Goal: Transaction & Acquisition: Book appointment/travel/reservation

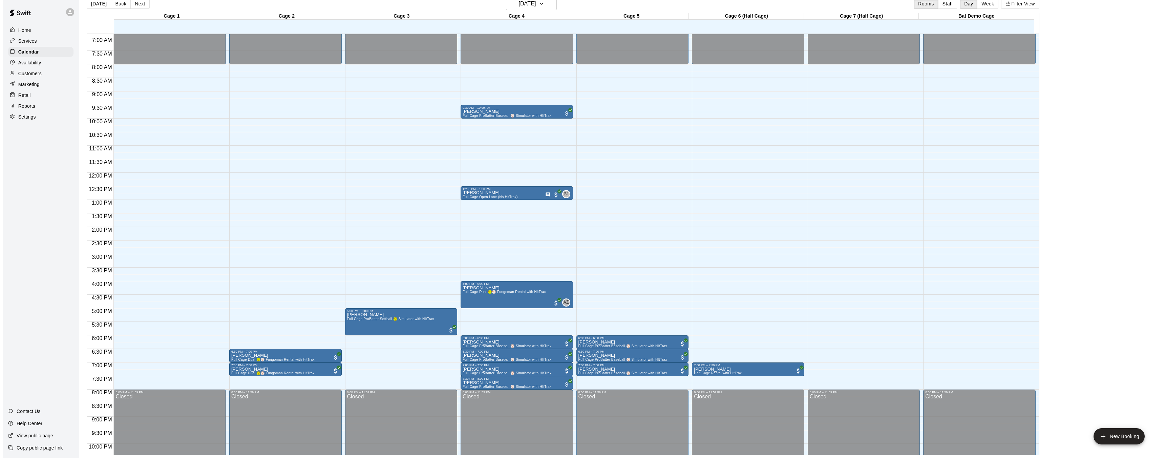
scroll to position [179, 0]
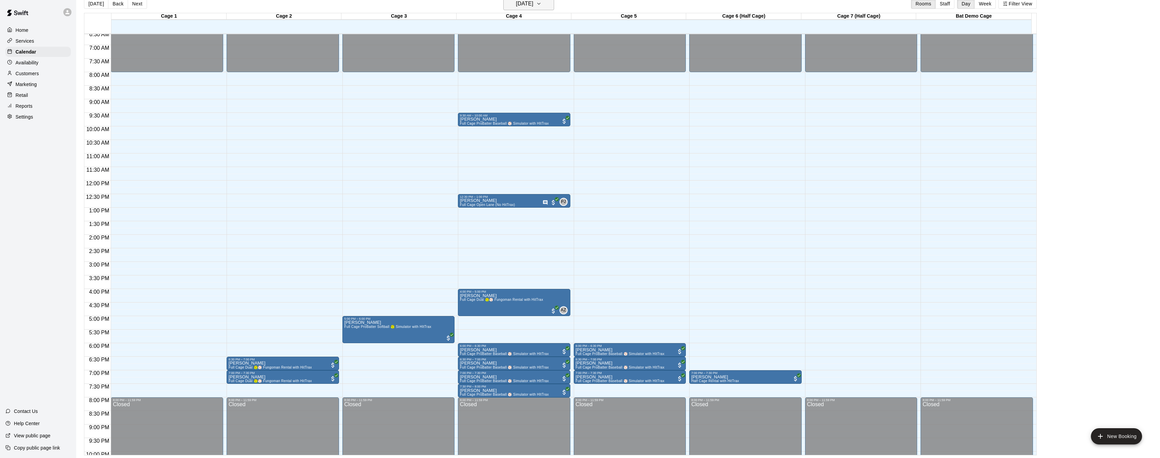
click at [542, 6] on icon "button" at bounding box center [538, 4] width 5 height 8
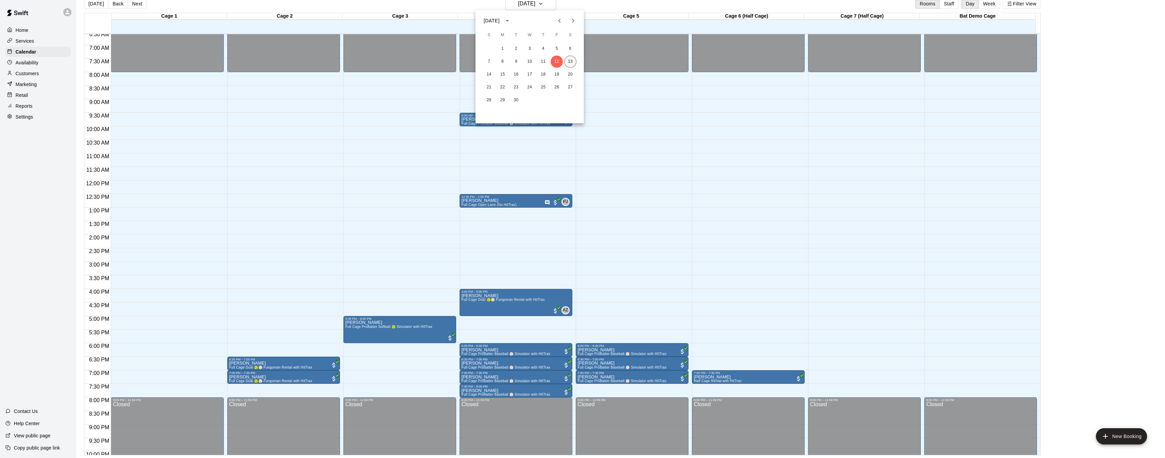
click at [571, 60] on button "13" at bounding box center [570, 62] width 12 height 12
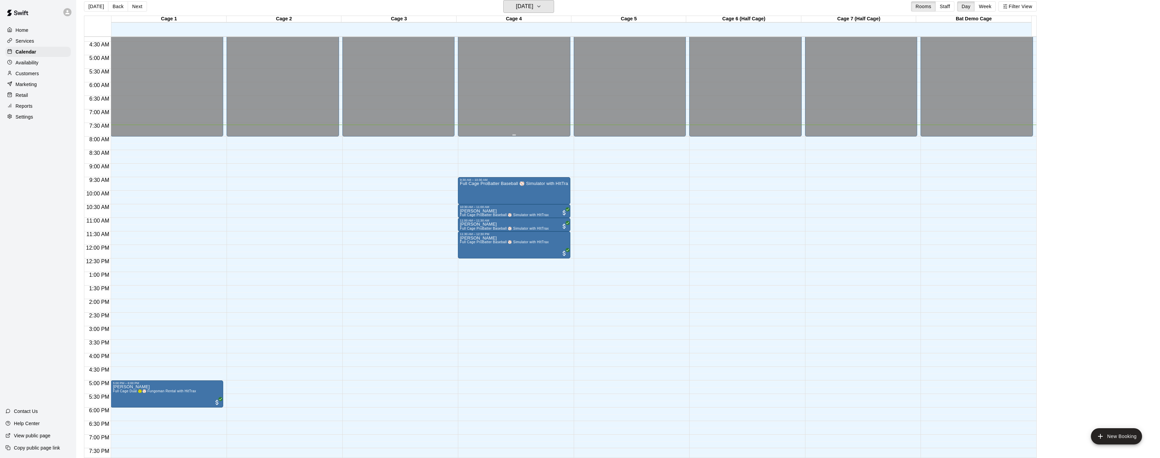
scroll to position [119, 0]
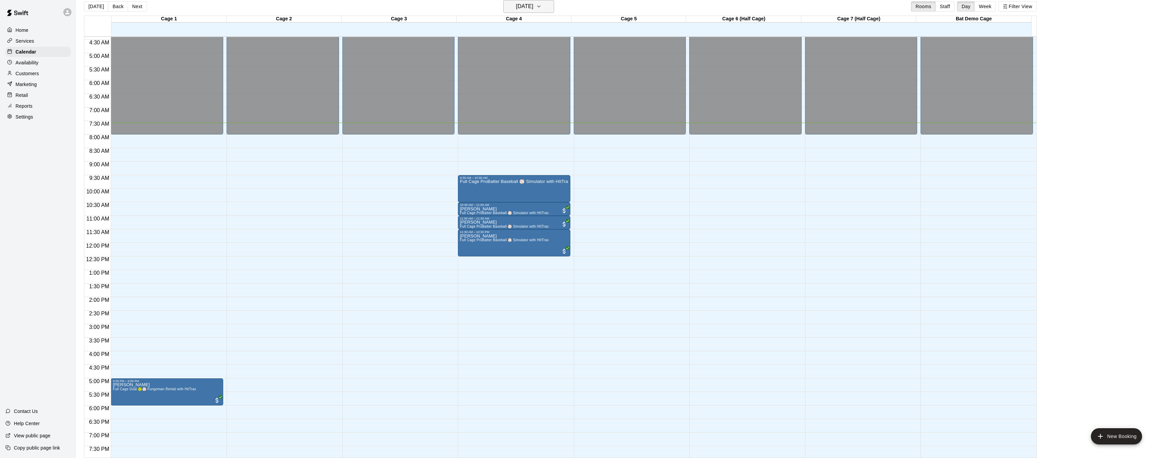
click at [533, 7] on h6 "[DATE]" at bounding box center [524, 6] width 17 height 9
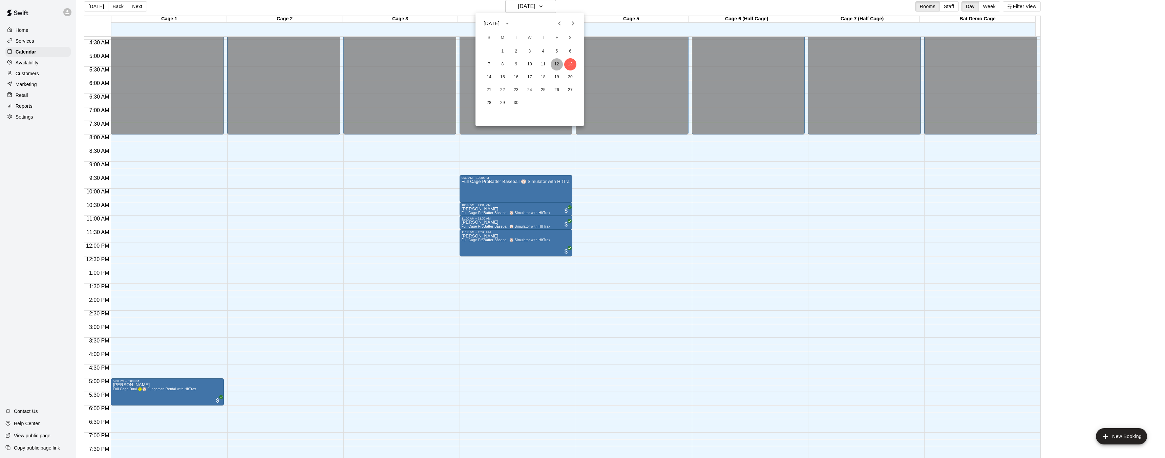
click at [557, 64] on button "12" at bounding box center [557, 64] width 12 height 12
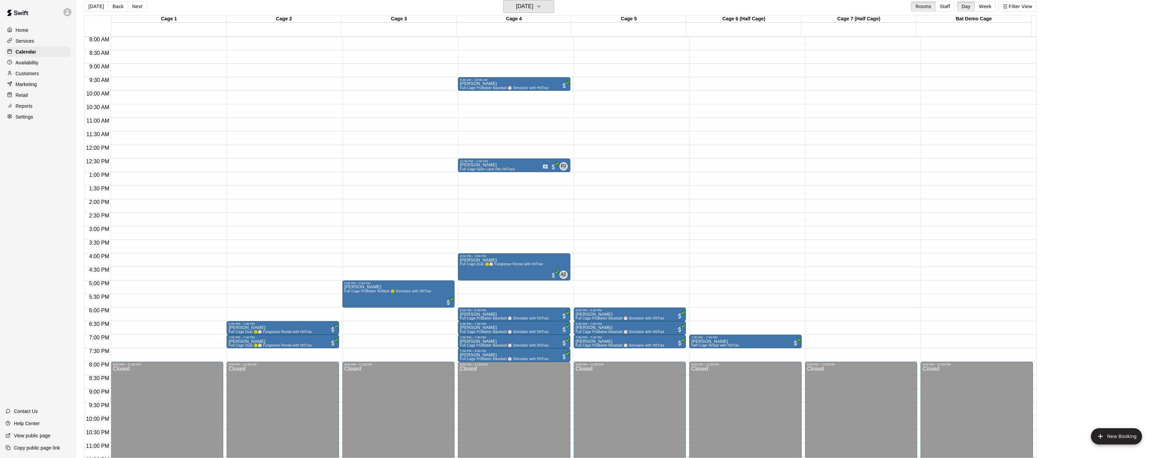
scroll to position [217, 0]
click at [542, 8] on icon "button" at bounding box center [538, 6] width 5 height 8
click at [571, 65] on button "13" at bounding box center [570, 64] width 12 height 12
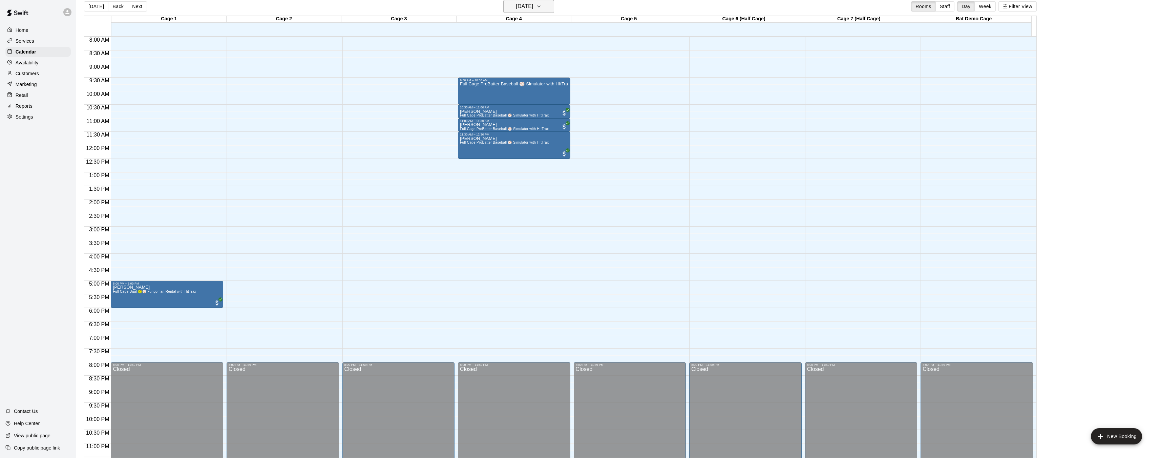
click at [542, 8] on icon "button" at bounding box center [538, 6] width 5 height 8
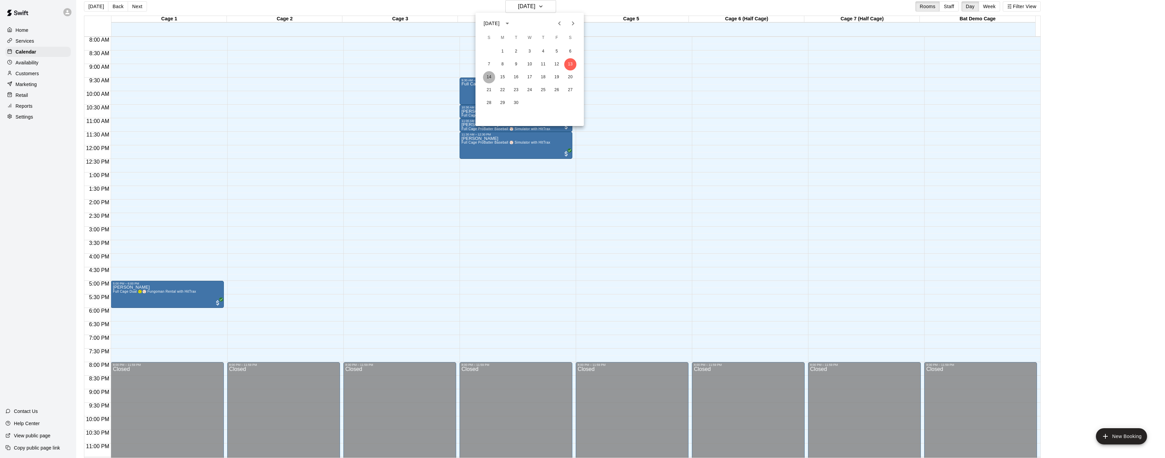
click at [491, 78] on button "14" at bounding box center [489, 77] width 12 height 12
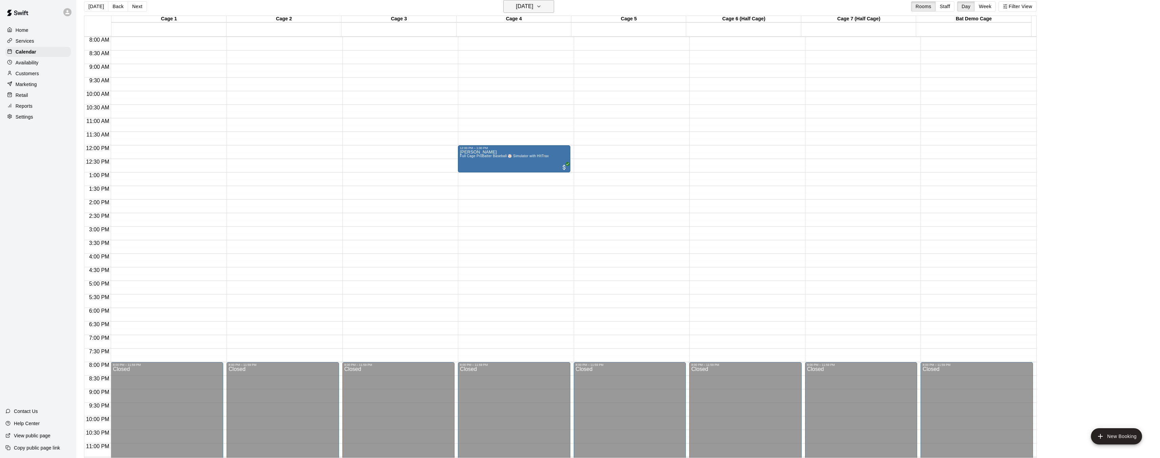
click at [544, 7] on button "[DATE]" at bounding box center [528, 6] width 51 height 13
click at [503, 77] on button "15" at bounding box center [502, 77] width 12 height 12
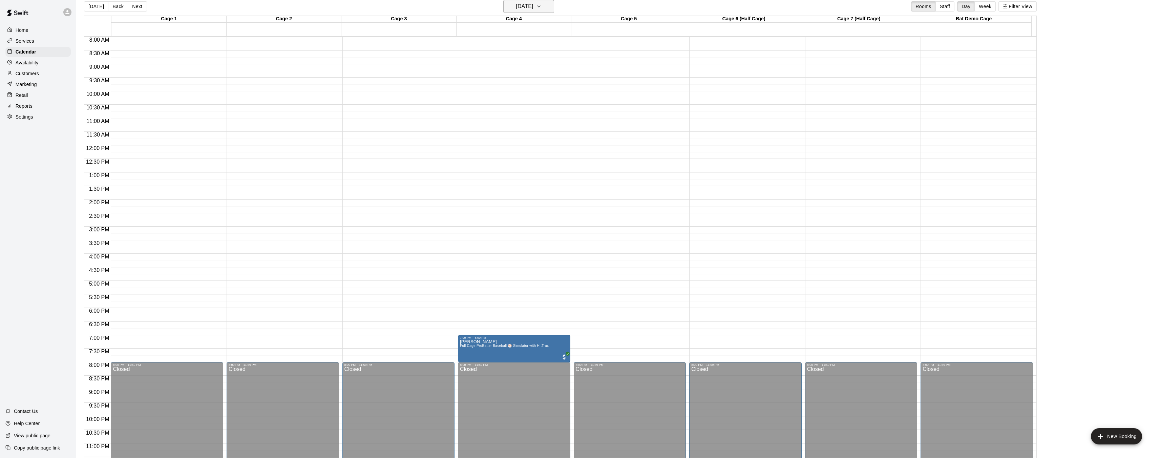
click at [547, 6] on button "[DATE]" at bounding box center [528, 6] width 51 height 13
click at [574, 65] on button "13" at bounding box center [570, 64] width 12 height 12
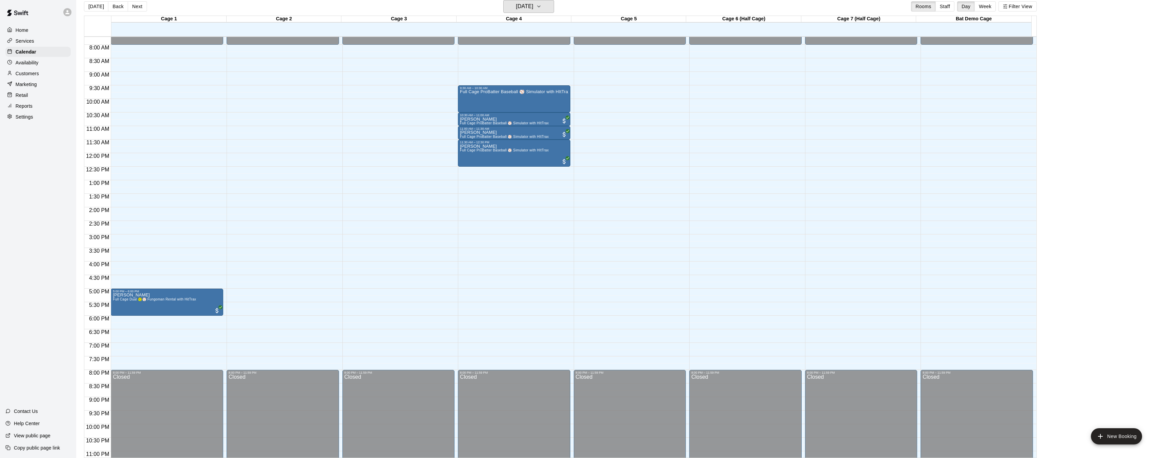
scroll to position [209, 0]
click at [548, 9] on button "[DATE]" at bounding box center [528, 6] width 51 height 13
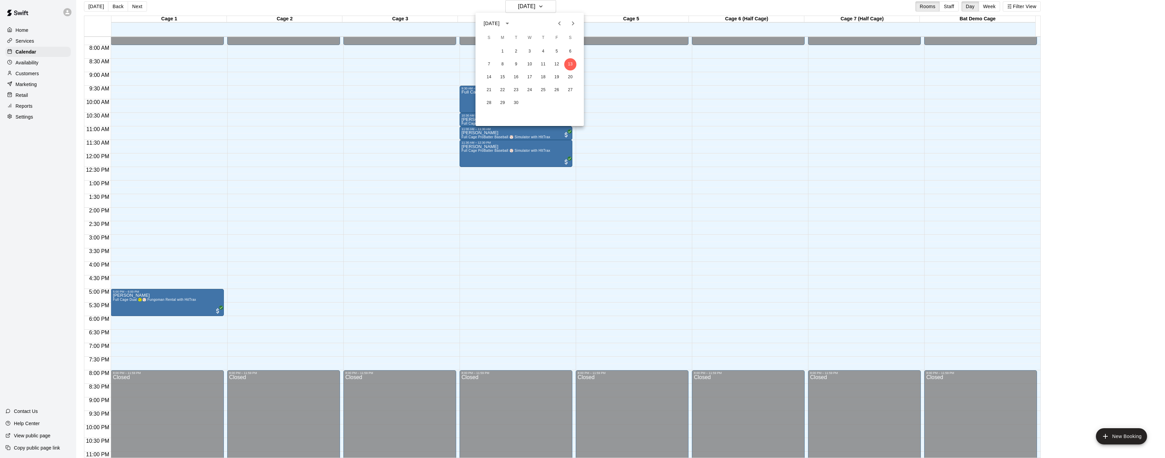
click at [608, 8] on div at bounding box center [582, 229] width 1165 height 458
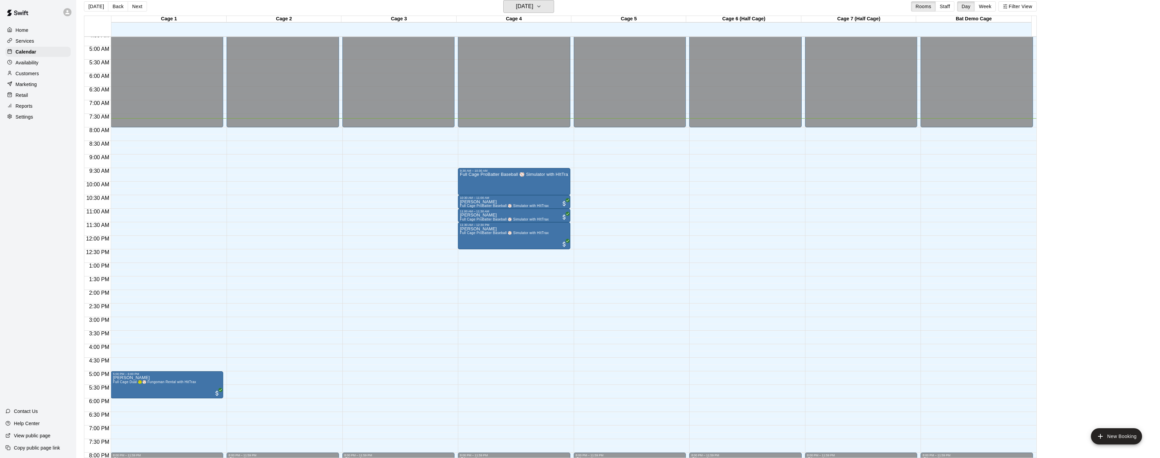
scroll to position [133, 0]
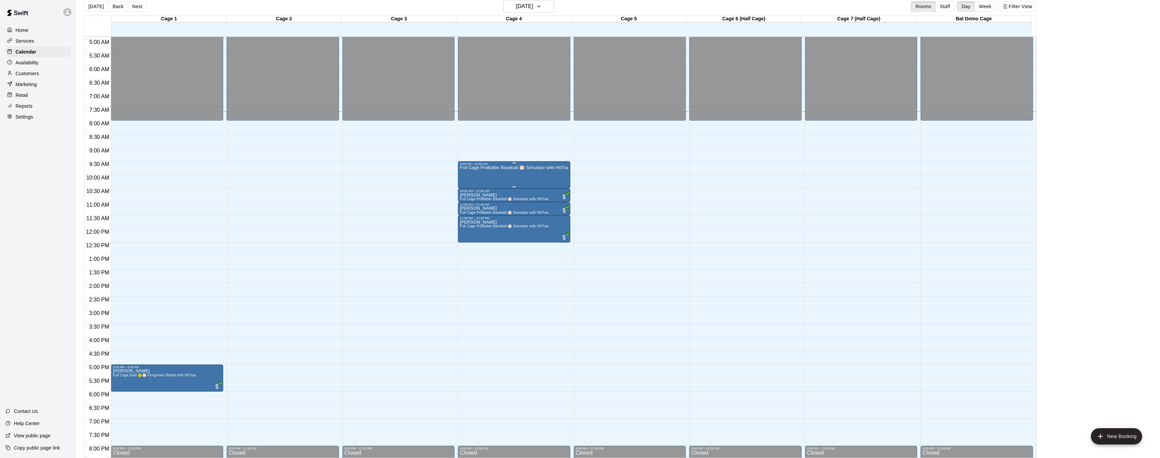
click at [523, 173] on div "Full Cage ProBatter Baseball ⚾ Simulator with HItTrax" at bounding box center [514, 395] width 108 height 458
click at [540, 150] on div at bounding box center [582, 229] width 1165 height 458
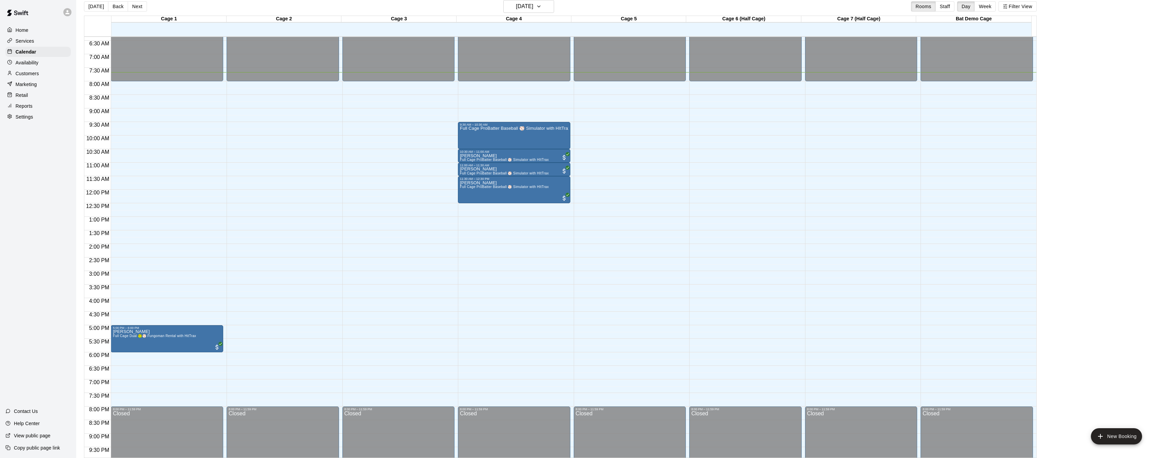
scroll to position [173, 0]
click at [1112, 428] on button "New Booking" at bounding box center [1116, 436] width 51 height 16
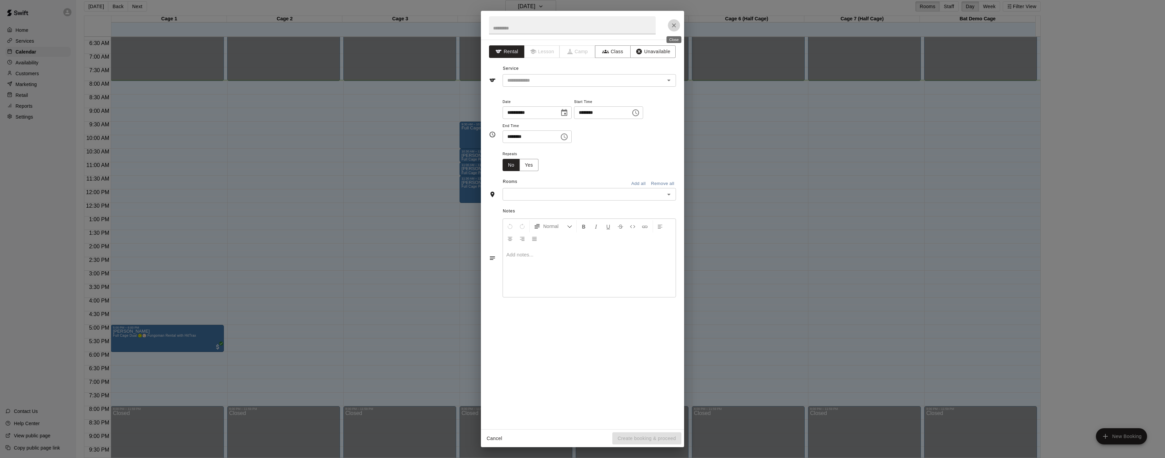
click at [673, 26] on icon "Close" at bounding box center [674, 25] width 7 height 7
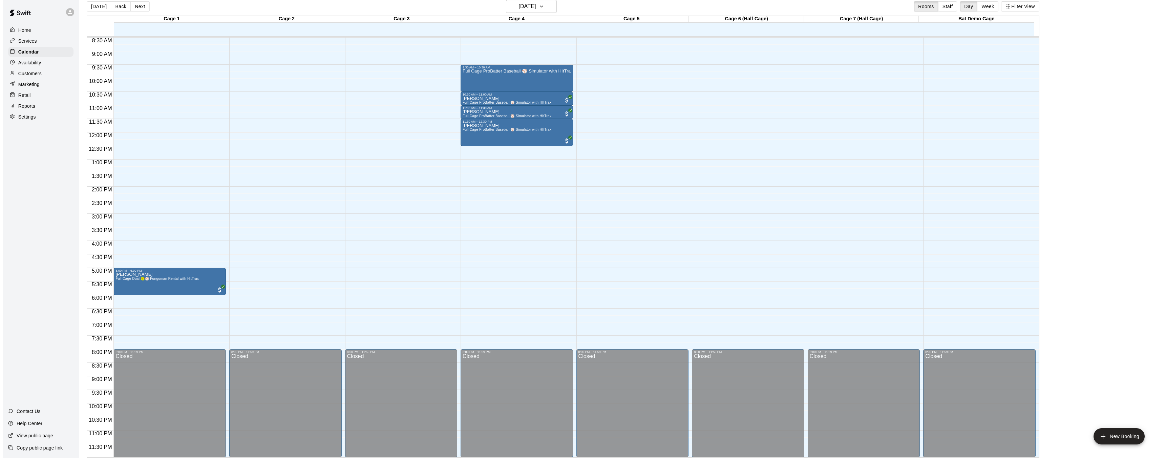
scroll to position [0, 0]
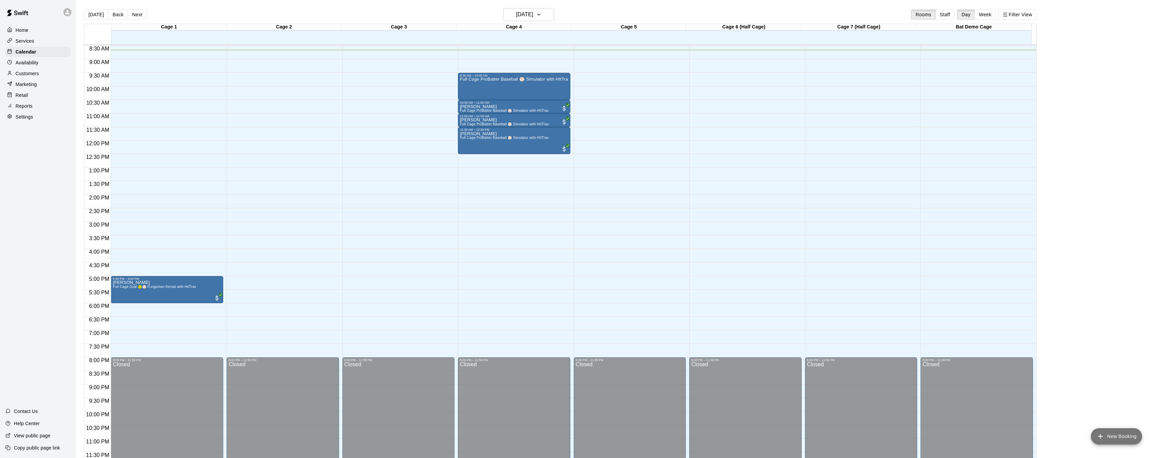
click at [1126, 441] on button "New Booking" at bounding box center [1116, 436] width 51 height 16
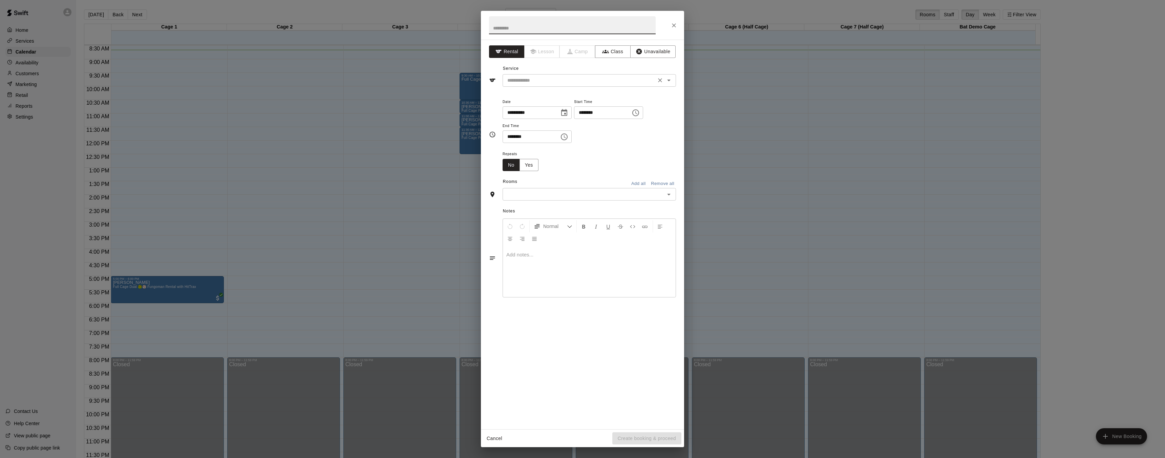
click at [631, 83] on input "text" at bounding box center [579, 80] width 149 height 8
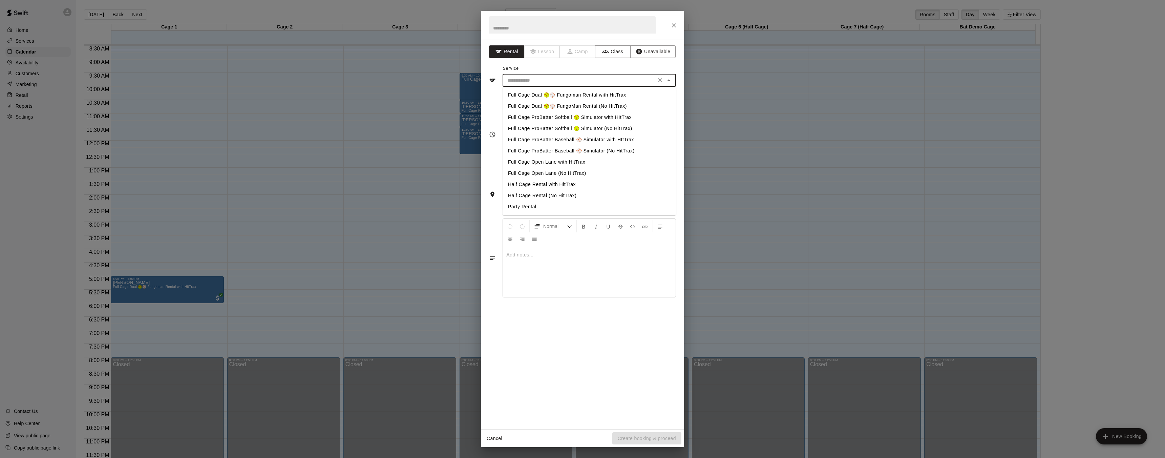
click at [603, 140] on li "Full Cage ProBatter Baseball ⚾ Simulator with HItTrax" at bounding box center [589, 139] width 173 height 11
type input "**********"
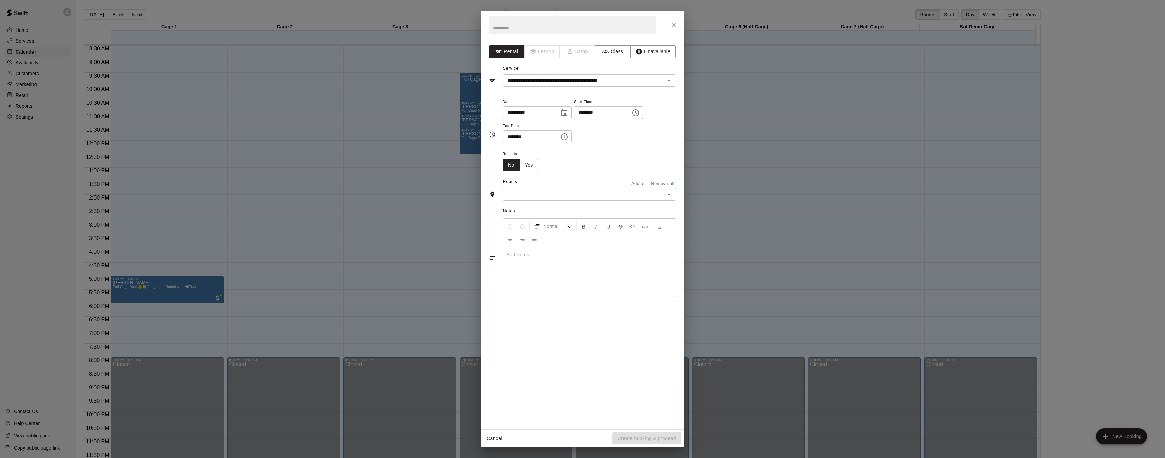
click at [628, 203] on div "Notes Normal Add notes..." at bounding box center [582, 252] width 187 height 104
click at [629, 196] on input "text" at bounding box center [584, 194] width 158 height 8
click at [571, 242] on li "Cage 4" at bounding box center [589, 242] width 173 height 11
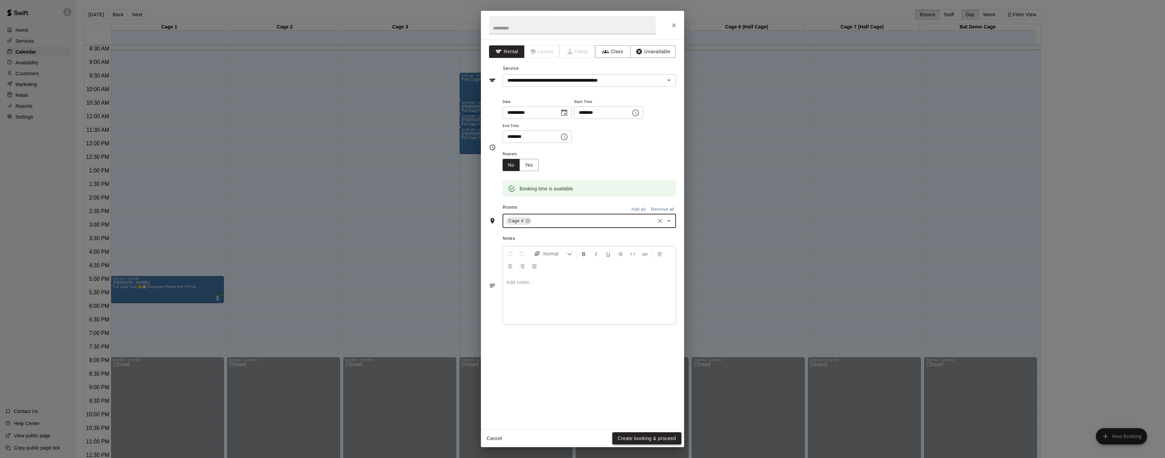
click at [653, 436] on button "Create booking & proceed" at bounding box center [646, 438] width 69 height 13
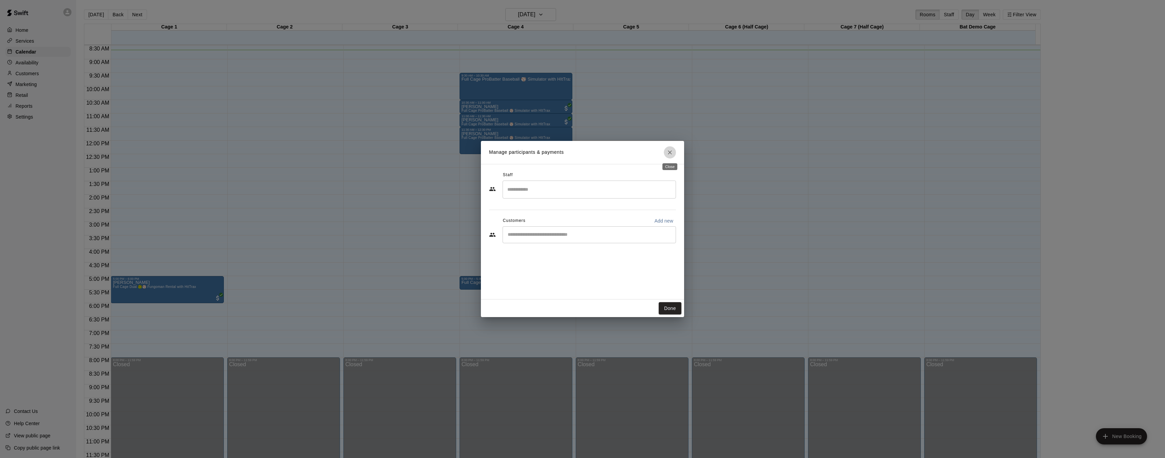
drag, startPoint x: 669, startPoint y: 148, endPoint x: 652, endPoint y: 199, distance: 54.2
click at [669, 148] on button "Close" at bounding box center [670, 152] width 12 height 12
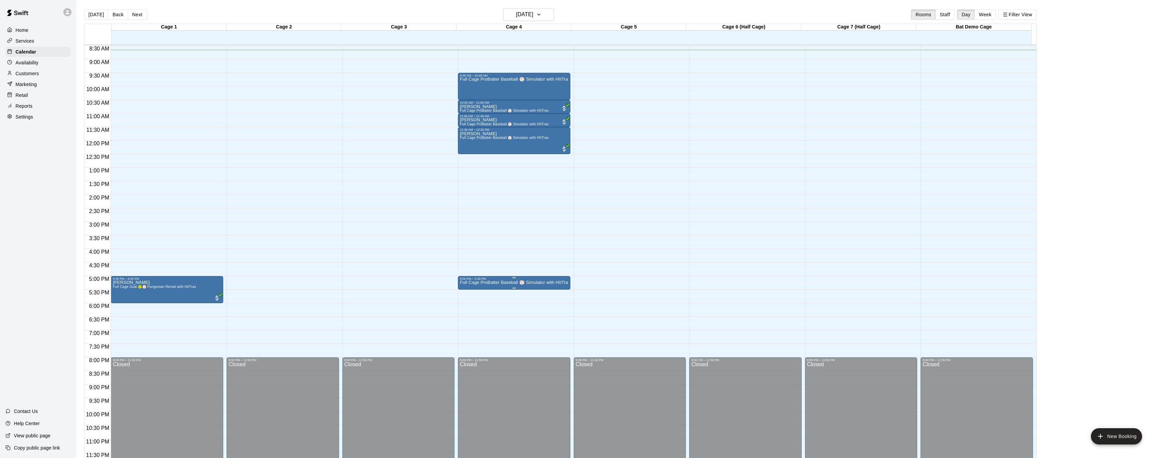
click at [521, 282] on p "Full Cage ProBatter Baseball ⚾ Simulator with HItTrax" at bounding box center [514, 282] width 108 height 0
click at [461, 325] on button "delete" at bounding box center [467, 322] width 14 height 14
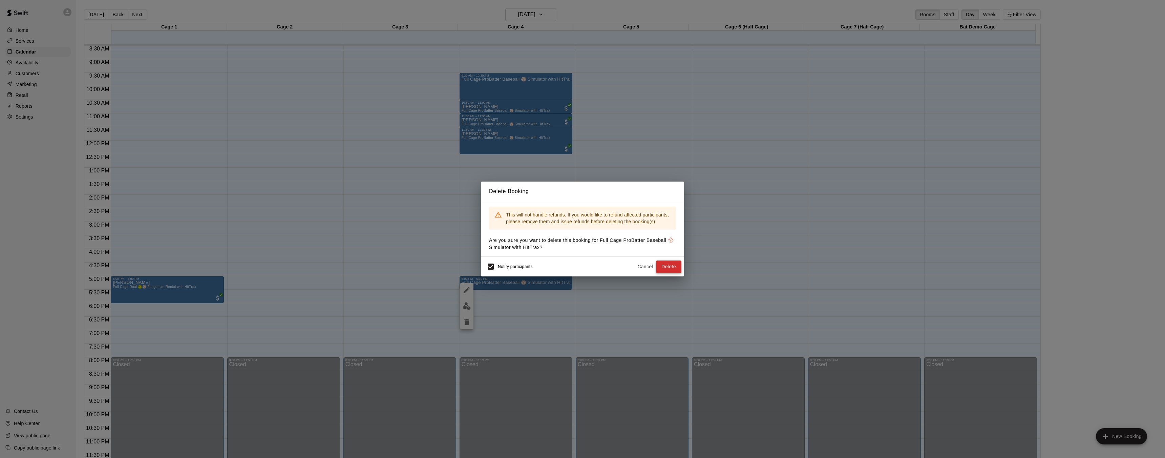
click at [671, 263] on button "Delete" at bounding box center [668, 266] width 25 height 13
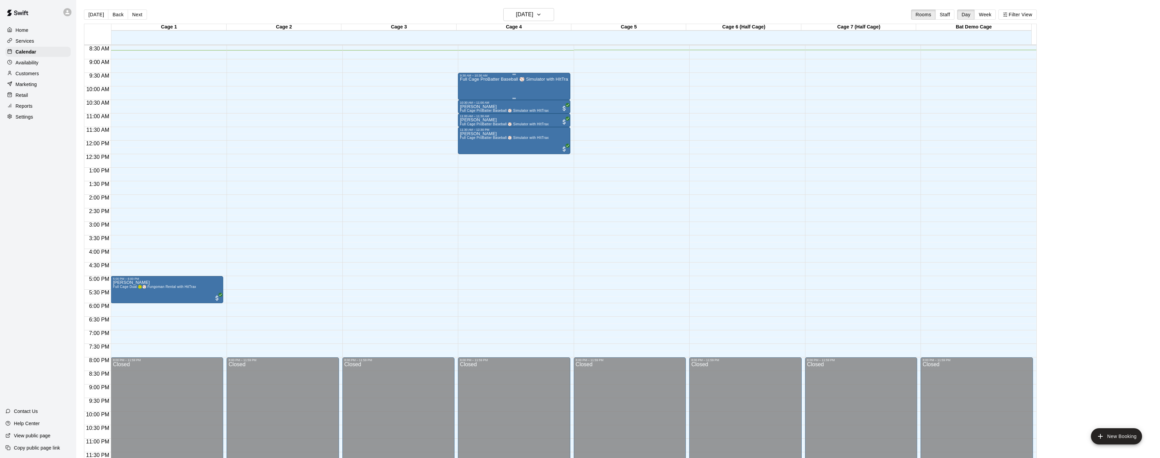
click at [509, 82] on div "Full Cage ProBatter Baseball ⚾ Simulator with HItTrax" at bounding box center [514, 306] width 108 height 458
click at [465, 102] on img "edit" at bounding box center [467, 101] width 8 height 8
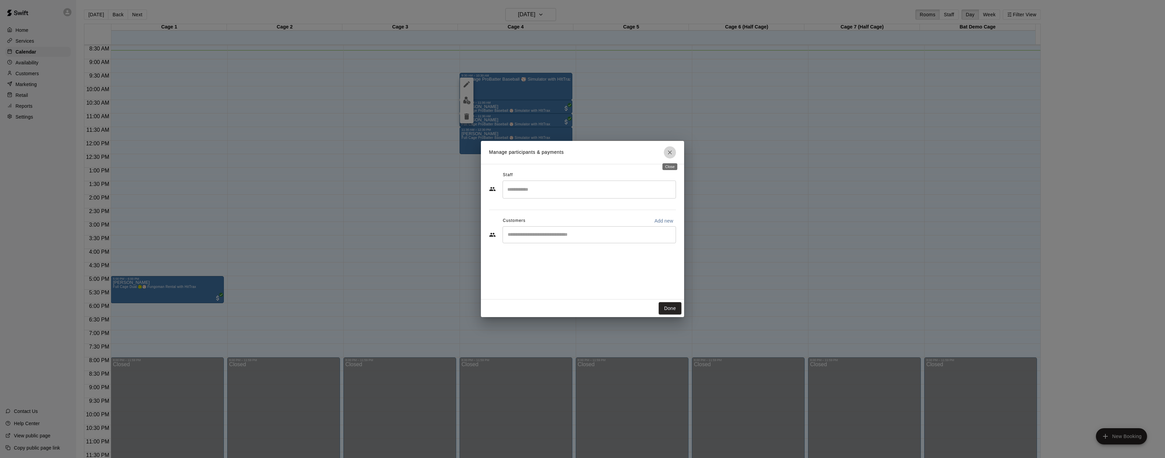
click at [668, 152] on icon "Close" at bounding box center [669, 152] width 7 height 7
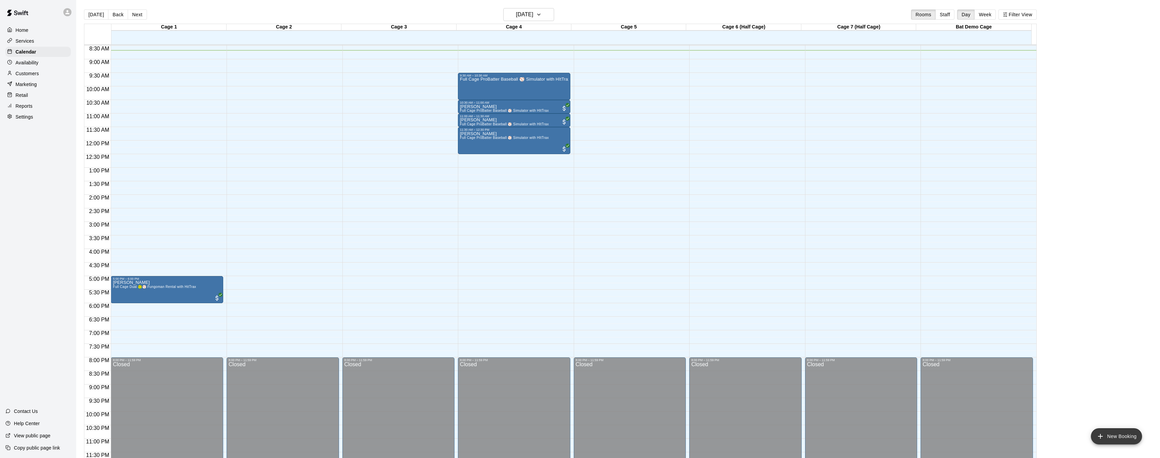
click at [1113, 433] on button "New Booking" at bounding box center [1116, 436] width 51 height 16
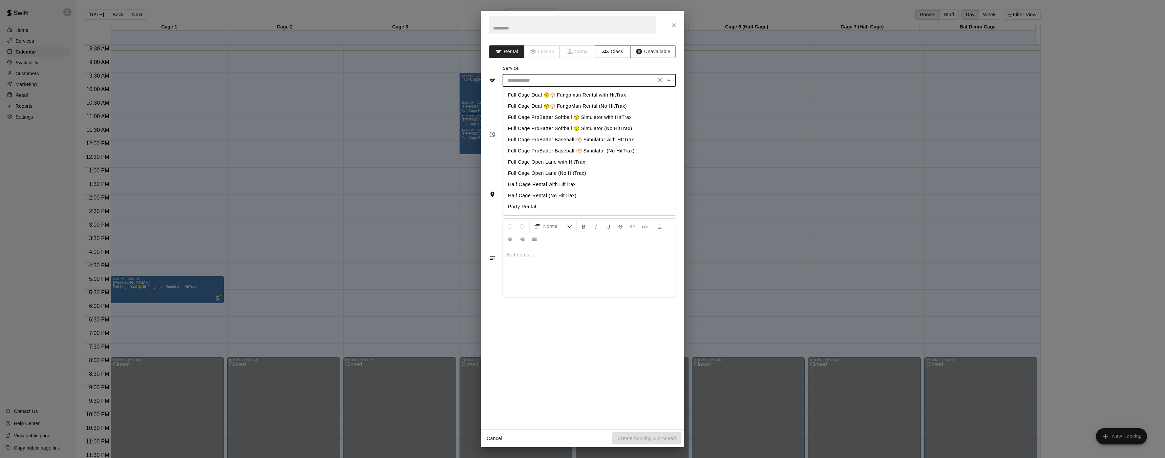
click at [574, 84] on input "text" at bounding box center [579, 80] width 149 height 8
click at [567, 139] on li "Full Cage ProBatter Baseball ⚾ Simulator with HItTrax" at bounding box center [589, 139] width 173 height 11
type input "**********"
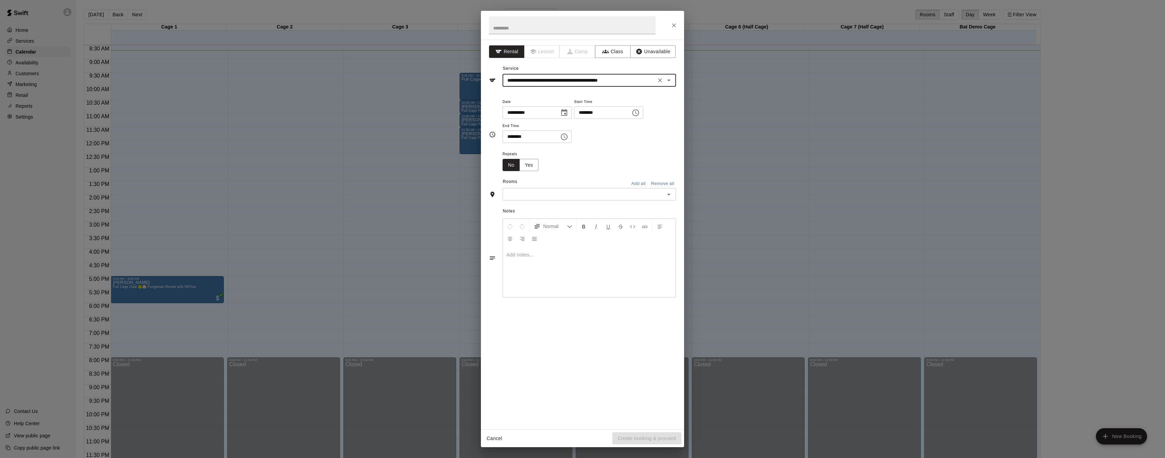
click at [569, 200] on div "​" at bounding box center [589, 194] width 173 height 13
click at [566, 196] on input "text" at bounding box center [584, 194] width 158 height 8
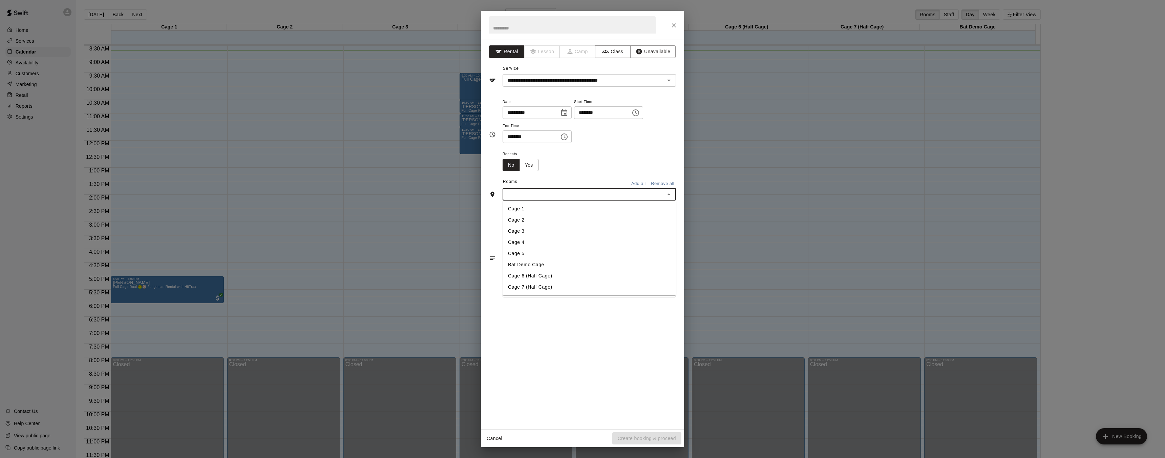
click at [553, 237] on li "Cage 4" at bounding box center [589, 242] width 173 height 11
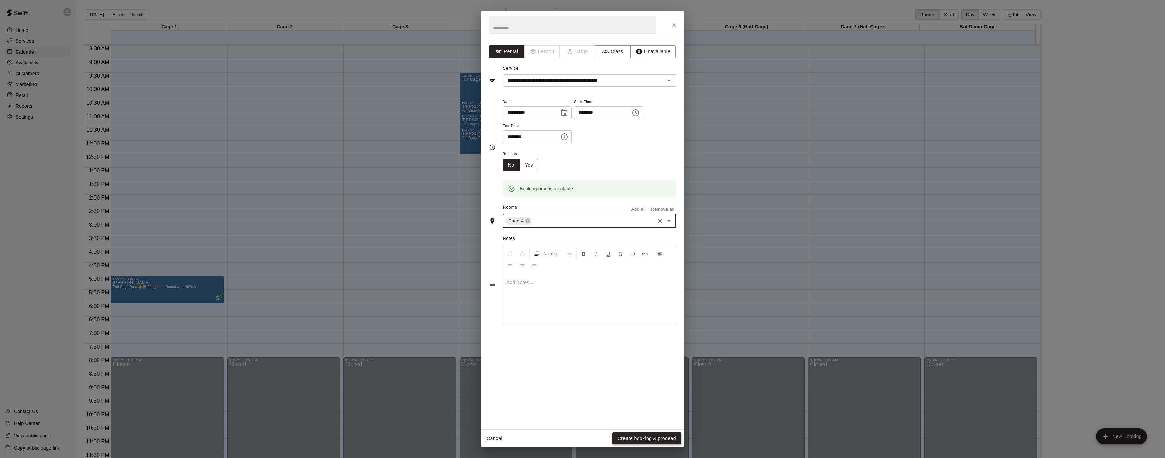
click at [653, 437] on button "Create booking & proceed" at bounding box center [646, 438] width 69 height 13
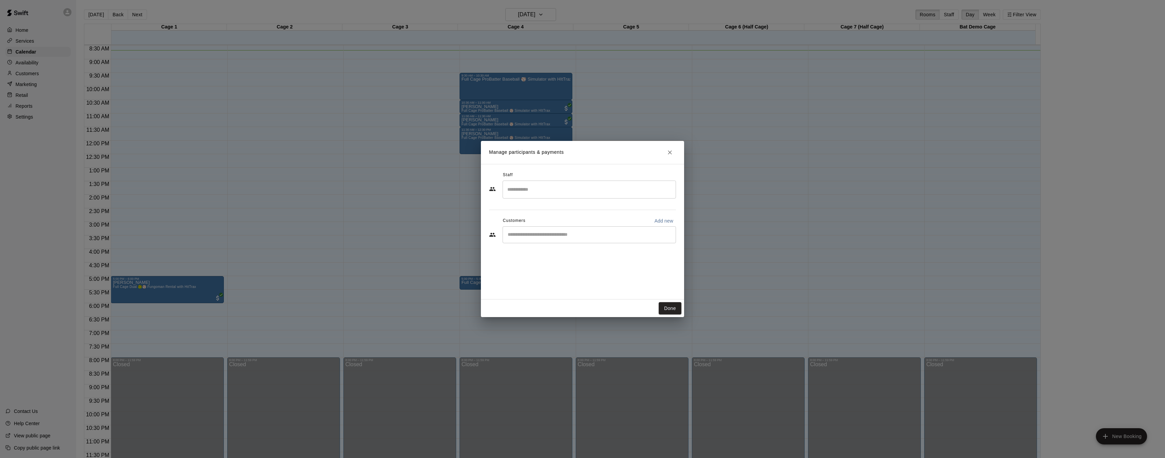
click at [663, 219] on p "Add new" at bounding box center [663, 220] width 19 height 7
select select "**"
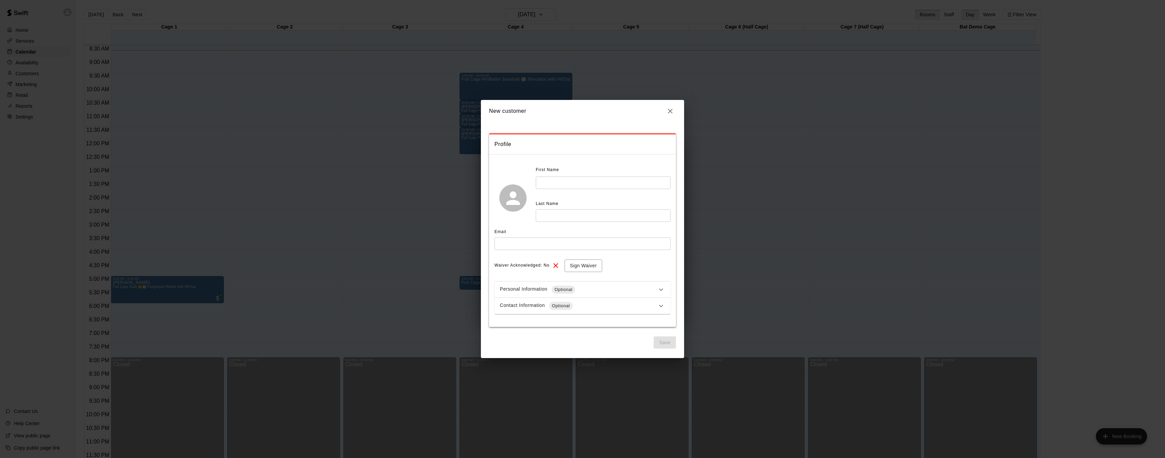
click at [590, 294] on div "Personal Information Optional" at bounding box center [582, 289] width 176 height 16
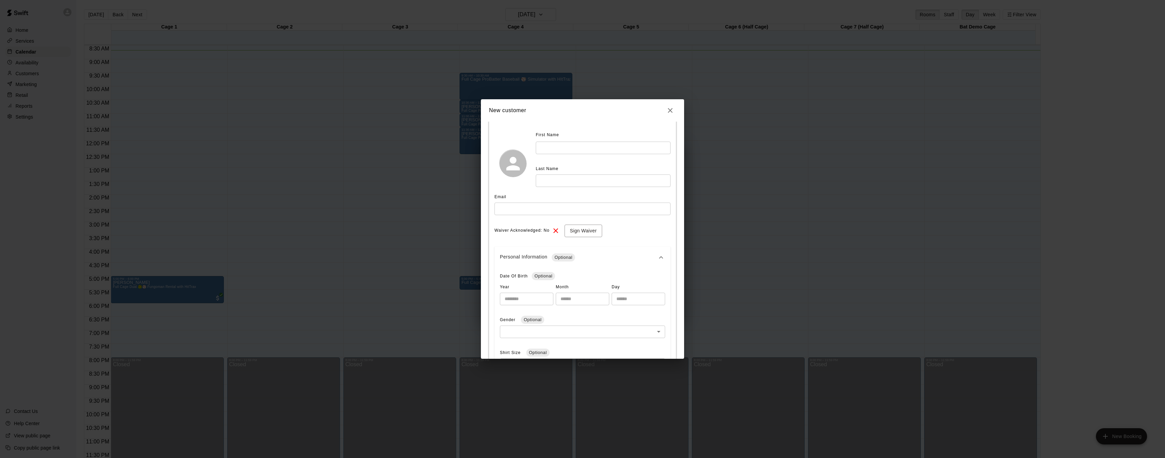
scroll to position [44, 0]
click at [658, 246] on icon at bounding box center [661, 247] width 8 height 8
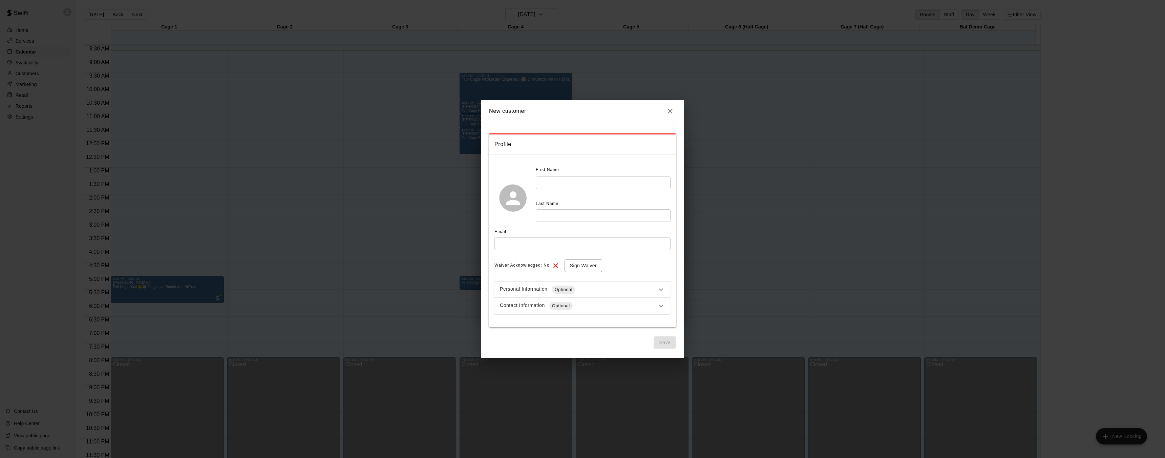
scroll to position [0, 0]
click at [659, 303] on icon at bounding box center [661, 306] width 8 height 8
click at [674, 111] on button "button" at bounding box center [670, 111] width 12 height 12
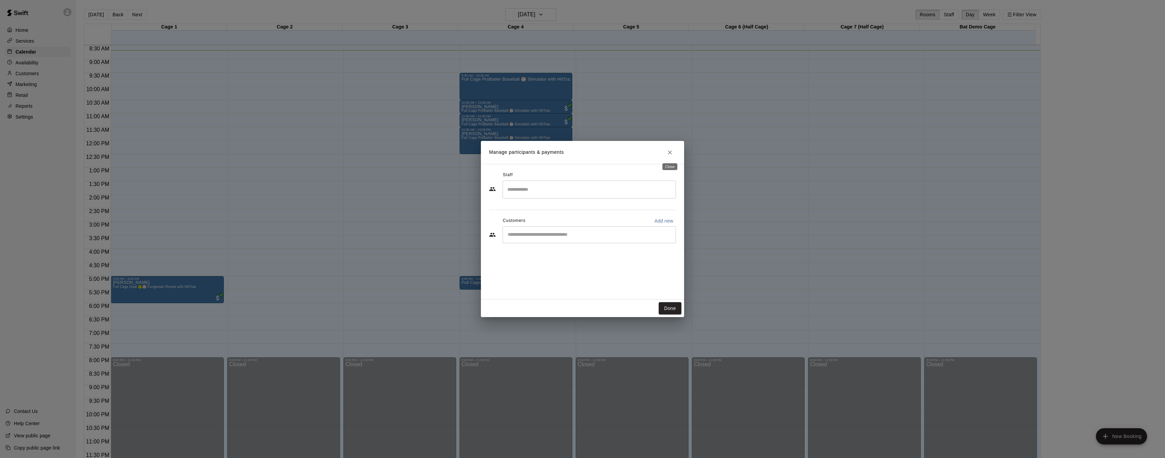
click at [669, 152] on icon "Close" at bounding box center [669, 152] width 7 height 7
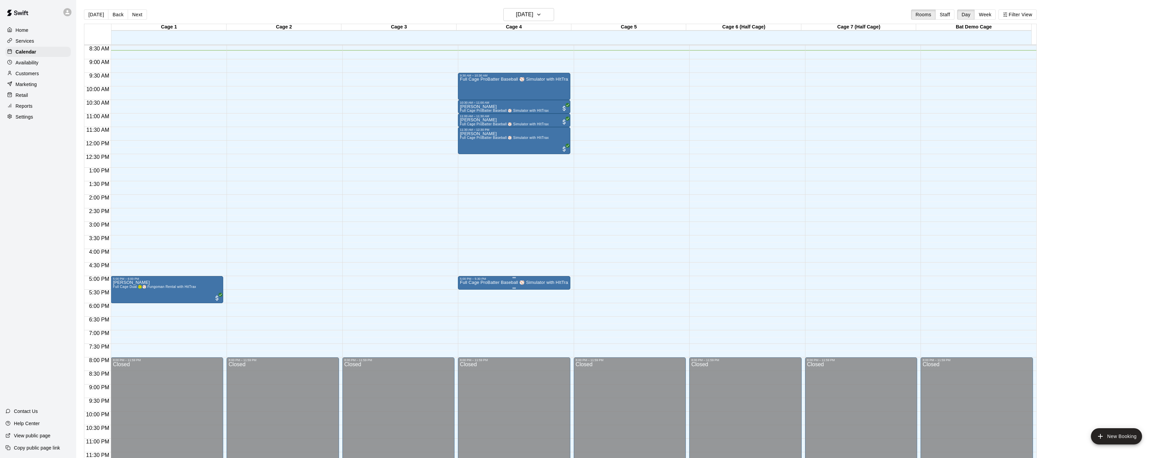
click at [525, 279] on div "5:00 PM – 5:30 PM" at bounding box center [514, 278] width 108 height 3
click at [463, 320] on button "delete" at bounding box center [467, 316] width 14 height 14
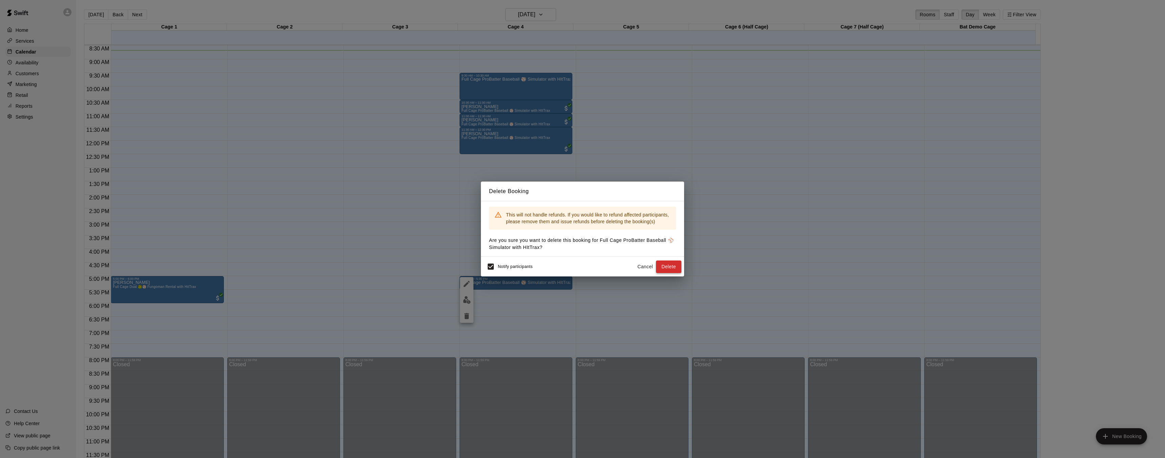
click at [666, 265] on button "Delete" at bounding box center [668, 266] width 25 height 13
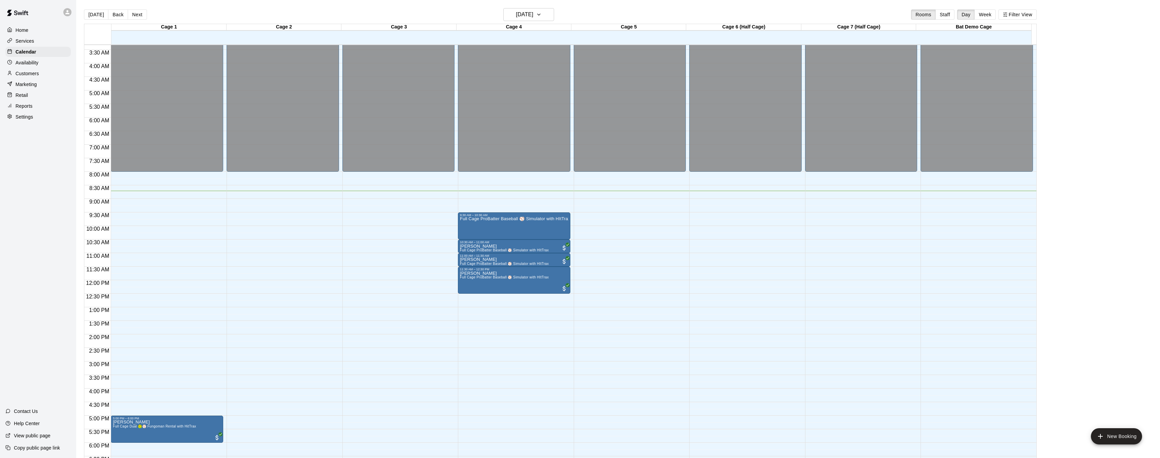
scroll to position [90, 0]
click at [1118, 433] on button "New Booking" at bounding box center [1116, 436] width 51 height 16
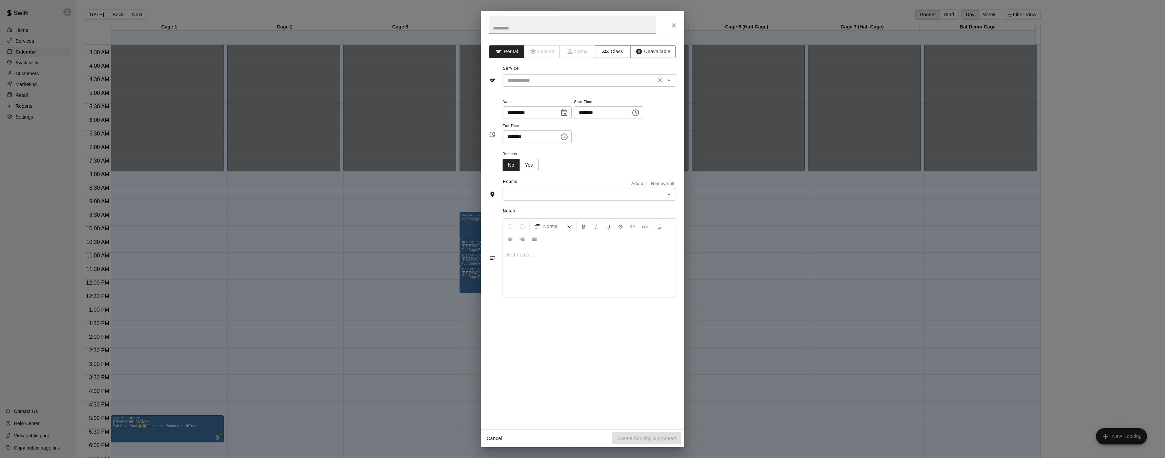
click at [648, 87] on div "​" at bounding box center [589, 80] width 173 height 13
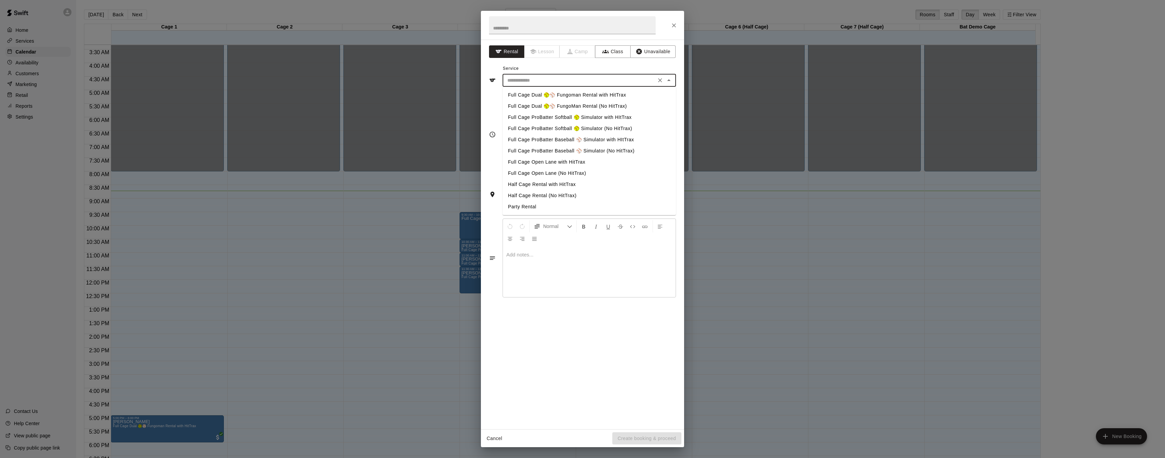
click at [536, 140] on li "Full Cage ProBatter Baseball ⚾ Simulator with HItTrax" at bounding box center [589, 139] width 173 height 11
type input "**********"
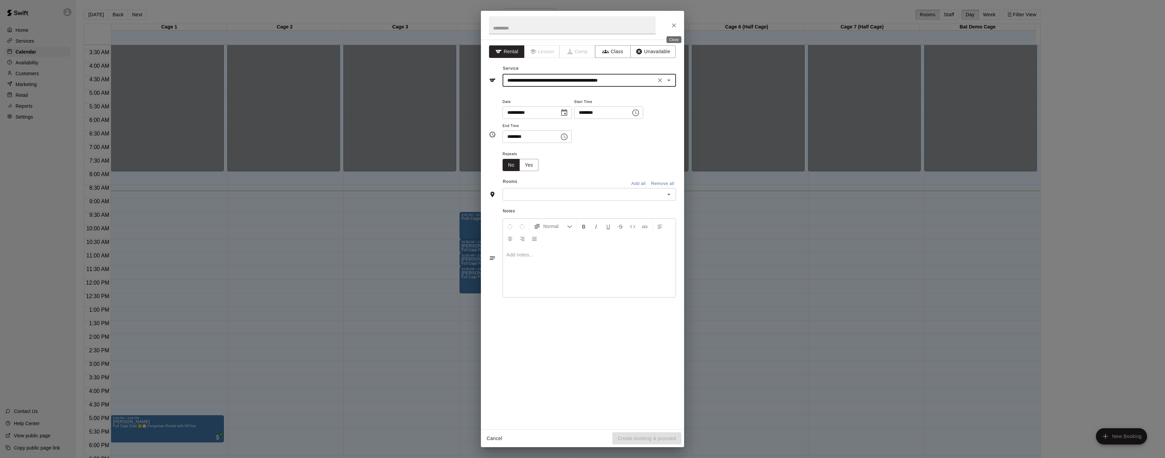
click at [674, 26] on icon "Close" at bounding box center [674, 25] width 7 height 7
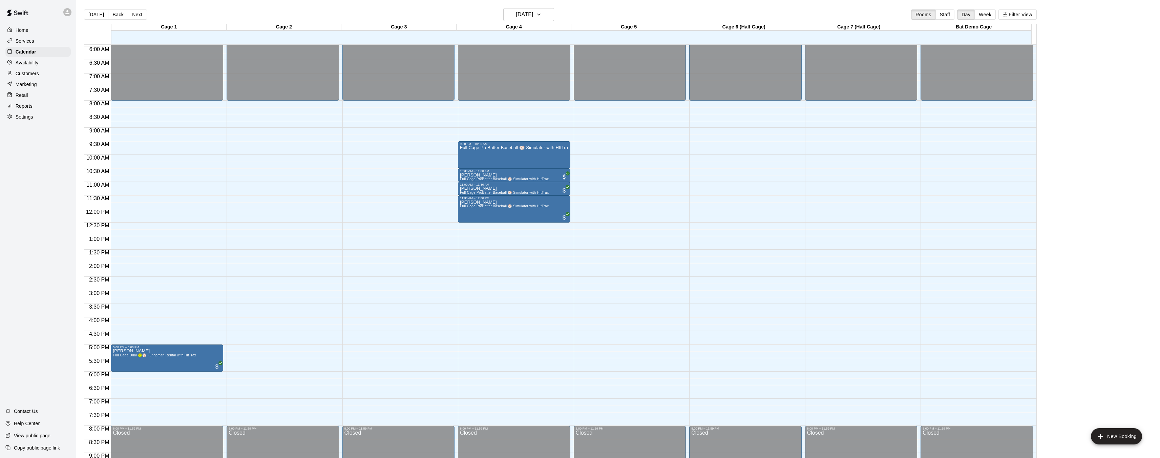
scroll to position [90, 0]
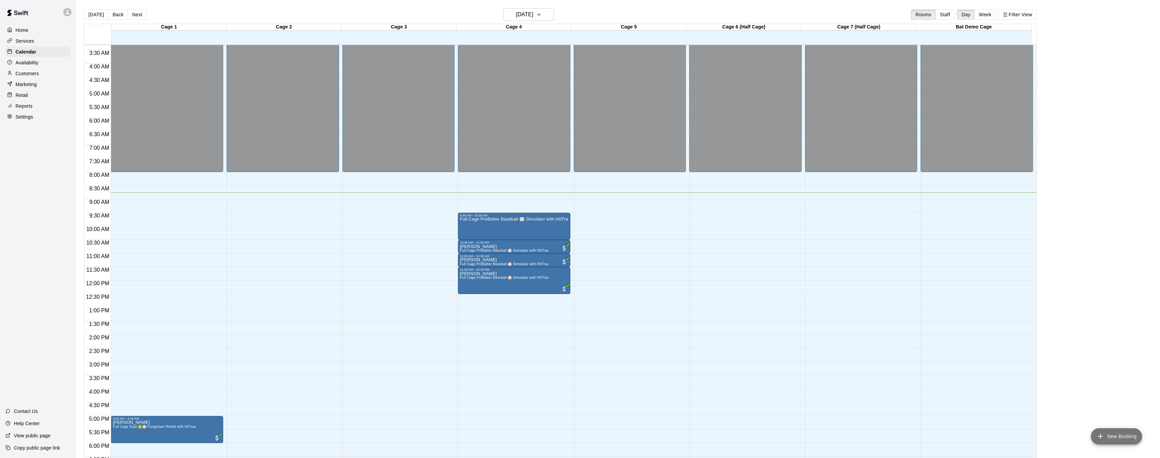
click at [1119, 432] on button "New Booking" at bounding box center [1116, 436] width 51 height 16
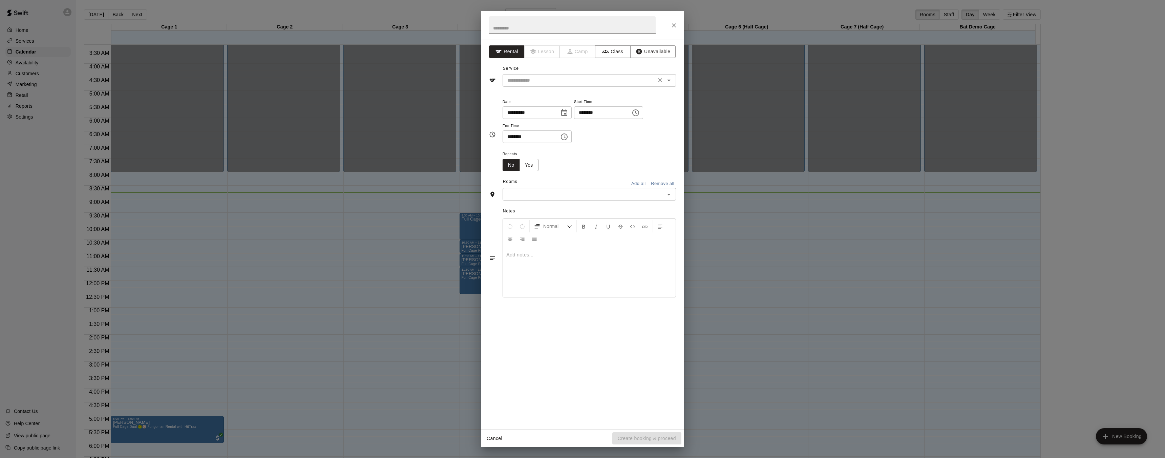
click at [563, 79] on input "text" at bounding box center [579, 80] width 149 height 8
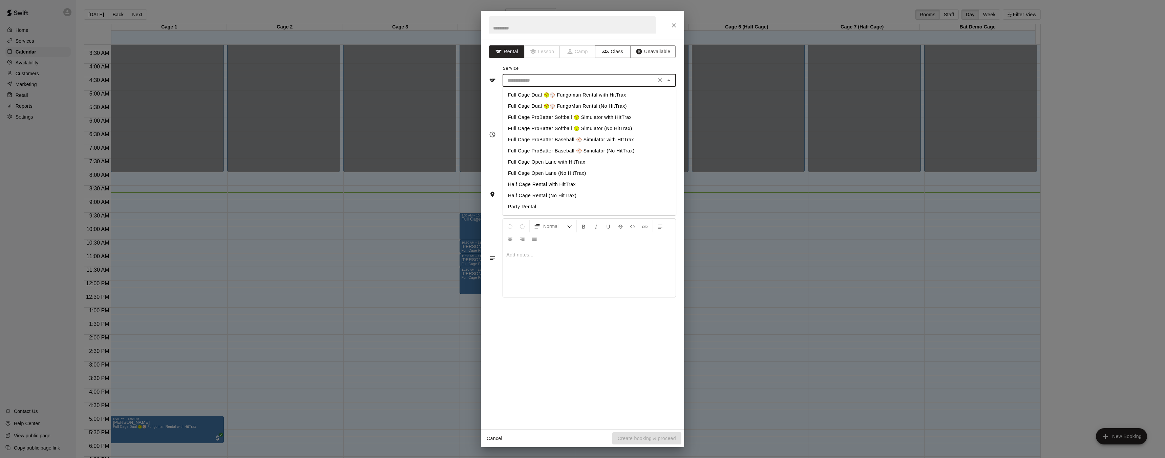
click at [588, 117] on li "Full Cage ProBatter Softball 🥎 Simulator with HItTrax" at bounding box center [589, 117] width 173 height 11
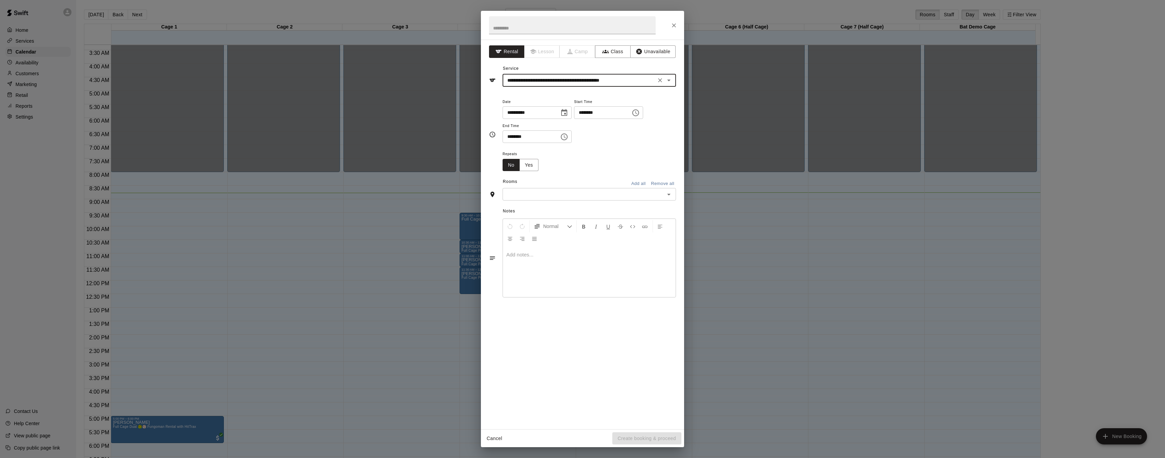
click at [638, 80] on input "**********" at bounding box center [579, 80] width 149 height 8
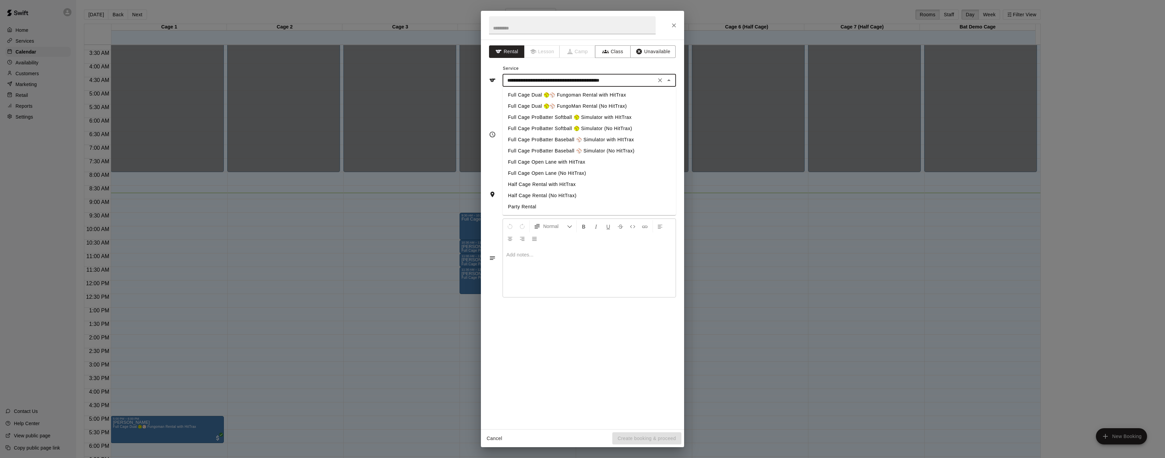
click at [588, 104] on li "Full Cage Dual 🥎⚾ FungoMan Rental (No HitTrax)" at bounding box center [589, 106] width 173 height 11
click at [588, 104] on span "Start Time" at bounding box center [608, 102] width 69 height 9
click at [639, 147] on li "Full Cage ProBatter Baseball ⚾ Simulator (No HitTrax)" at bounding box center [589, 150] width 173 height 11
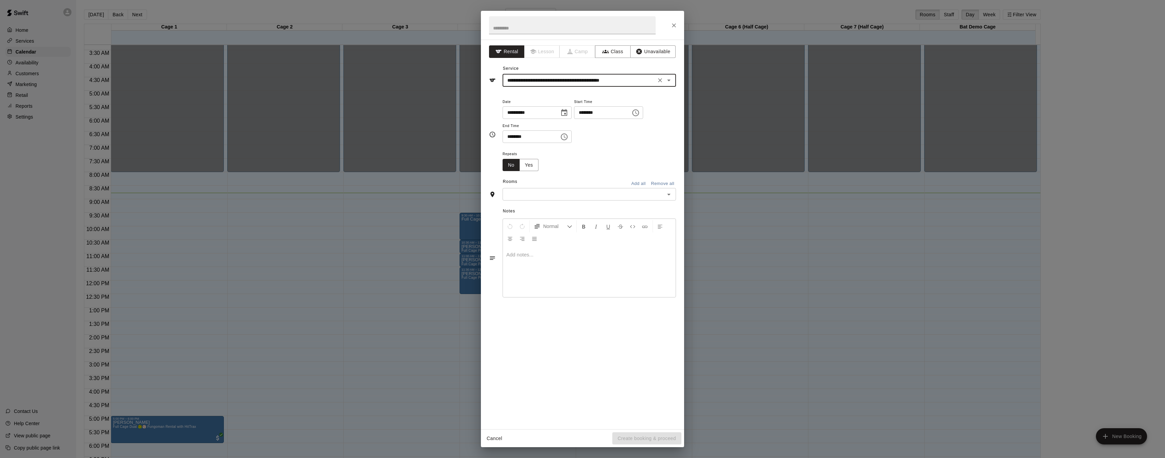
click at [654, 86] on div "**********" at bounding box center [589, 80] width 173 height 13
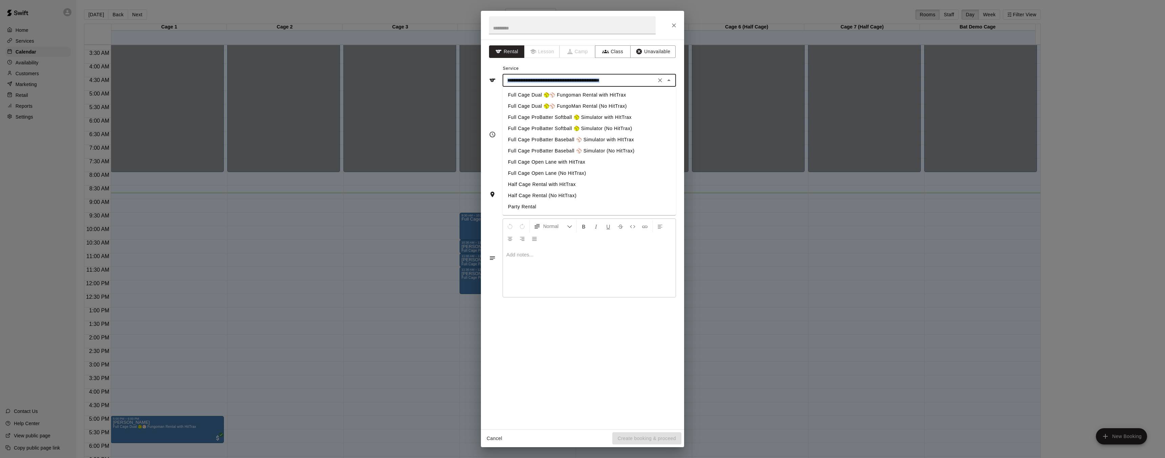
click at [673, 81] on icon "Close" at bounding box center [669, 80] width 8 height 8
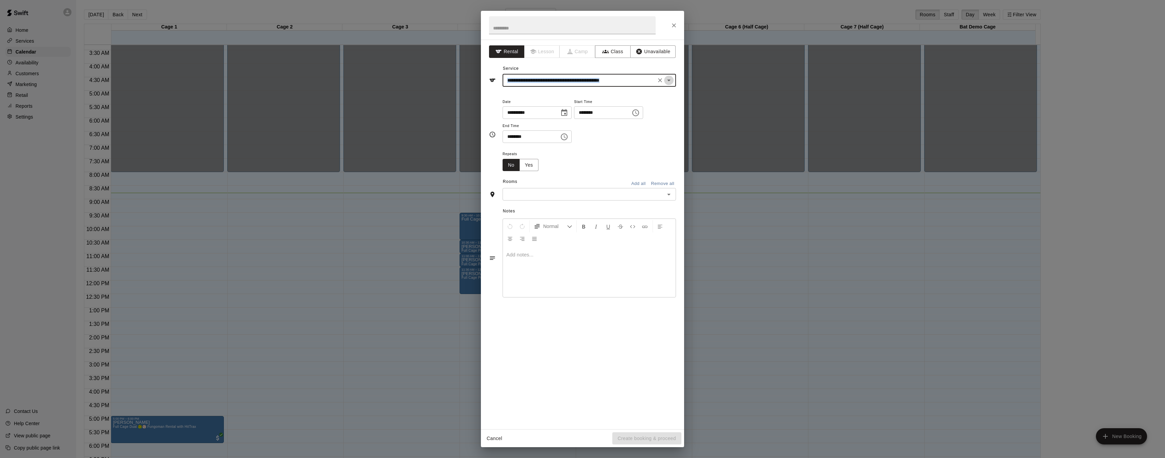
click at [673, 81] on icon "Open" at bounding box center [669, 80] width 8 height 8
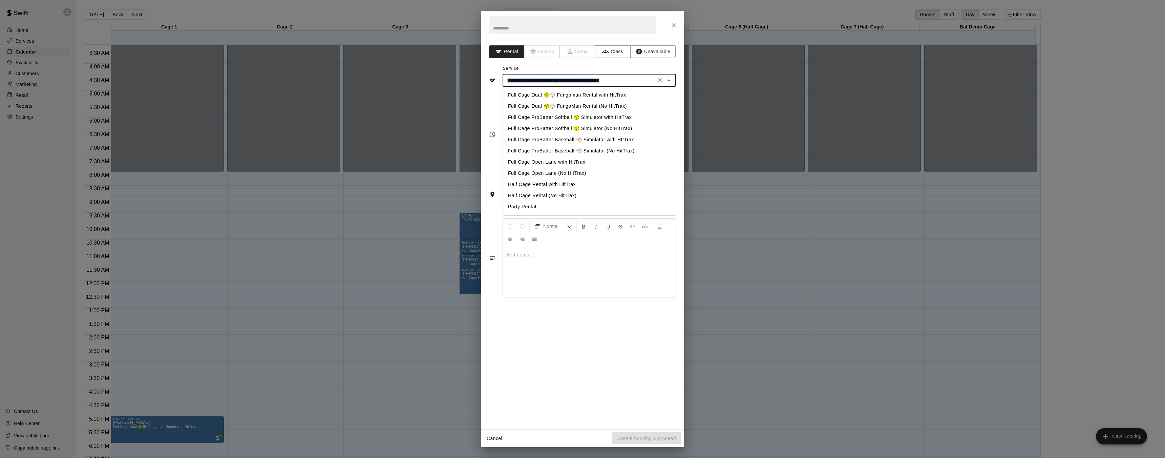
click at [673, 81] on icon "Close" at bounding box center [669, 80] width 8 height 8
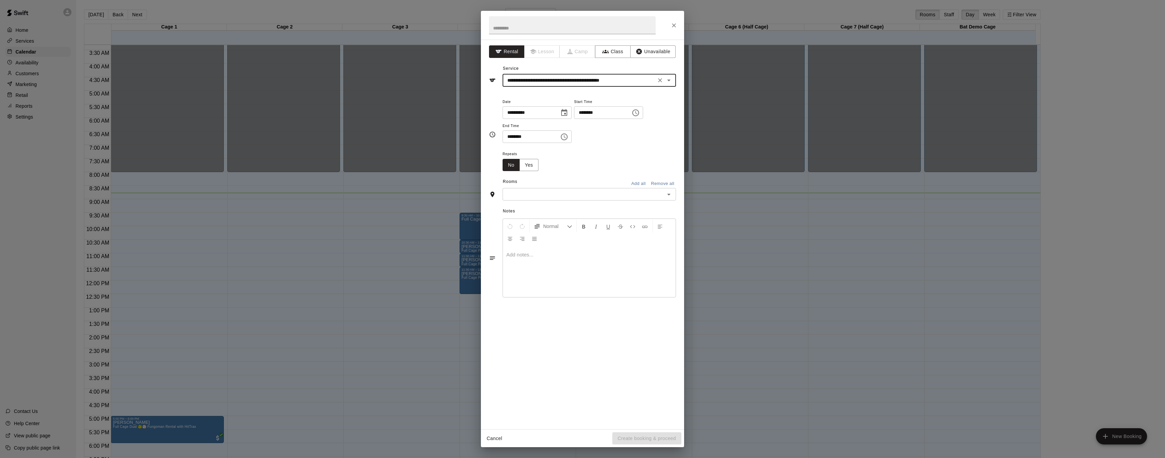
click at [664, 136] on div "**********" at bounding box center [589, 121] width 173 height 46
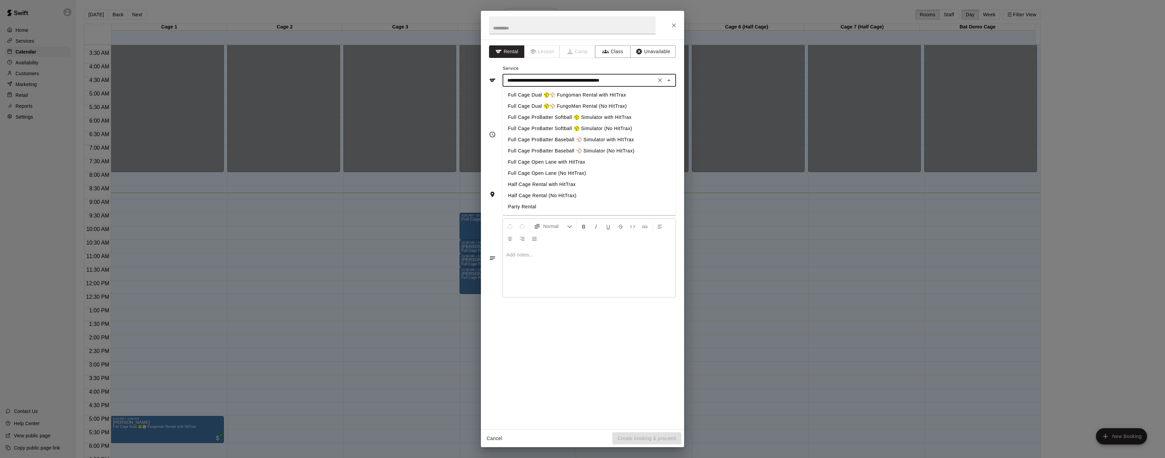
click at [645, 81] on input "**********" at bounding box center [579, 80] width 149 height 8
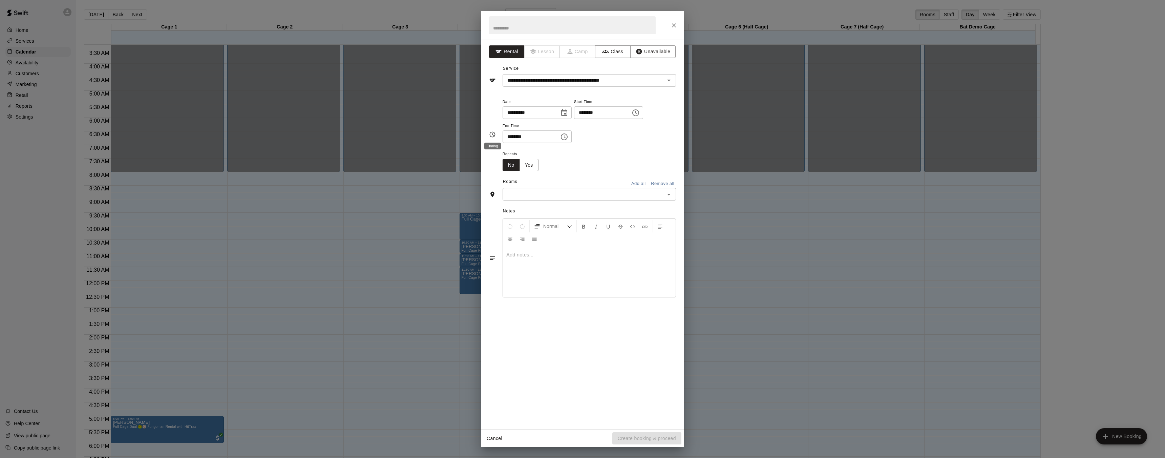
click at [493, 133] on icon "Timing" at bounding box center [492, 134] width 7 height 7
click at [645, 83] on input "**********" at bounding box center [579, 80] width 149 height 8
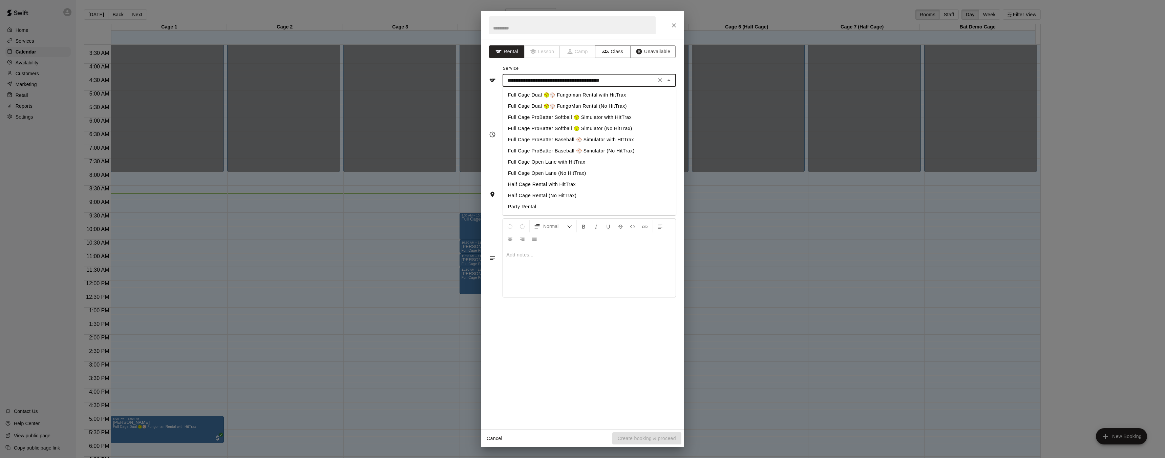
click at [497, 98] on div "**********" at bounding box center [582, 135] width 187 height 74
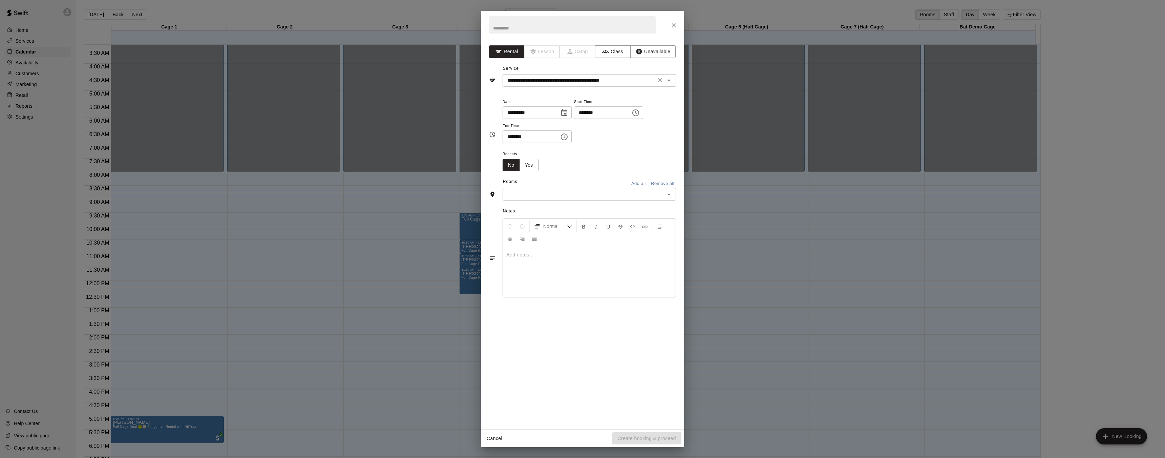
click at [624, 81] on input "**********" at bounding box center [579, 80] width 149 height 8
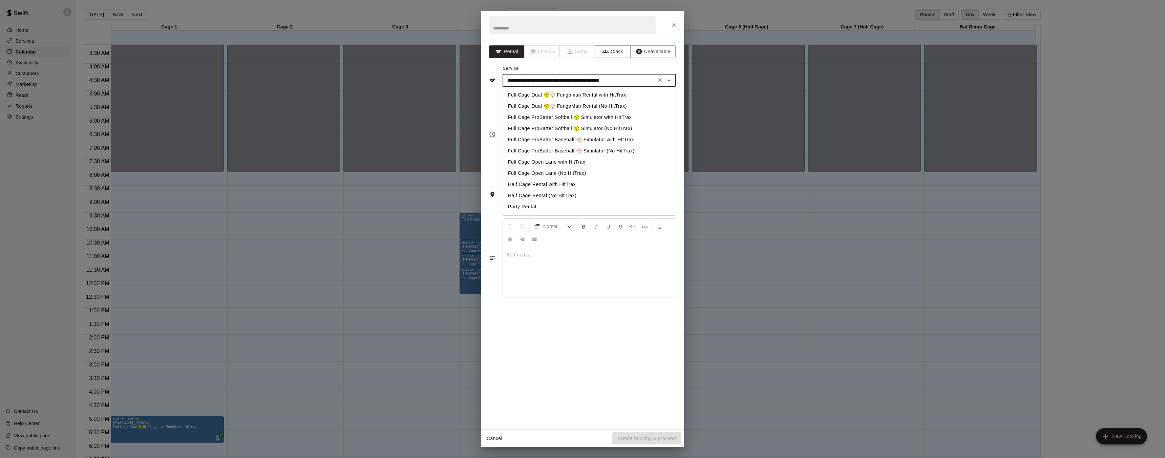
click at [613, 105] on li "Full Cage Dual 🥎⚾ FungoMan Rental (No HitTrax)" at bounding box center [589, 106] width 173 height 11
type input "**********"
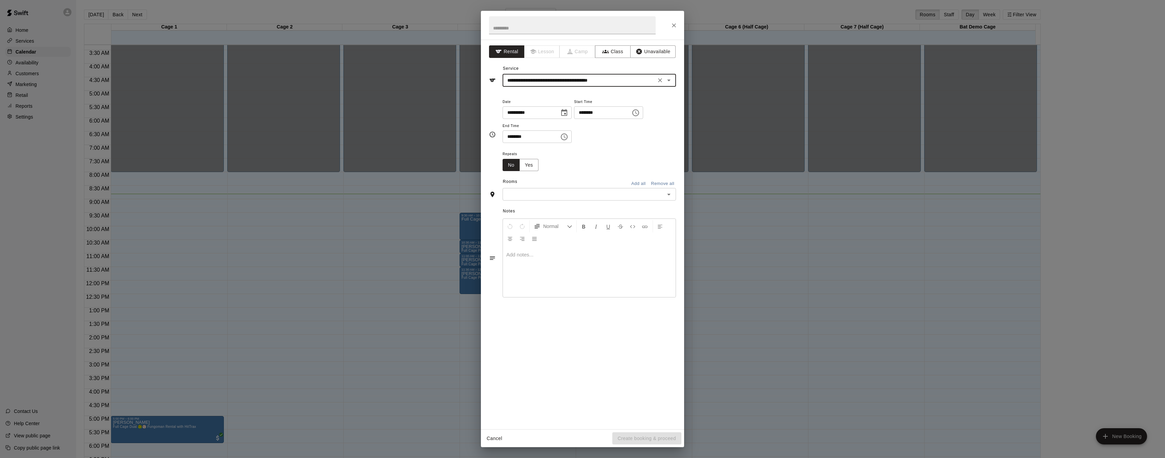
click at [613, 105] on span "Start Time" at bounding box center [608, 102] width 69 height 9
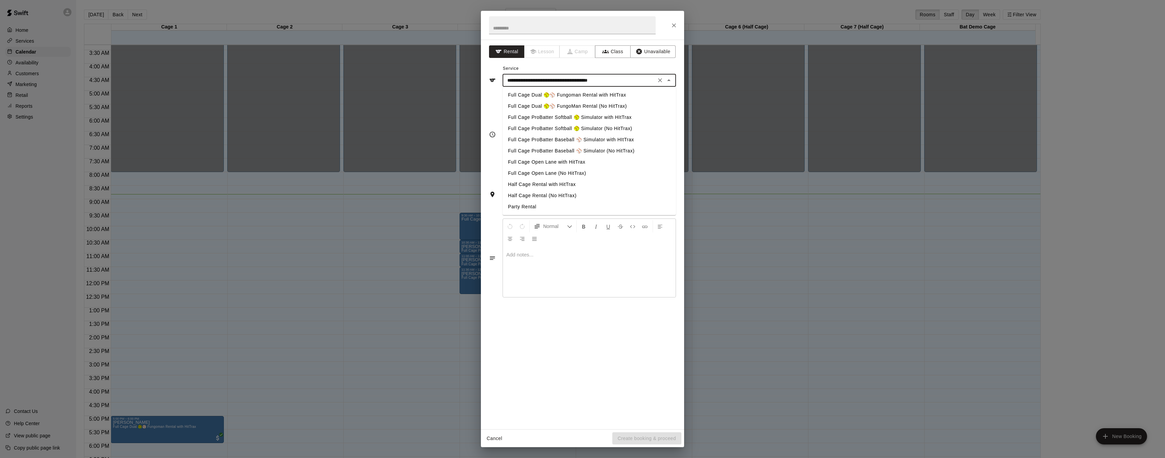
click at [549, 82] on input "**********" at bounding box center [579, 80] width 149 height 8
click at [660, 81] on icon "Clear" at bounding box center [660, 80] width 7 height 7
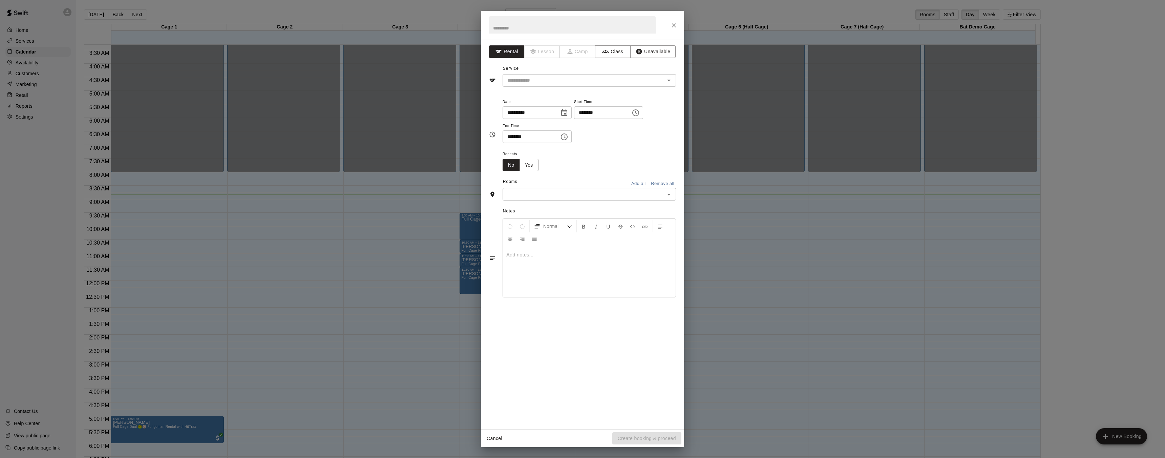
click at [500, 158] on div "**********" at bounding box center [582, 135] width 187 height 74
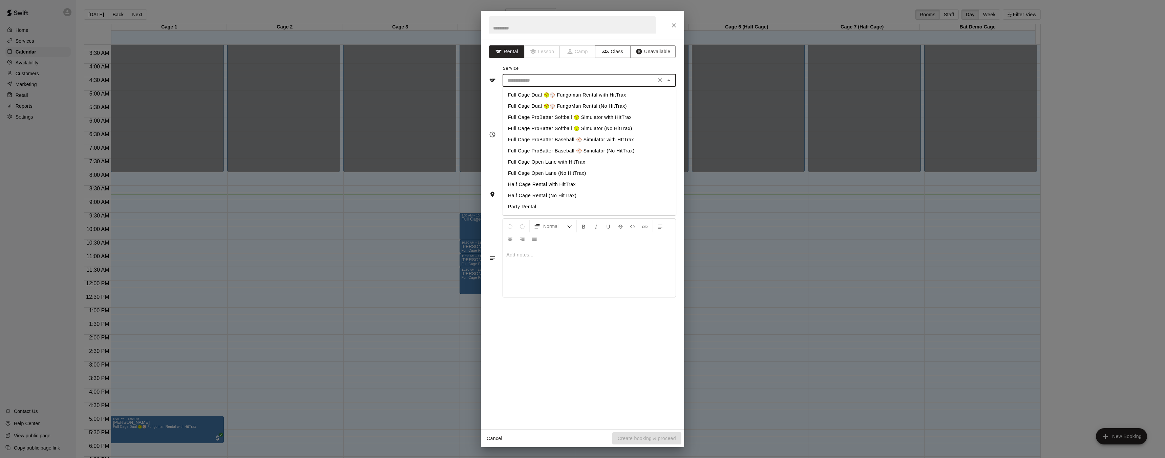
click at [563, 92] on li "Full Cage Dual 🥎⚾ Fungoman Rental with HitTrax" at bounding box center [589, 94] width 173 height 11
type input "**********"
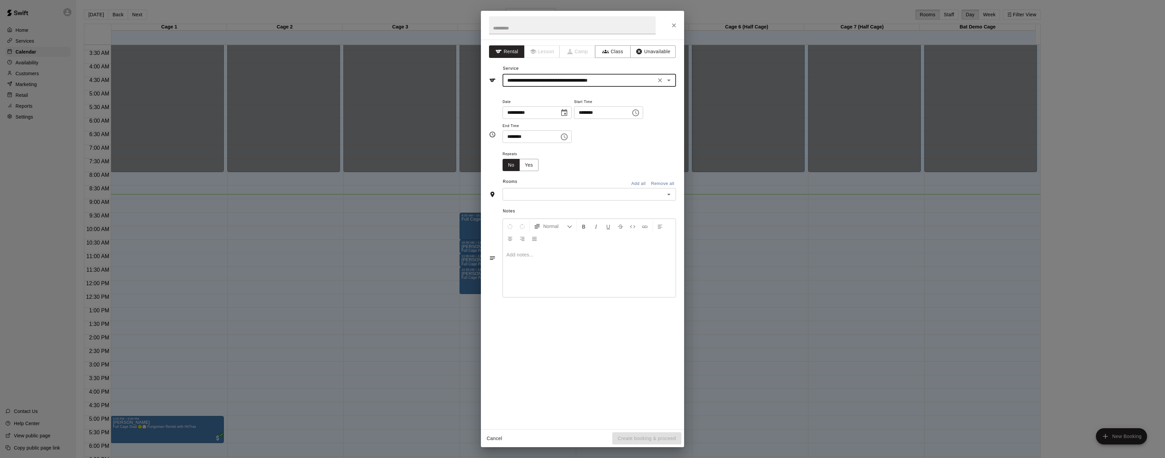
click at [676, 26] on icon "Close" at bounding box center [674, 25] width 4 height 4
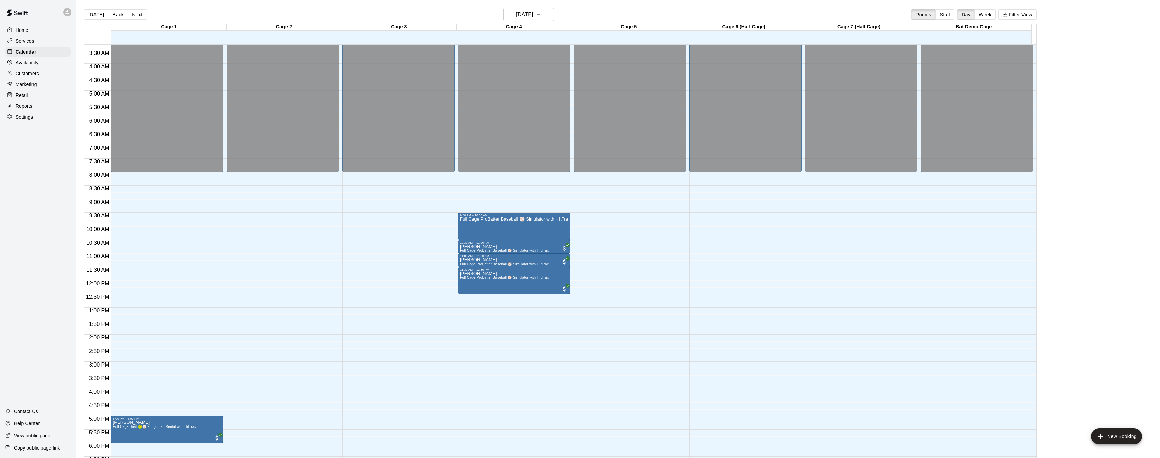
click at [1125, 187] on main "[DATE] Back [DATE][DATE] Rooms Staff Day Week Filter View Cage 1 13 Sat Cage 2 …" at bounding box center [618, 237] width 1078 height 458
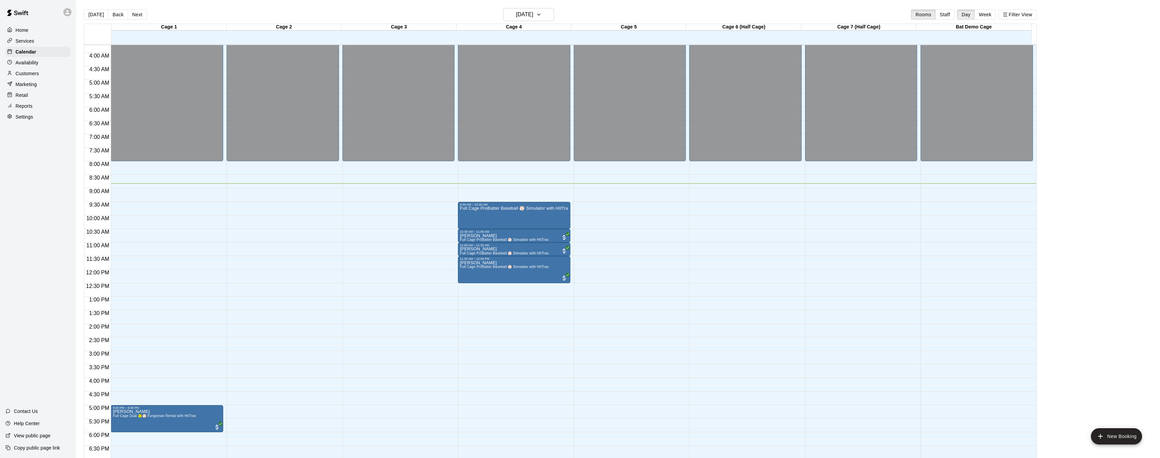
scroll to position [100, 0]
click at [1117, 439] on button "New Booking" at bounding box center [1116, 436] width 51 height 16
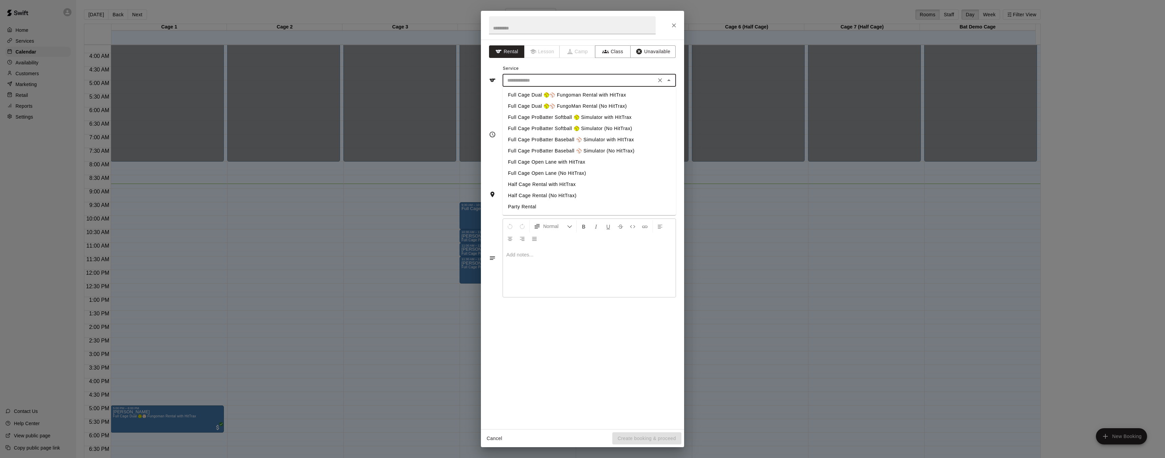
click at [571, 80] on input "text" at bounding box center [579, 80] width 149 height 8
click at [596, 96] on li "Full Cage Dual 🥎⚾ Fungoman Rental with HitTrax" at bounding box center [589, 94] width 173 height 11
type input "**********"
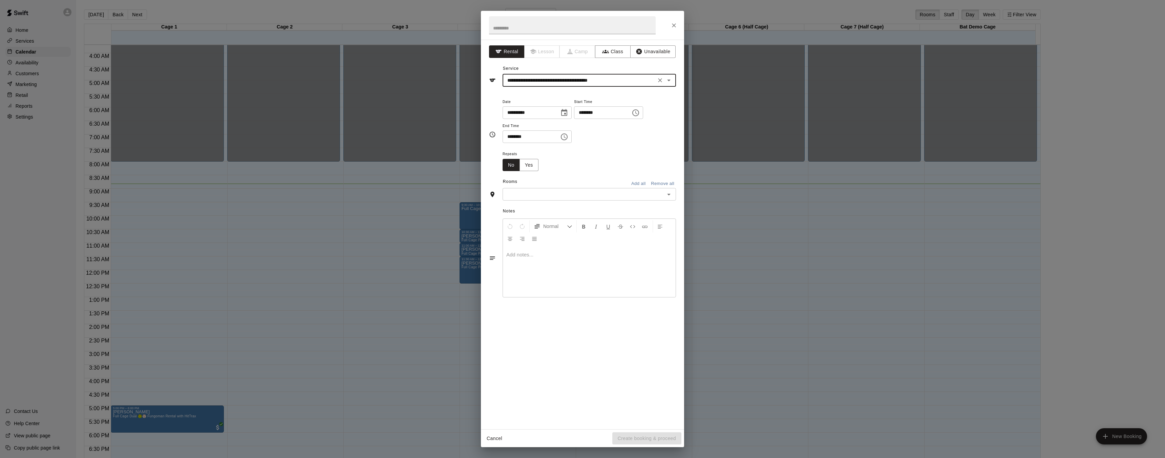
click at [678, 28] on button "Close" at bounding box center [674, 25] width 12 height 12
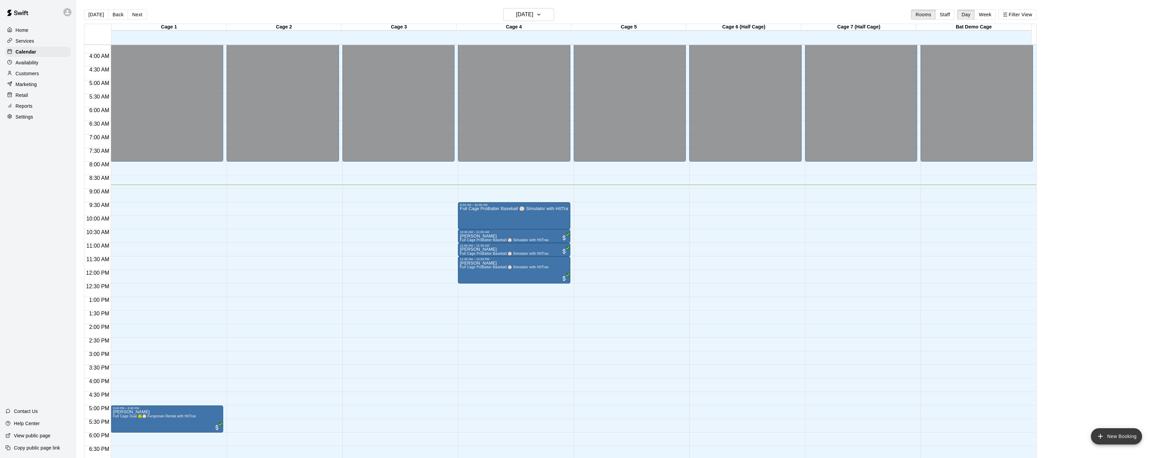
click at [1108, 433] on button "New Booking" at bounding box center [1116, 436] width 51 height 16
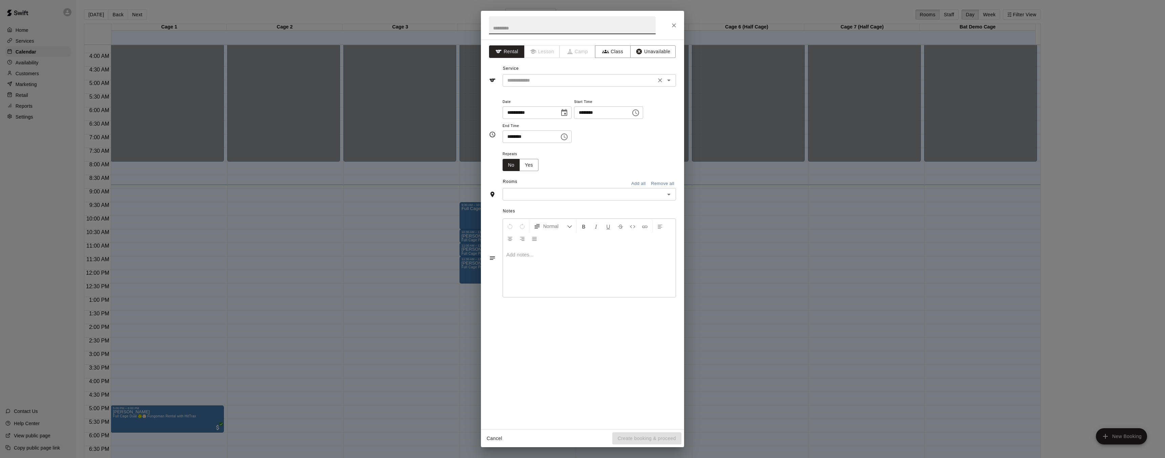
click at [603, 81] on input "text" at bounding box center [579, 80] width 149 height 8
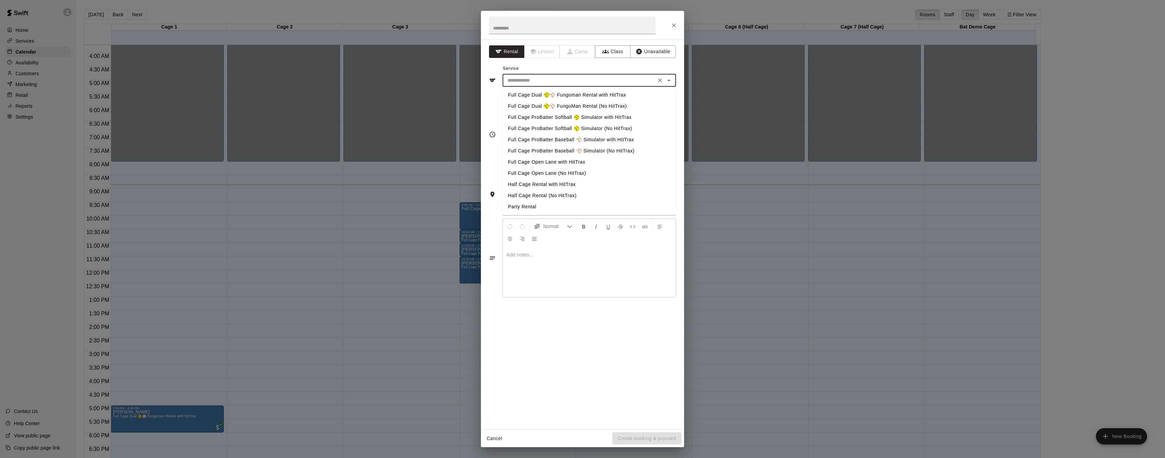
click at [599, 116] on li "Full Cage ProBatter Softball 🥎 Simulator with HItTrax" at bounding box center [589, 117] width 173 height 11
type input "**********"
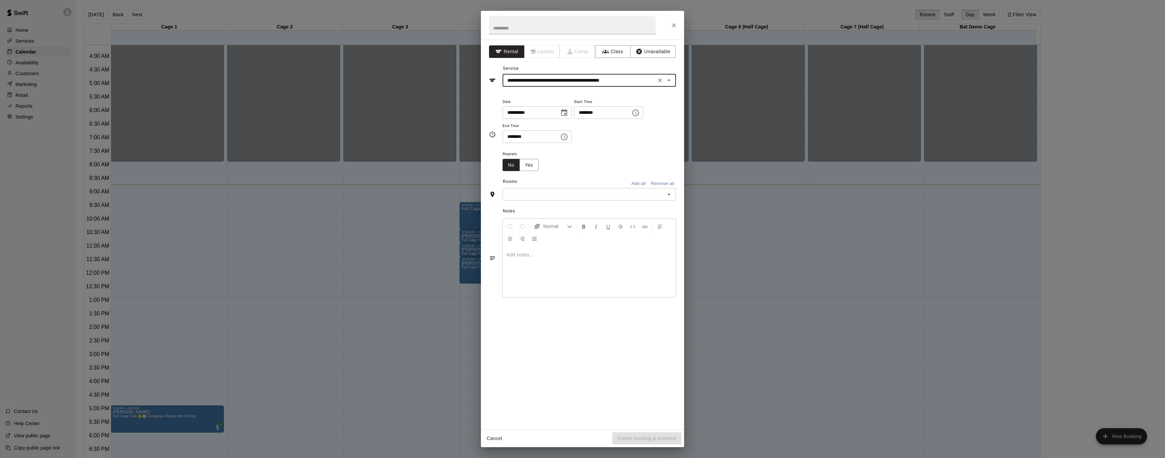
click at [616, 197] on input "text" at bounding box center [584, 194] width 158 height 8
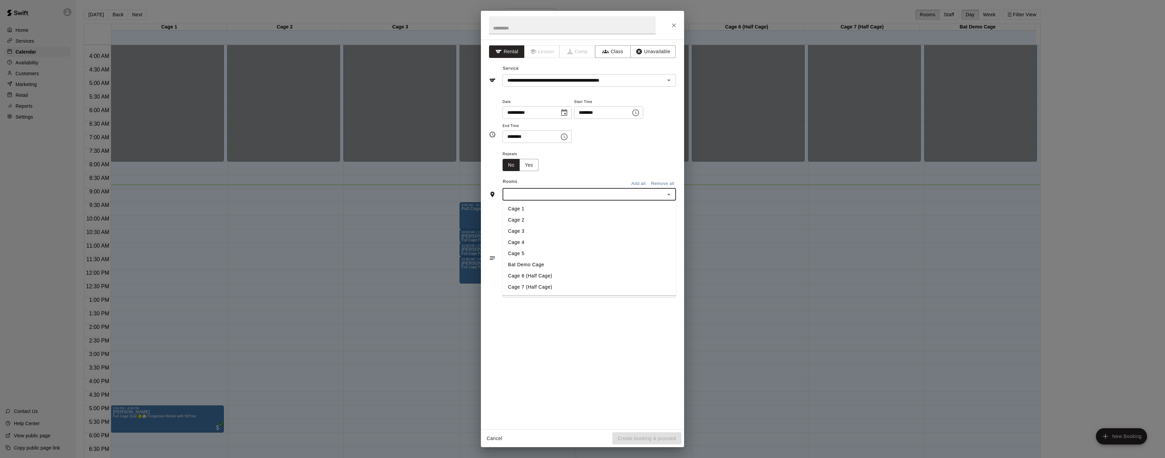
click at [543, 241] on li "Cage 4" at bounding box center [589, 242] width 173 height 11
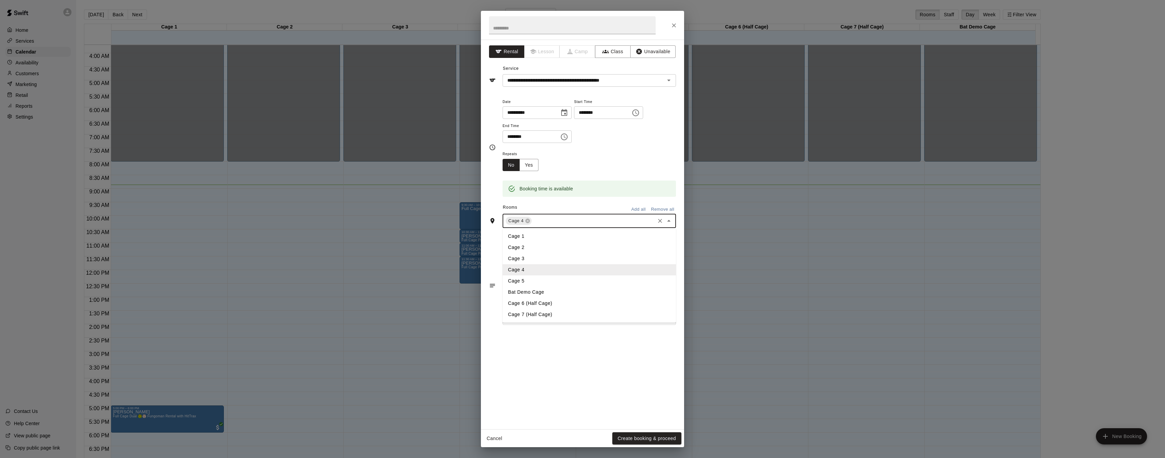
click at [581, 224] on input "text" at bounding box center [593, 221] width 121 height 8
click at [548, 256] on li "Cage 3" at bounding box center [589, 258] width 173 height 11
click at [528, 223] on icon at bounding box center [528, 221] width 4 height 4
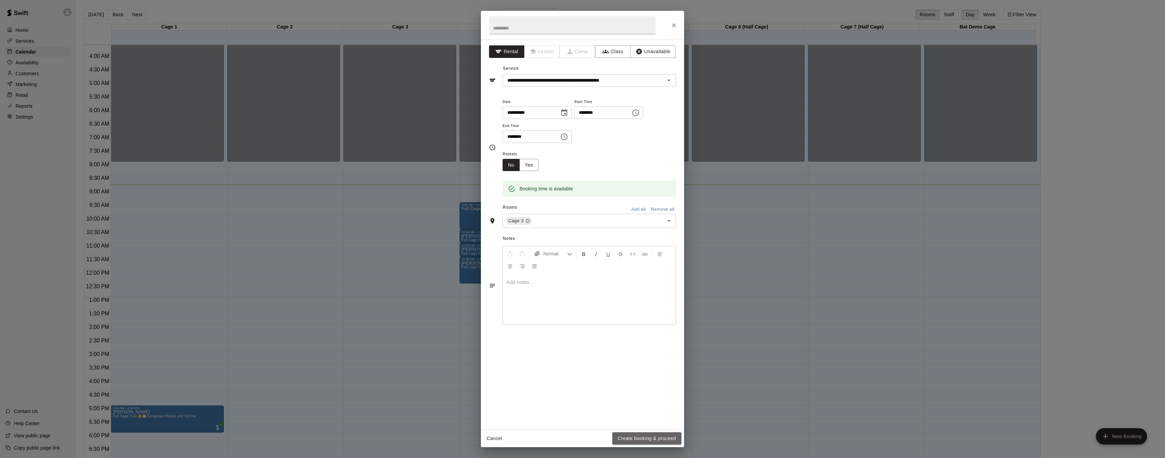
click at [623, 436] on button "Create booking & proceed" at bounding box center [646, 438] width 69 height 13
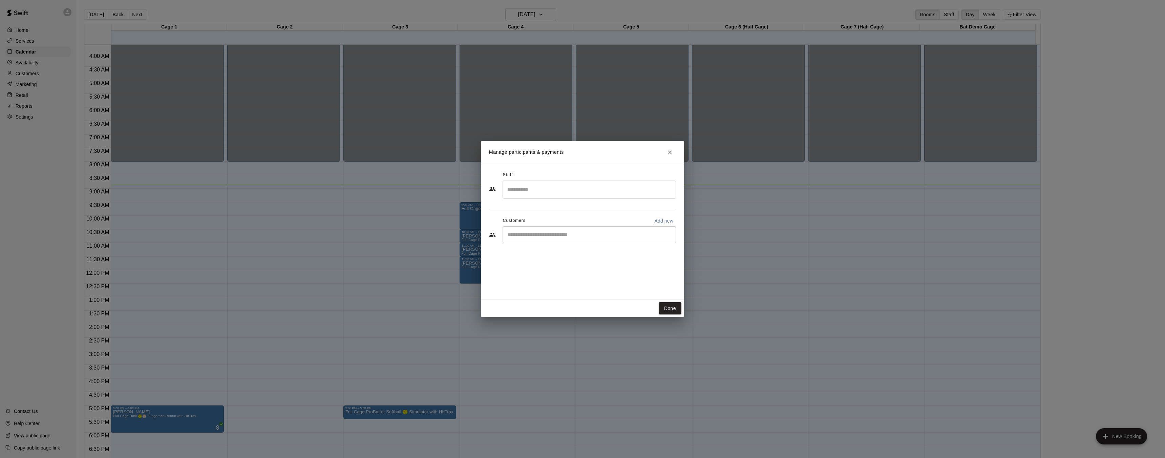
click at [570, 184] on input "Search staff" at bounding box center [589, 190] width 167 height 12
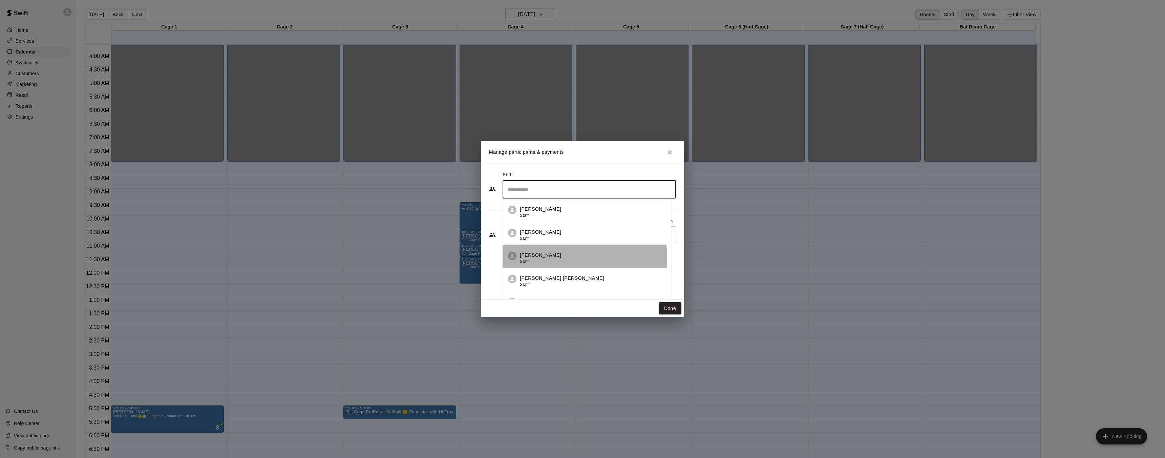
click at [548, 259] on div "[PERSON_NAME] Staff" at bounding box center [540, 258] width 41 height 13
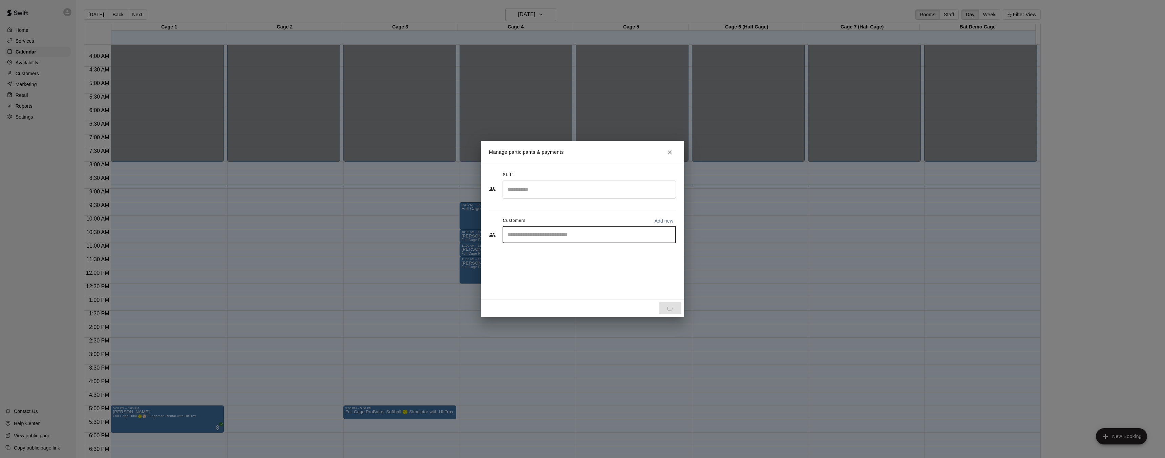
click at [569, 231] on input "Start typing to search customers..." at bounding box center [589, 234] width 167 height 7
click at [658, 258] on p "Add new" at bounding box center [663, 258] width 19 height 7
select select "**"
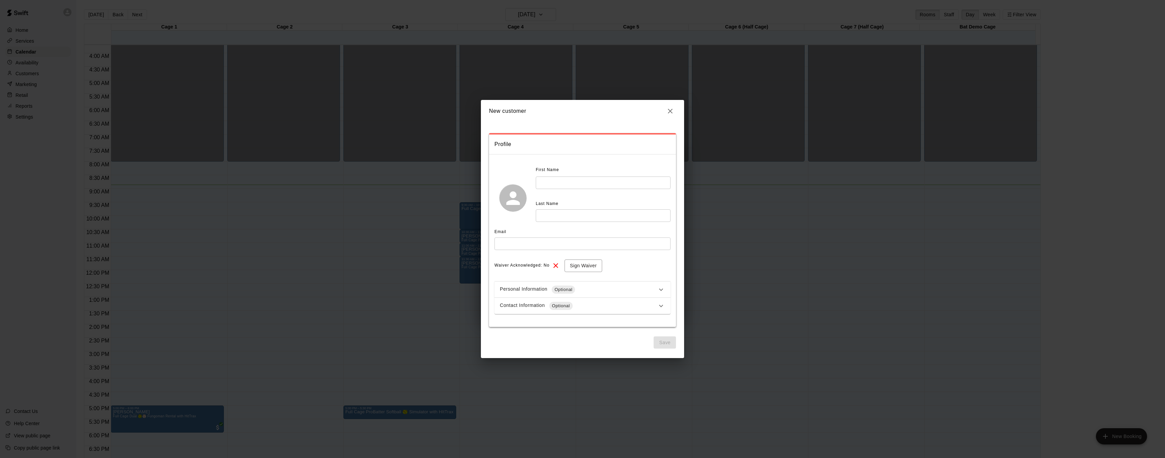
click at [666, 111] on icon "button" at bounding box center [670, 111] width 8 height 8
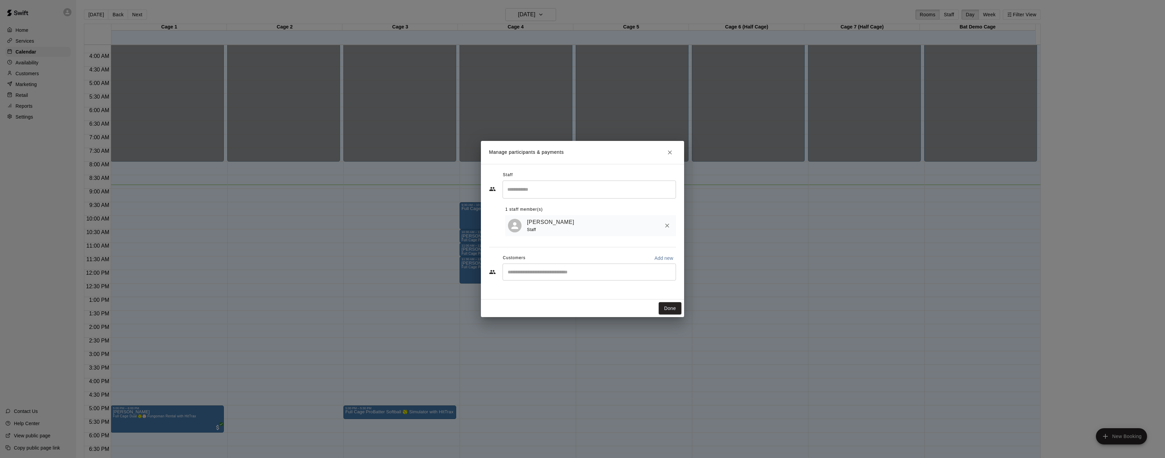
click at [568, 270] on input "Start typing to search customers..." at bounding box center [589, 272] width 167 height 7
click at [671, 309] on button "Done" at bounding box center [670, 308] width 23 height 13
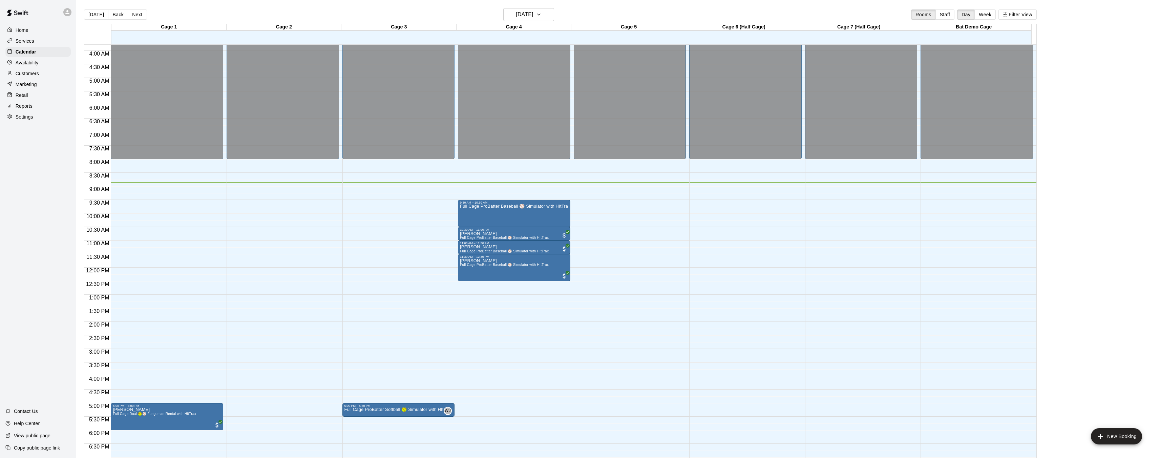
scroll to position [103, 0]
click at [414, 409] on p "Full Cage ProBatter Softball 🥎 Simulator with HItTrax" at bounding box center [398, 409] width 108 height 0
click at [354, 444] on icon "delete" at bounding box center [351, 446] width 8 height 8
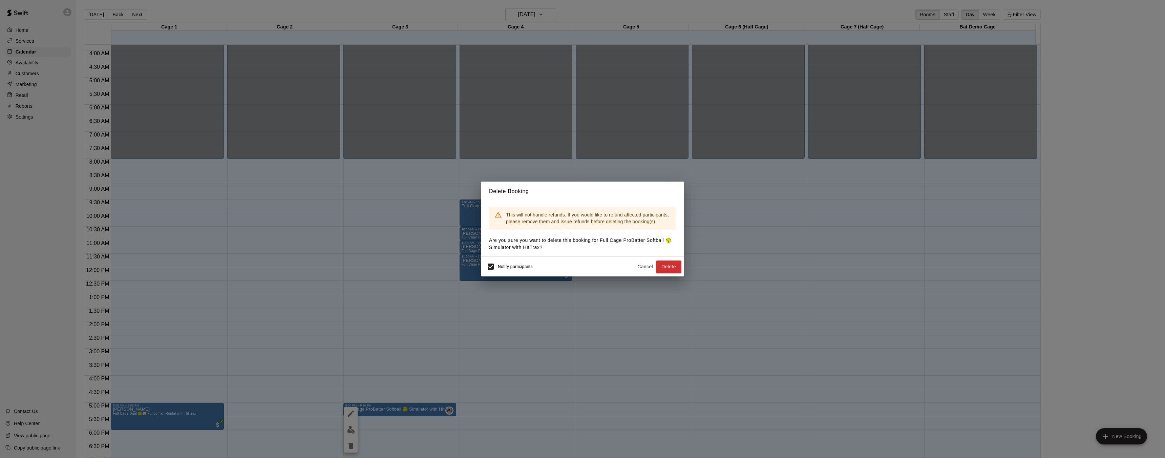
click at [643, 264] on button "Cancel" at bounding box center [645, 266] width 22 height 13
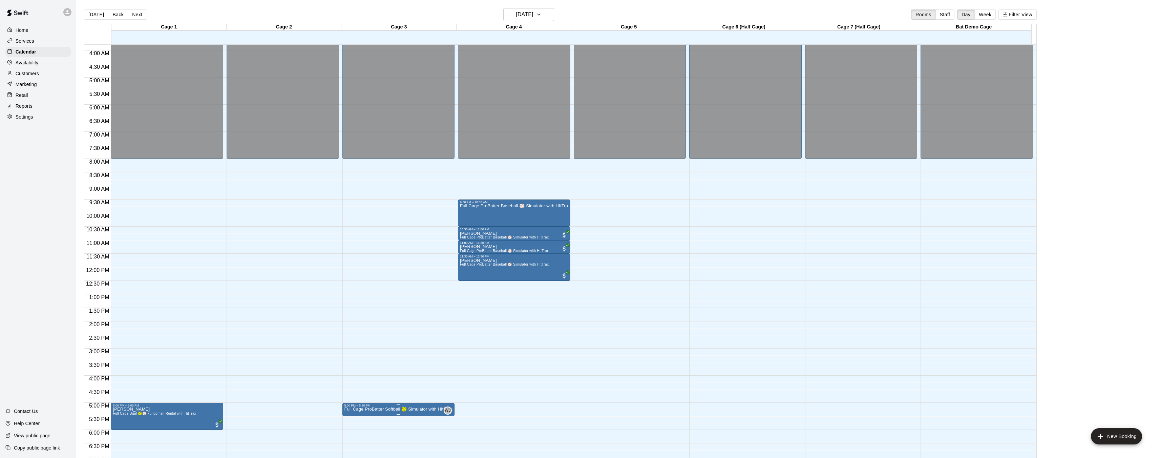
click at [369, 409] on p "Full Cage ProBatter Softball 🥎 Simulator with HItTrax" at bounding box center [398, 409] width 108 height 0
click at [354, 430] on img "edit" at bounding box center [351, 430] width 8 height 8
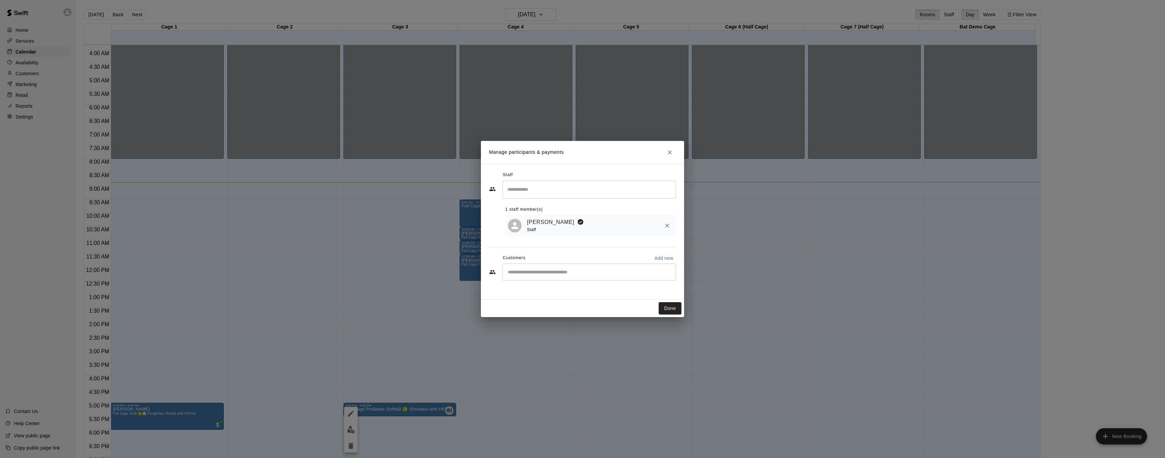
click at [669, 152] on icon "Close" at bounding box center [670, 152] width 4 height 4
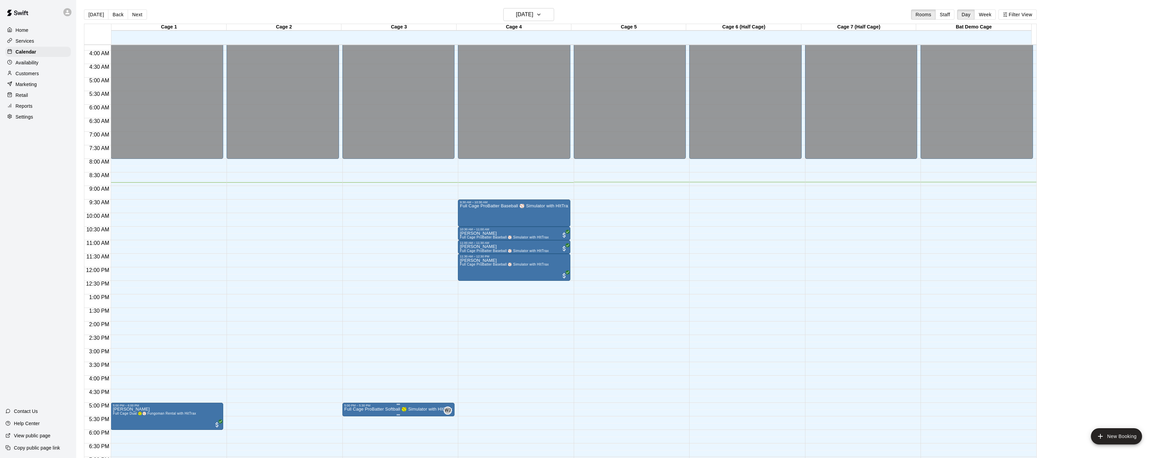
click at [417, 409] on p "Full Cage ProBatter Softball 🥎 Simulator with HItTrax" at bounding box center [398, 409] width 108 height 0
click at [353, 442] on icon "delete" at bounding box center [351, 446] width 8 height 8
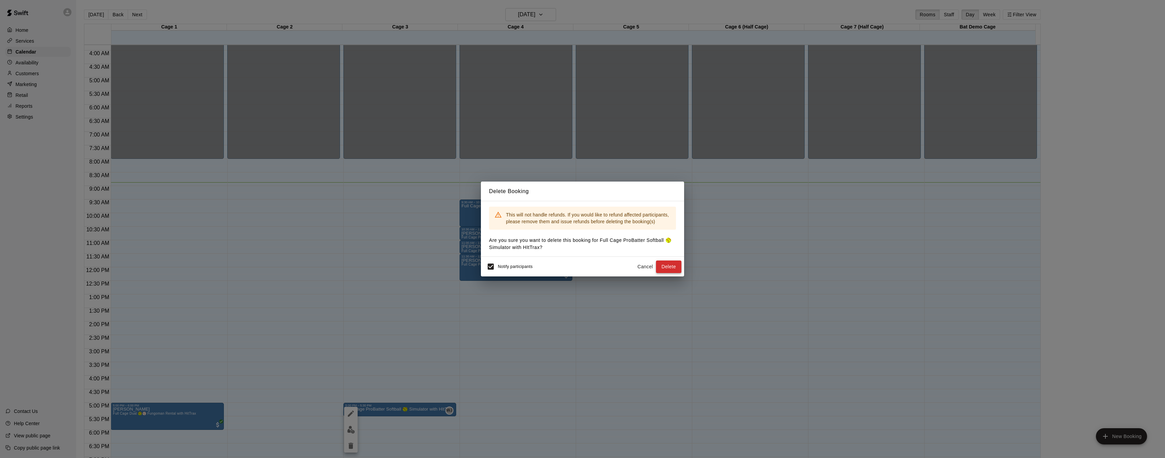
click at [680, 272] on button "Delete" at bounding box center [668, 266] width 25 height 13
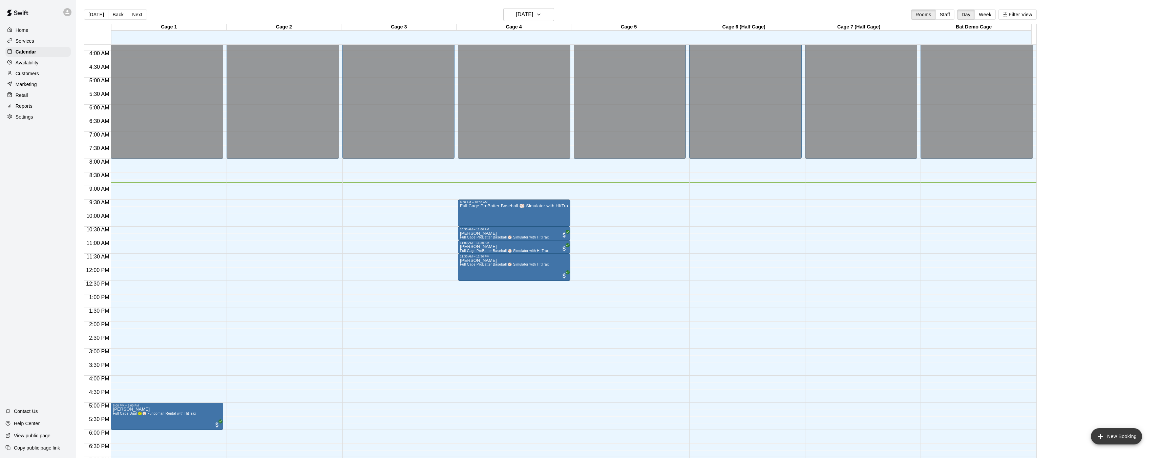
click at [1109, 435] on button "New Booking" at bounding box center [1116, 436] width 51 height 16
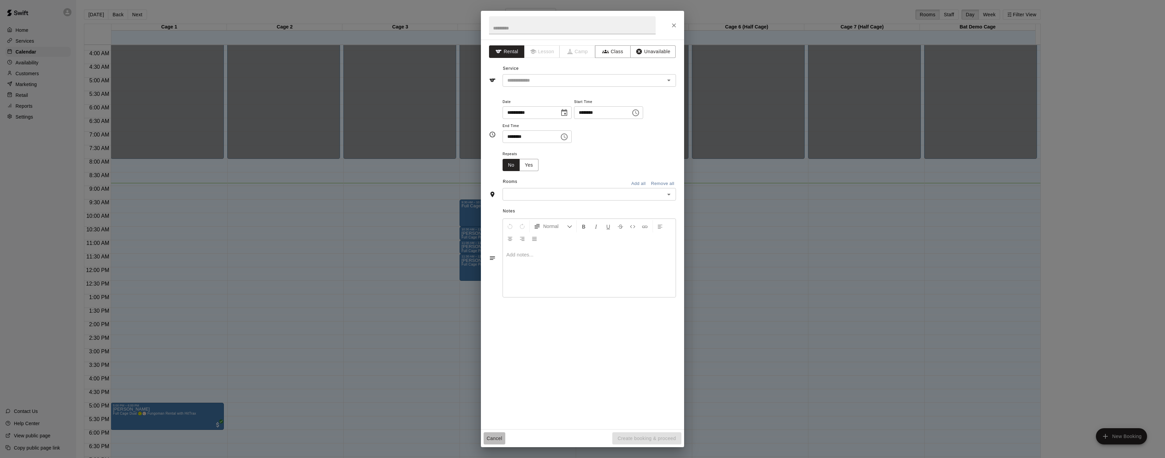
click at [497, 435] on button "Cancel" at bounding box center [495, 438] width 22 height 13
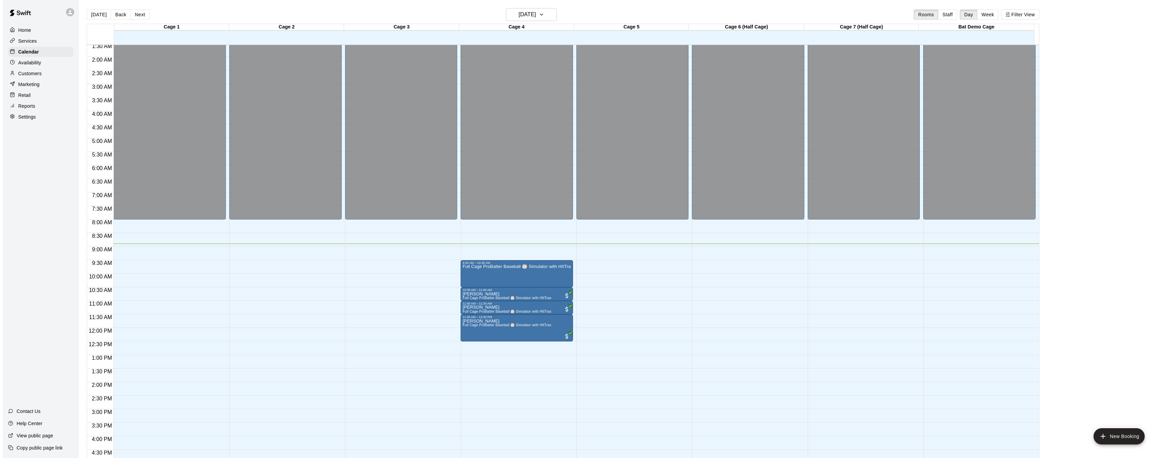
scroll to position [52, 0]
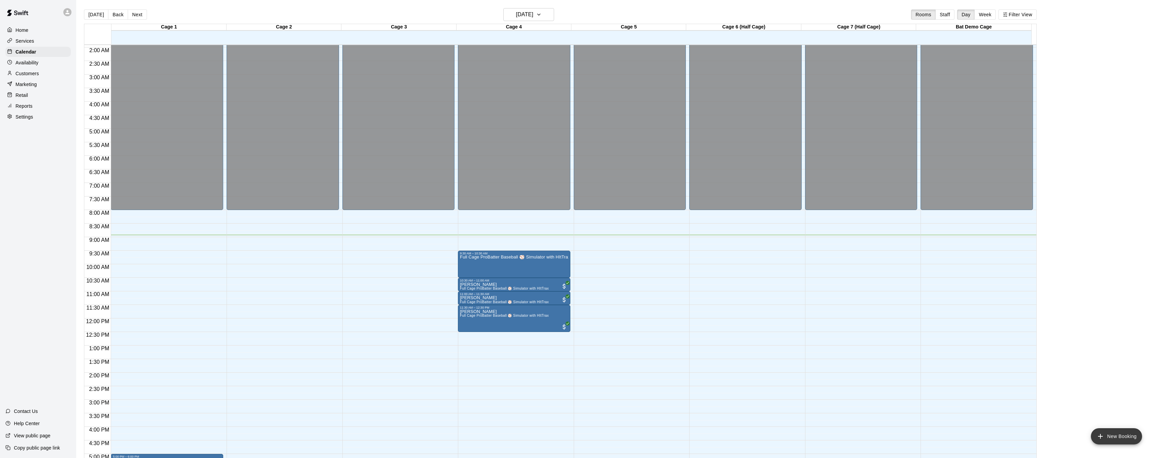
click at [1112, 440] on button "New Booking" at bounding box center [1116, 436] width 51 height 16
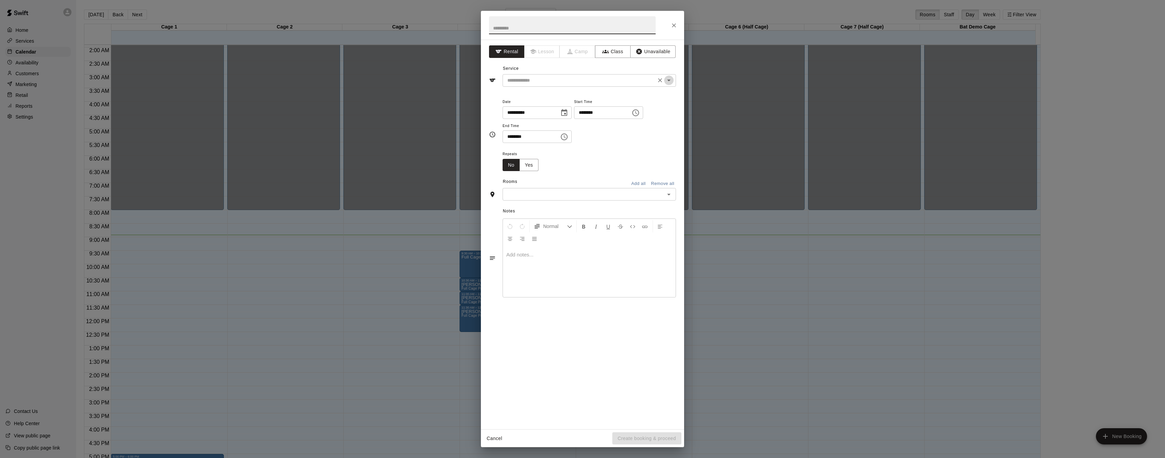
click at [665, 81] on icon "Open" at bounding box center [669, 80] width 8 height 8
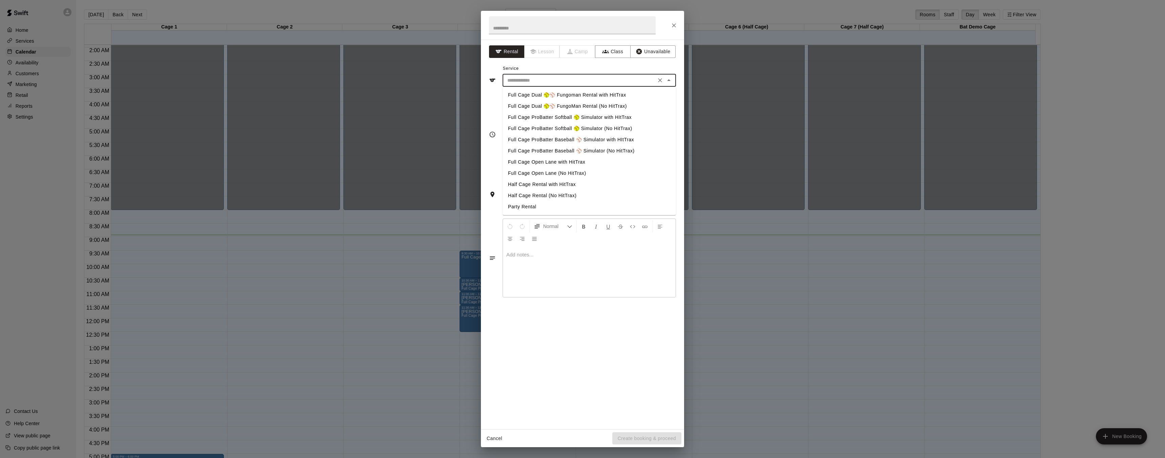
click at [549, 96] on li "Full Cage Dual 🥎⚾ Fungoman Rental with HitTrax" at bounding box center [589, 94] width 173 height 11
type input "**********"
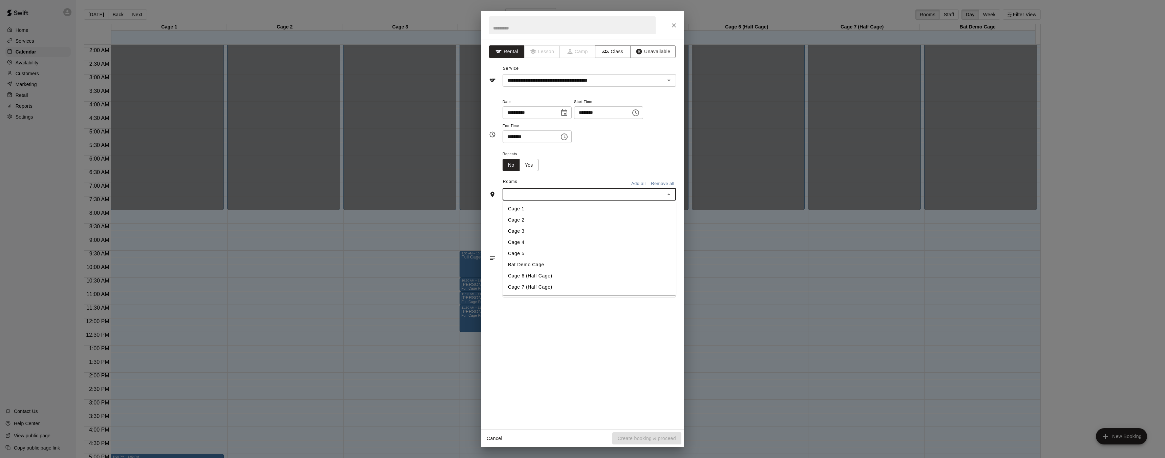
click at [653, 192] on input "text" at bounding box center [584, 194] width 158 height 8
click at [582, 164] on div "Repeats No Yes" at bounding box center [589, 160] width 173 height 21
click at [663, 80] on button "Clear" at bounding box center [659, 80] width 9 height 9
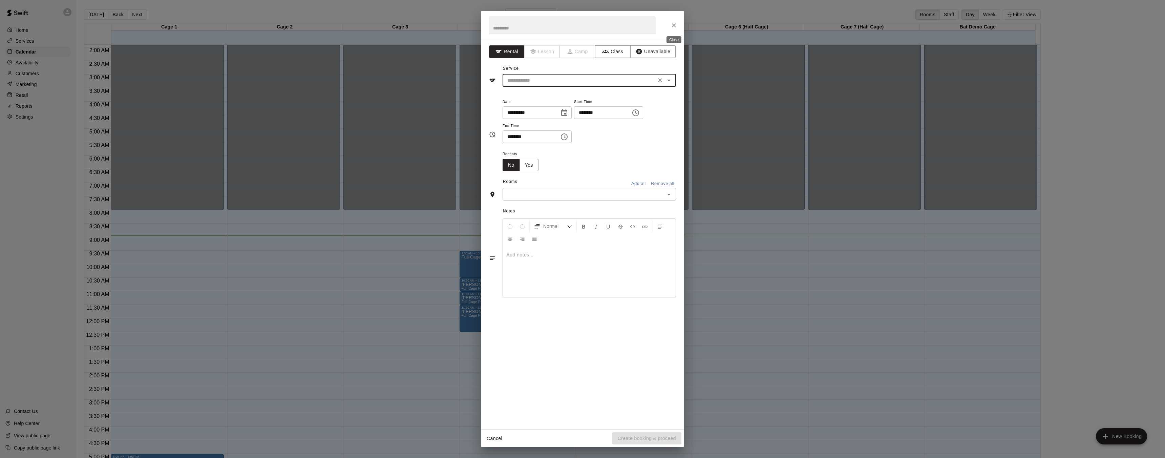
click at [676, 30] on button "Close" at bounding box center [674, 25] width 12 height 12
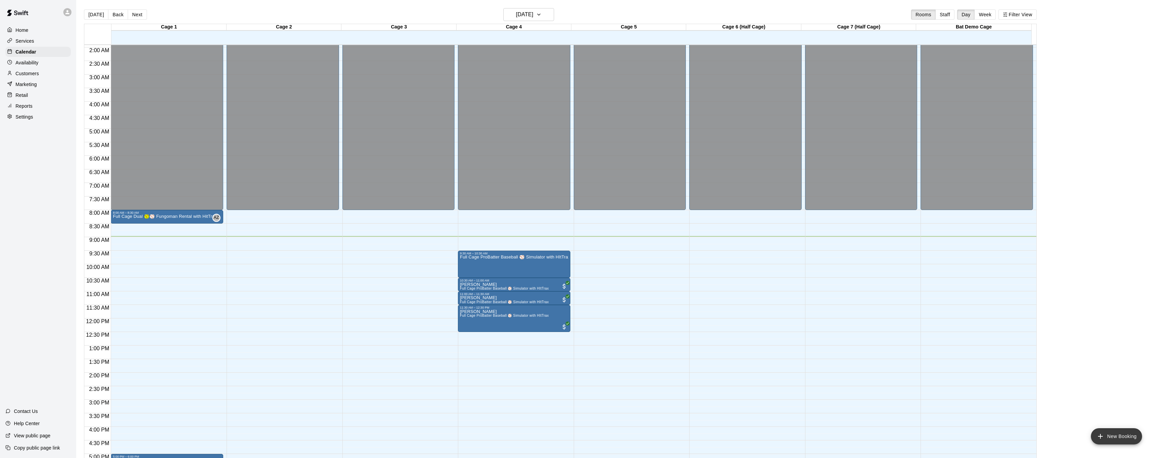
click at [1101, 436] on icon "add" at bounding box center [1100, 436] width 5 height 5
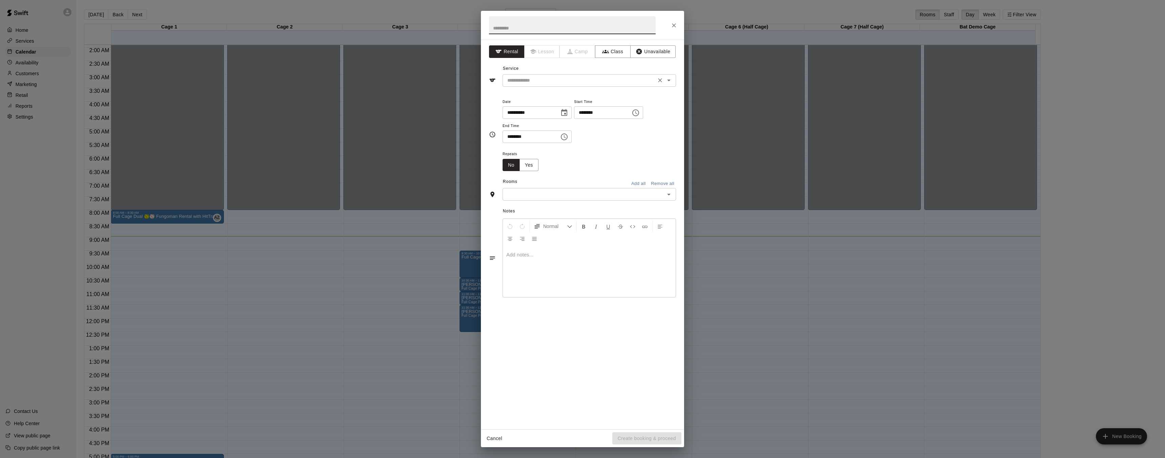
click at [585, 85] on div "​" at bounding box center [589, 80] width 173 height 13
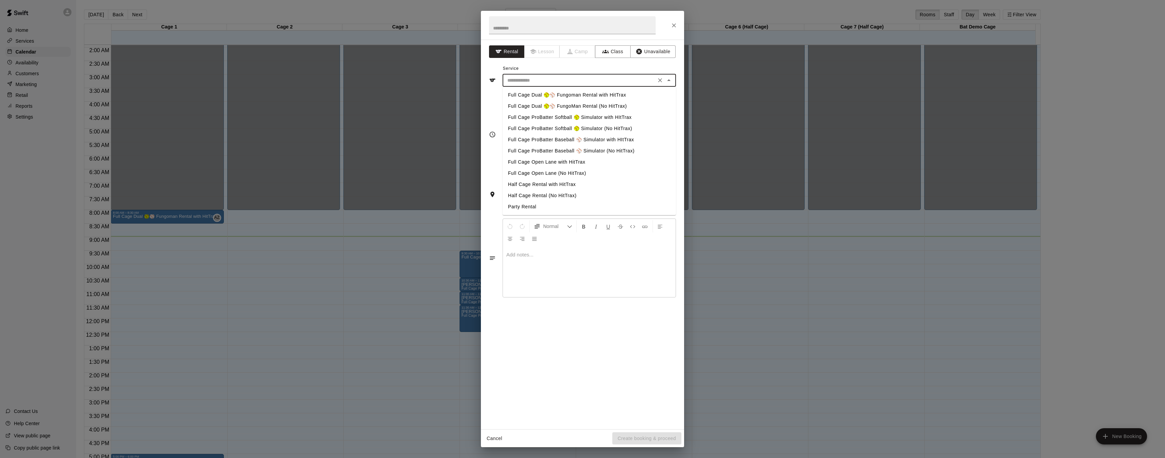
click at [543, 184] on li "Half Cage Rental with HitTrax" at bounding box center [589, 184] width 173 height 11
type input "**********"
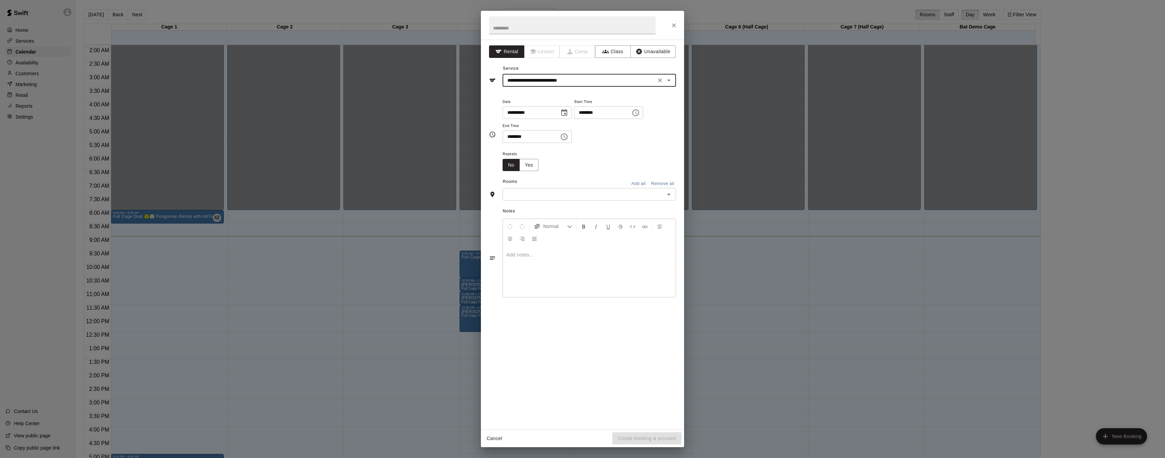
click at [599, 115] on input "********" at bounding box center [600, 112] width 52 height 13
click at [639, 110] on icon "Choose time, selected time is 5:00 PM" at bounding box center [635, 112] width 7 height 7
click at [585, 160] on li "03" at bounding box center [585, 160] width 16 height 13
type input "********"
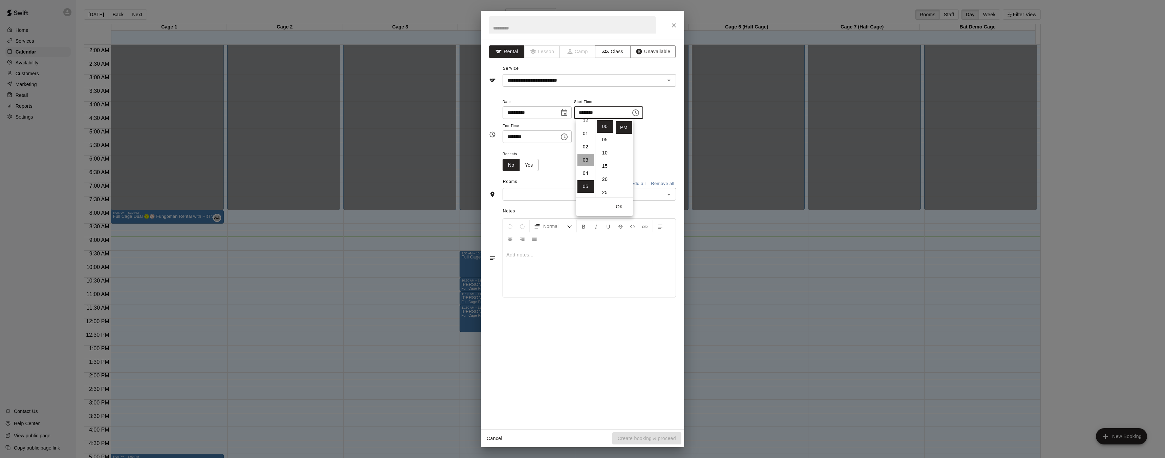
scroll to position [40, 0]
click at [566, 139] on icon "Choose time, selected time is 5:30 PM" at bounding box center [564, 137] width 8 height 8
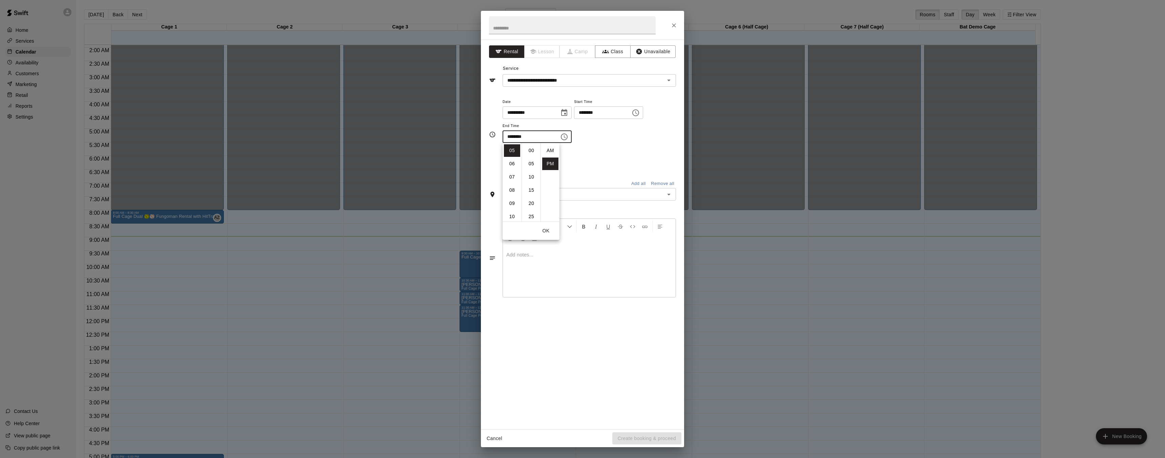
scroll to position [12, 0]
click at [513, 162] on li "03" at bounding box center [512, 162] width 16 height 13
type input "********"
click at [587, 150] on div "Repeats No Yes" at bounding box center [589, 160] width 173 height 21
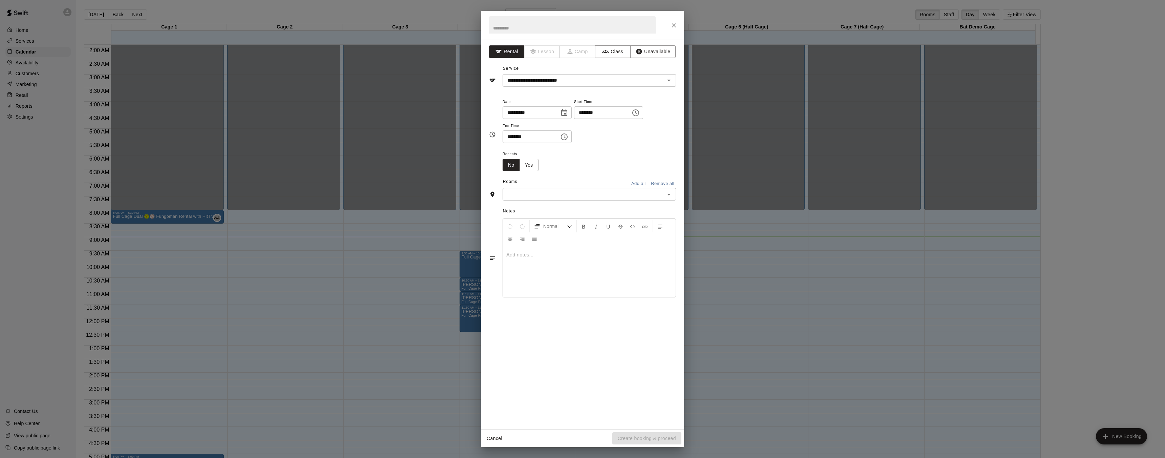
click at [661, 198] on input "text" at bounding box center [584, 194] width 158 height 8
click at [572, 279] on li "Cage 6 (Half Cage)" at bounding box center [589, 275] width 173 height 11
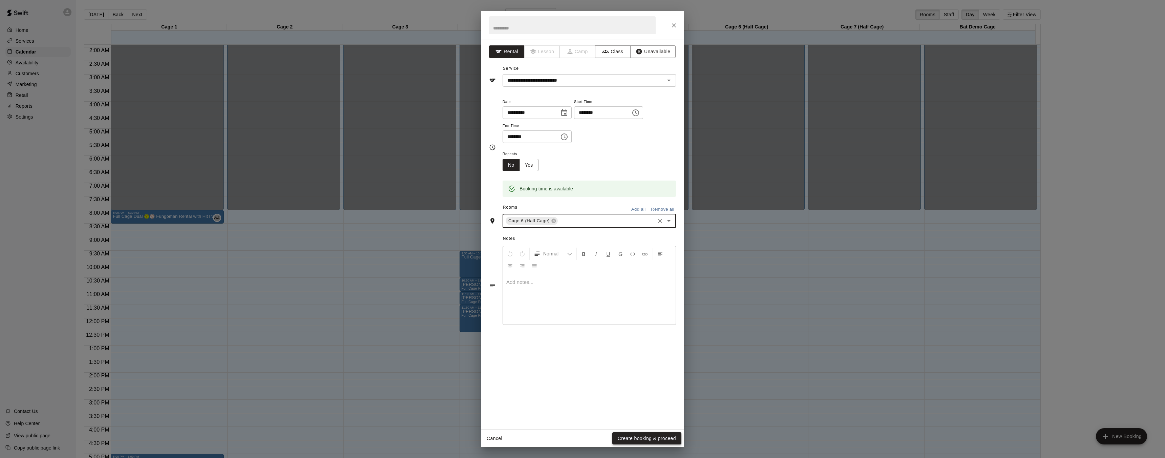
click at [622, 438] on button "Create booking & proceed" at bounding box center [646, 438] width 69 height 13
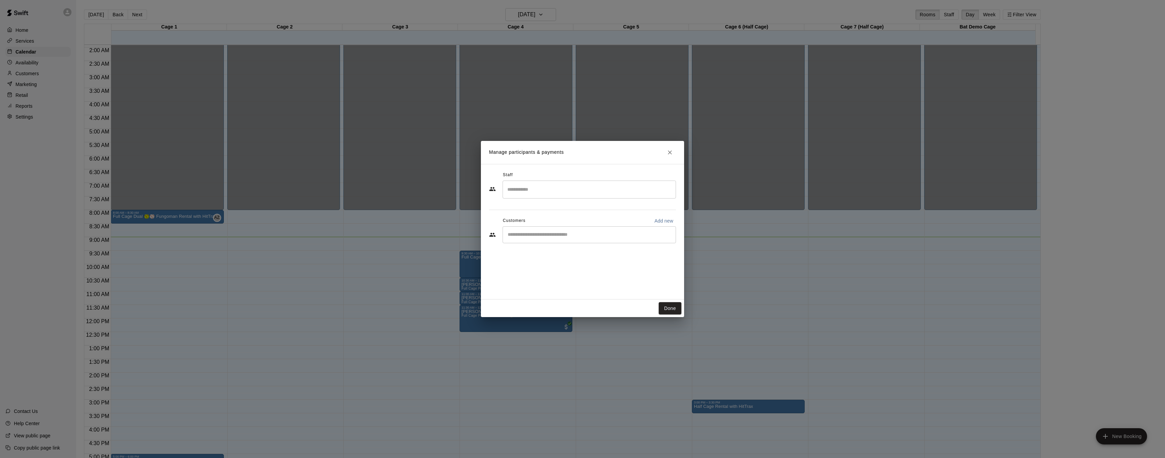
click at [571, 238] on input "Start typing to search customers..." at bounding box center [589, 234] width 167 height 7
click at [665, 223] on p "Add new" at bounding box center [663, 220] width 19 height 7
select select "**"
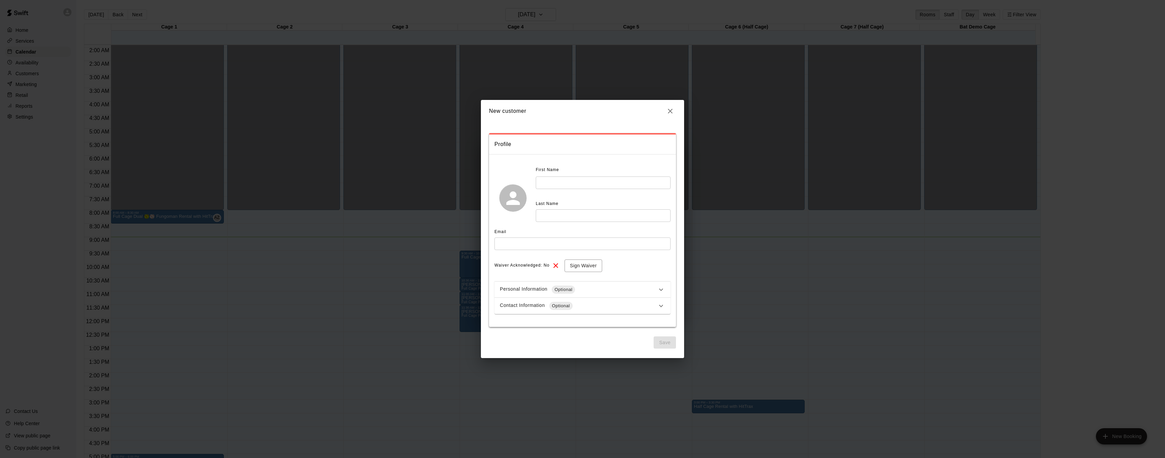
click at [664, 291] on icon at bounding box center [661, 289] width 8 height 8
click at [641, 305] on div "Contact Information Optional" at bounding box center [578, 306] width 157 height 8
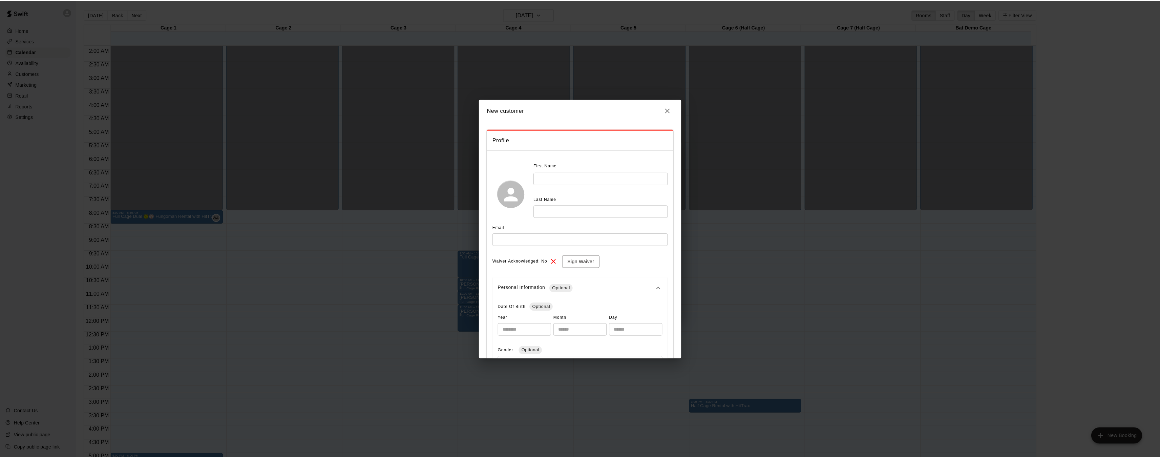
scroll to position [1, 0]
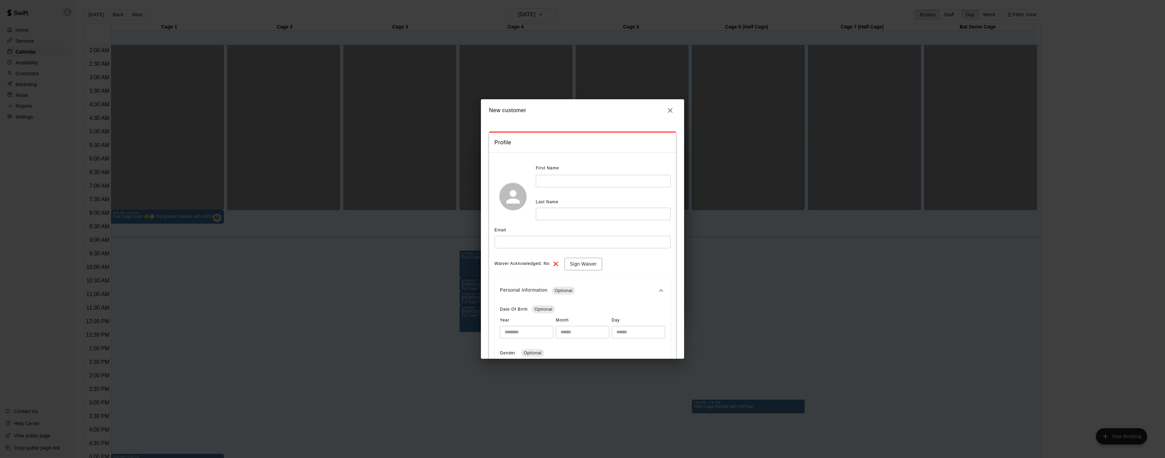
click at [663, 291] on div "Personal Information Optional" at bounding box center [582, 291] width 176 height 22
click at [667, 111] on icon "button" at bounding box center [670, 110] width 8 height 8
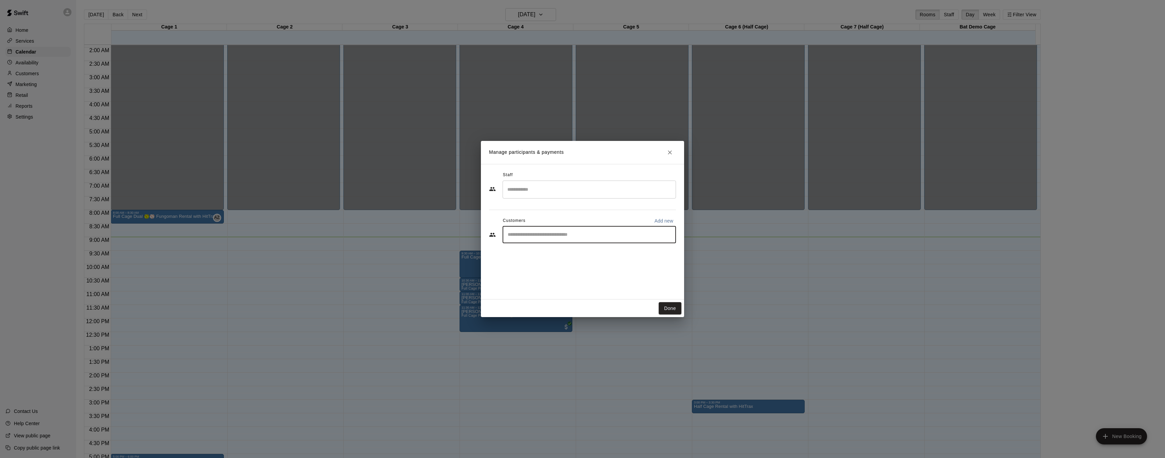
click at [608, 235] on input "Start typing to search customers..." at bounding box center [589, 234] width 167 height 7
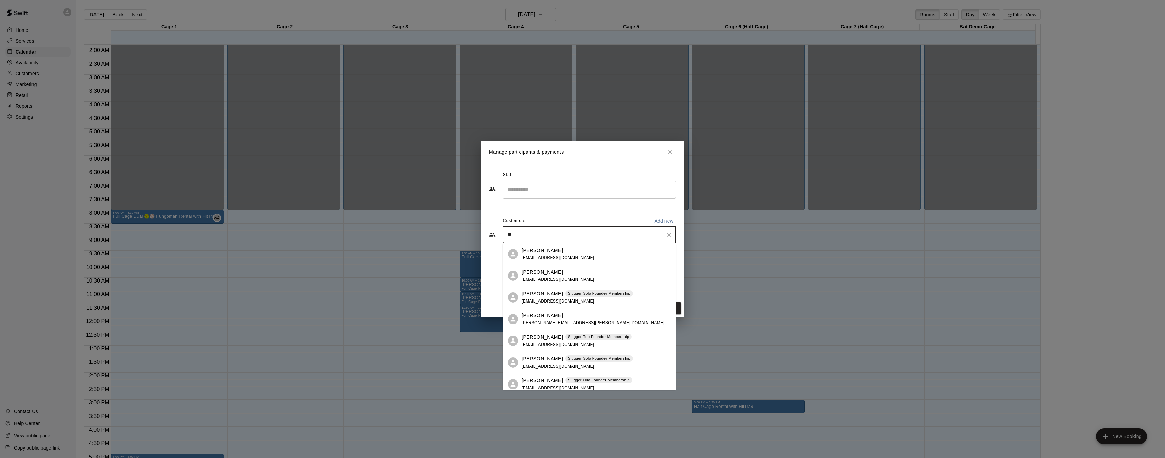
type input "*"
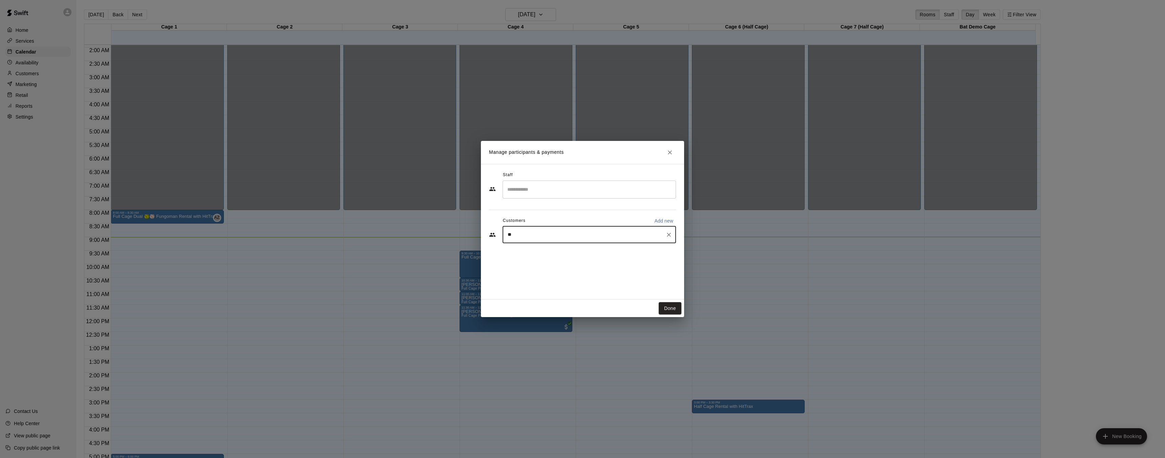
type input "*"
click at [668, 154] on icon "Close" at bounding box center [669, 152] width 7 height 7
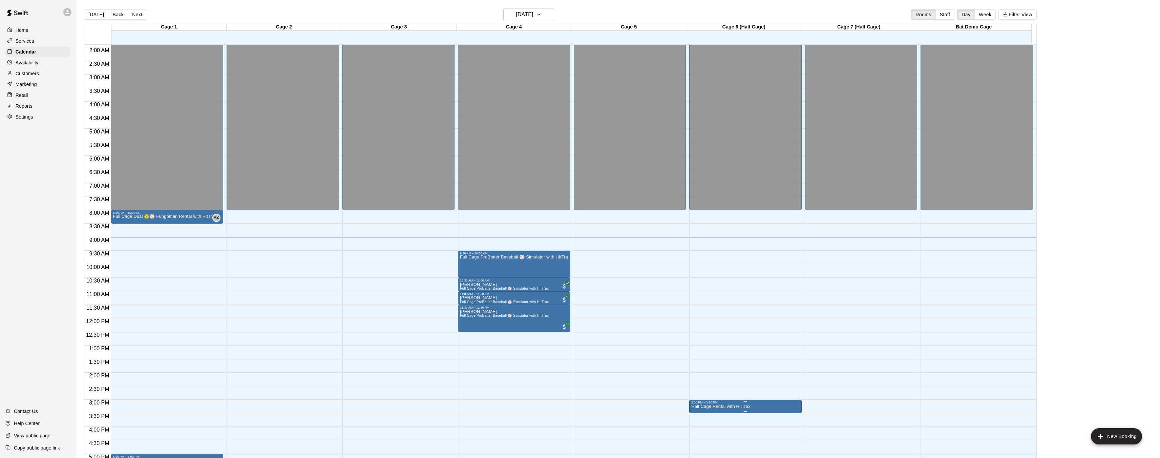
click at [720, 406] on p "Half Cage Rental with HitTrax" at bounding box center [720, 406] width 59 height 0
click at [697, 448] on icon "delete" at bounding box center [697, 446] width 5 height 6
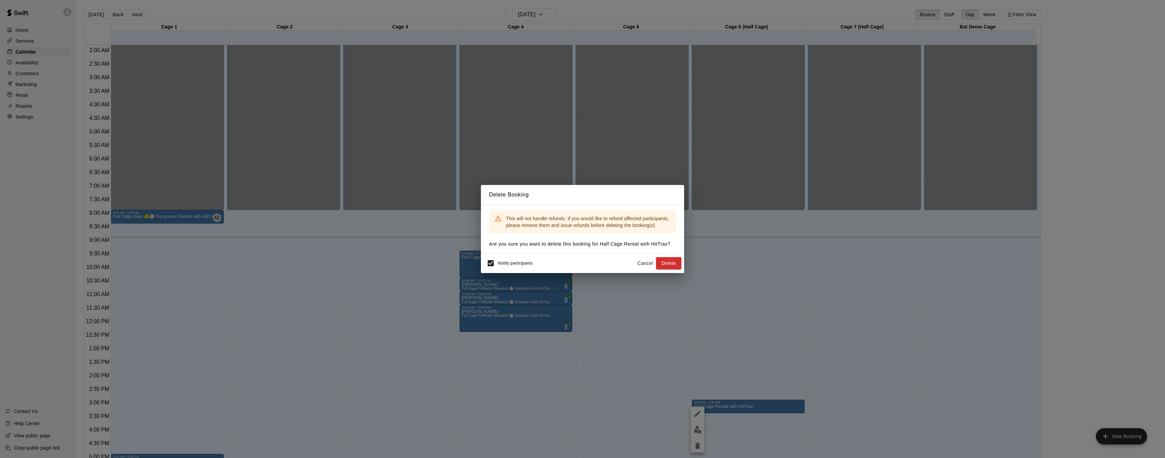
click at [646, 264] on button "Cancel" at bounding box center [645, 263] width 22 height 13
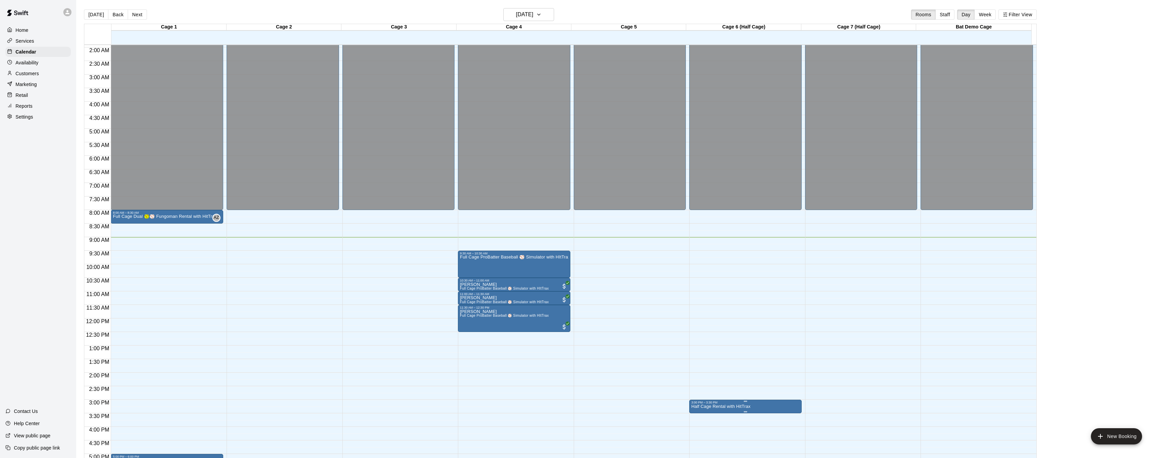
click at [692, 406] on p "Half Cage Rental with HitTrax" at bounding box center [720, 406] width 59 height 0
click at [699, 447] on icon "delete" at bounding box center [697, 446] width 5 height 6
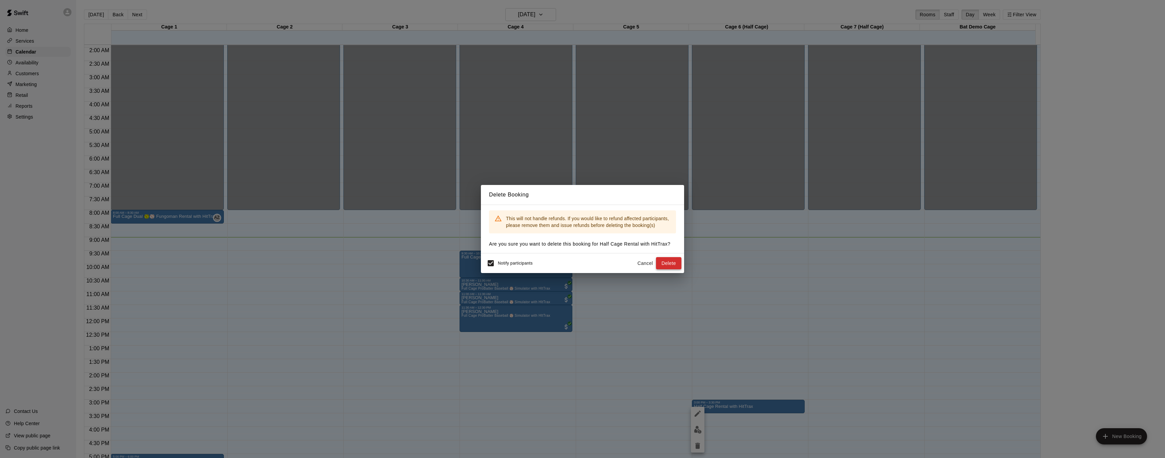
click at [668, 265] on button "Delete" at bounding box center [668, 263] width 25 height 13
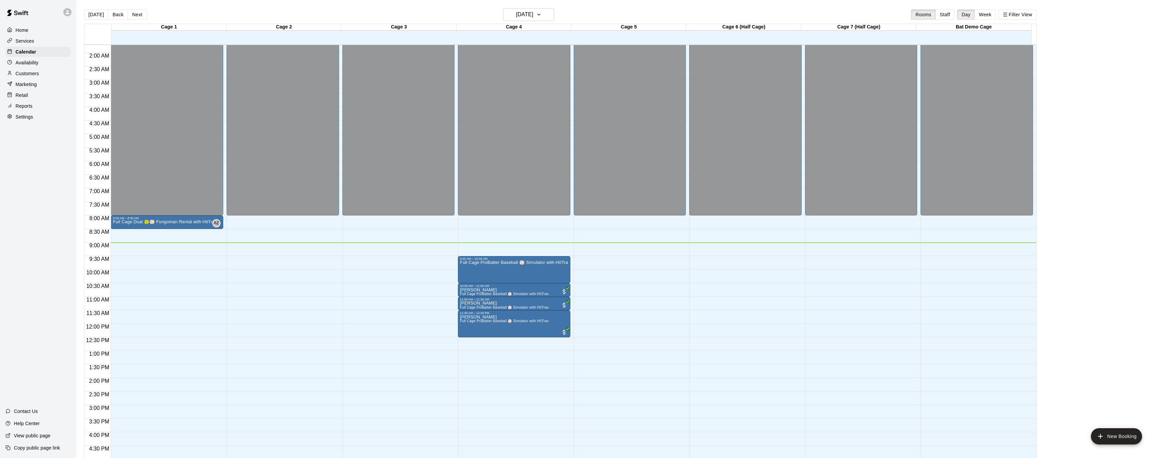
scroll to position [41, 0]
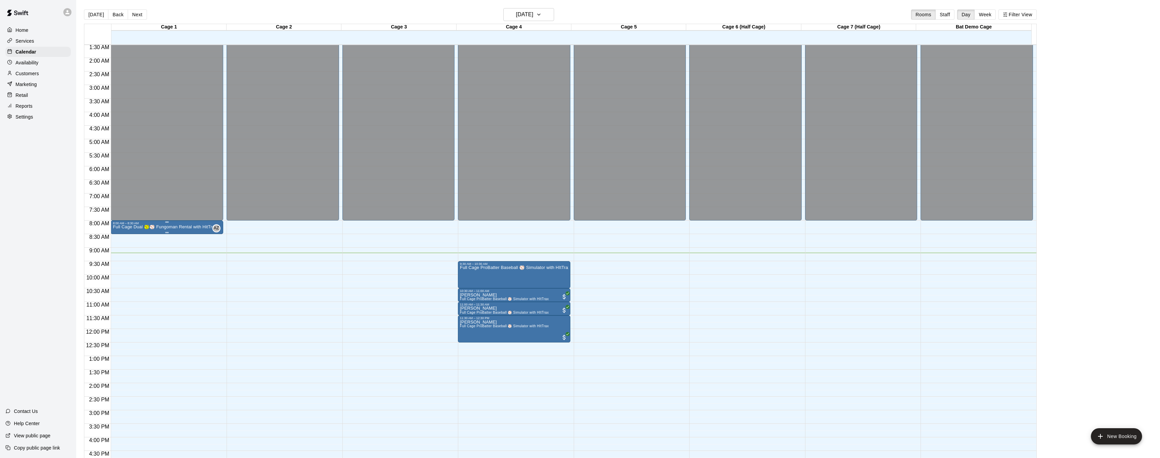
click at [174, 227] on p "Full Cage Dual 🥎⚾ Fungoman Rental with HitTrax" at bounding box center [165, 227] width 104 height 0
click at [185, 238] on div at bounding box center [582, 229] width 1165 height 458
click at [215, 227] on span "AZ" at bounding box center [216, 228] width 5 height 7
click at [203, 227] on div at bounding box center [582, 229] width 1165 height 458
click at [173, 227] on p "Full Cage Dual 🥎⚾ Fungoman Rental with HitTrax" at bounding box center [165, 227] width 104 height 0
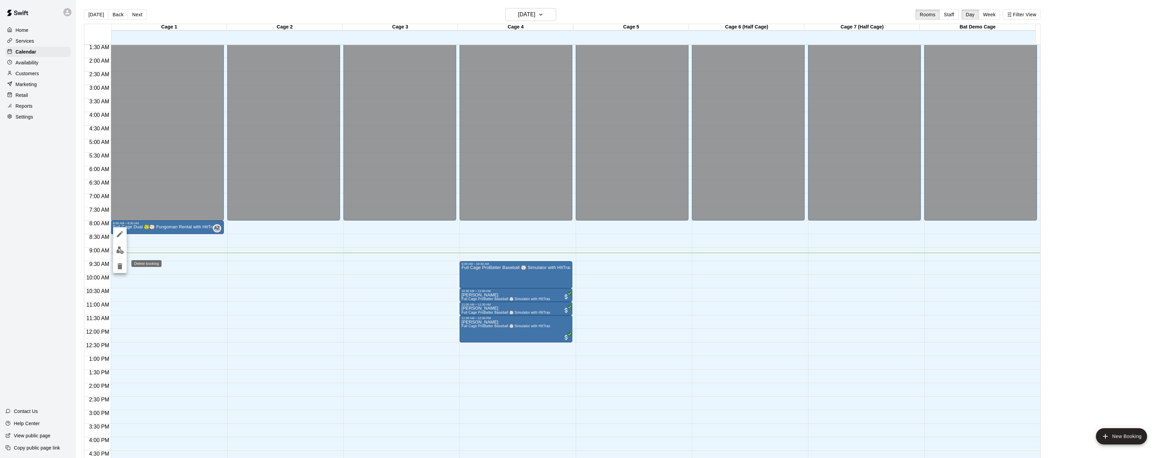
click at [123, 266] on icon "delete" at bounding box center [120, 266] width 8 height 8
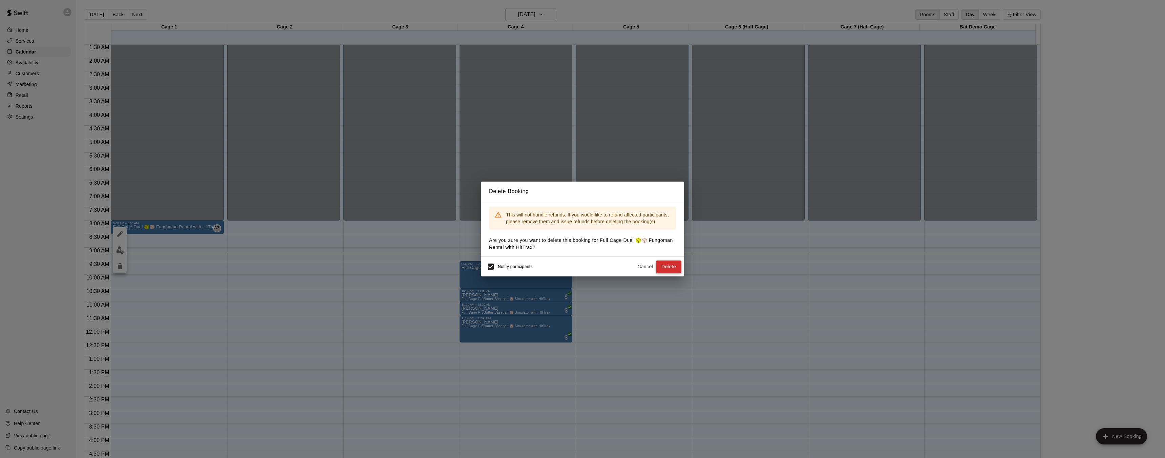
click at [672, 271] on button "Delete" at bounding box center [668, 266] width 25 height 13
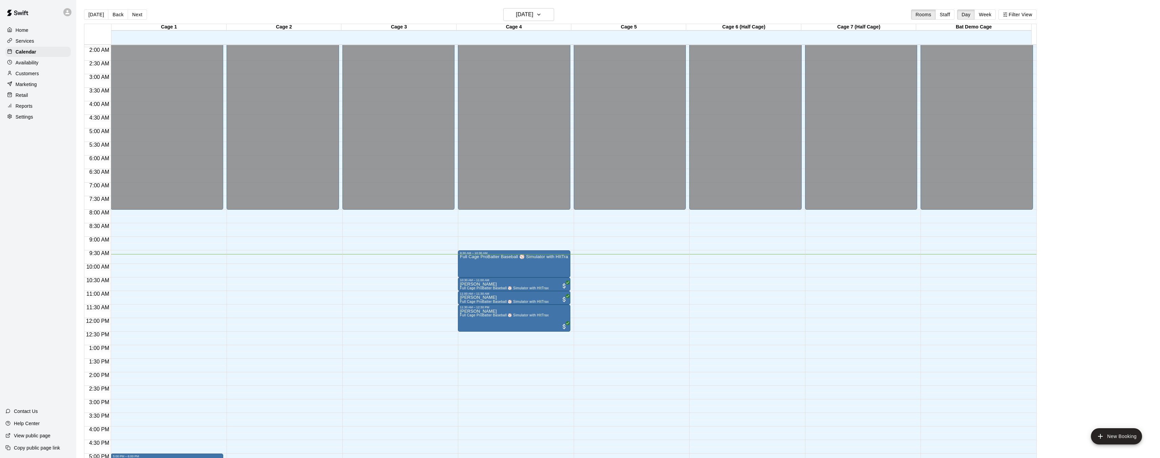
scroll to position [50, 0]
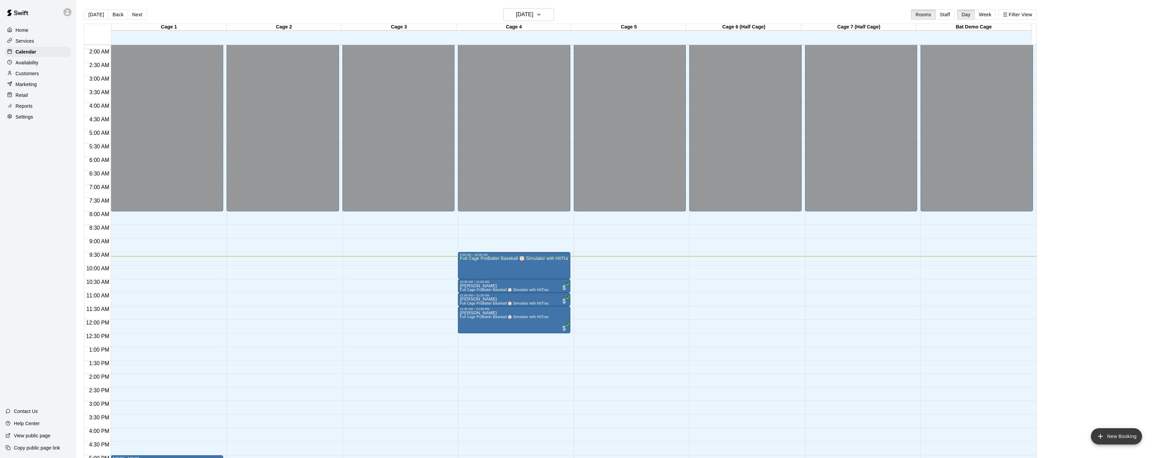
click at [1100, 435] on icon "add" at bounding box center [1100, 436] width 8 height 8
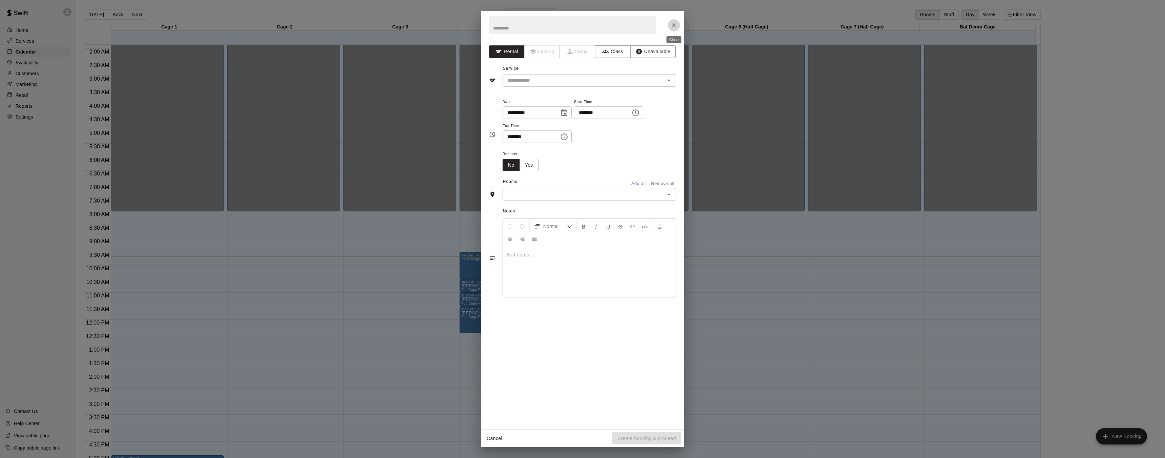
click at [671, 27] on icon "Close" at bounding box center [674, 25] width 7 height 7
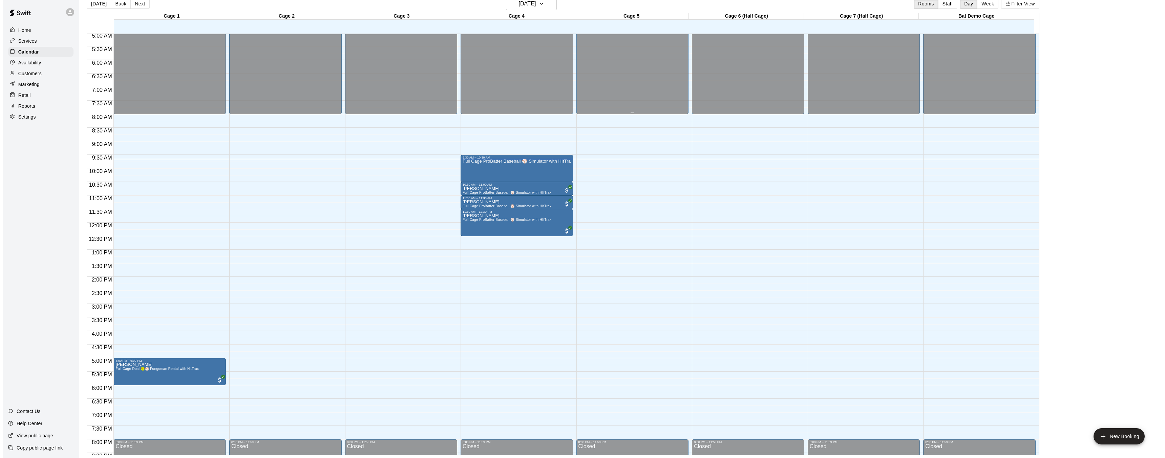
scroll to position [87, 0]
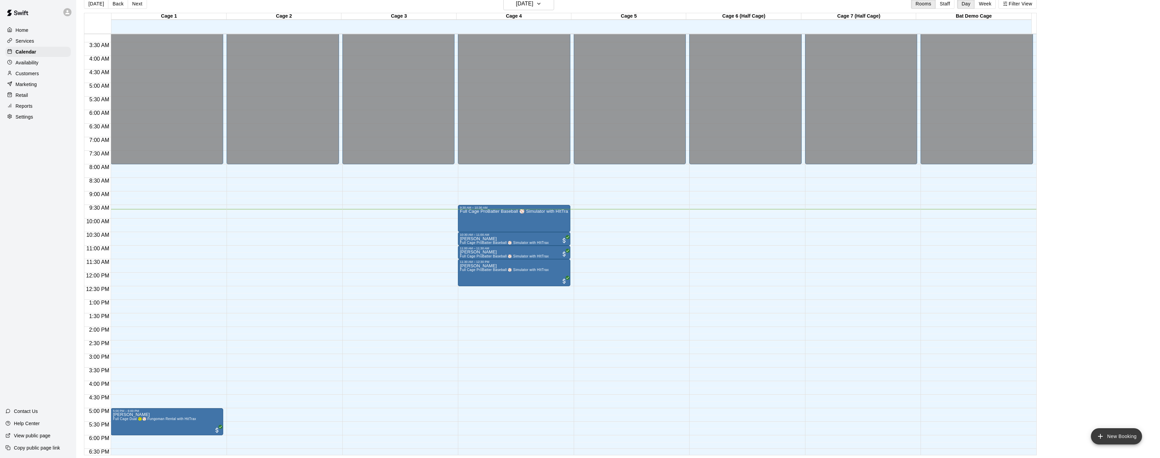
click at [1116, 436] on button "New Booking" at bounding box center [1116, 436] width 51 height 16
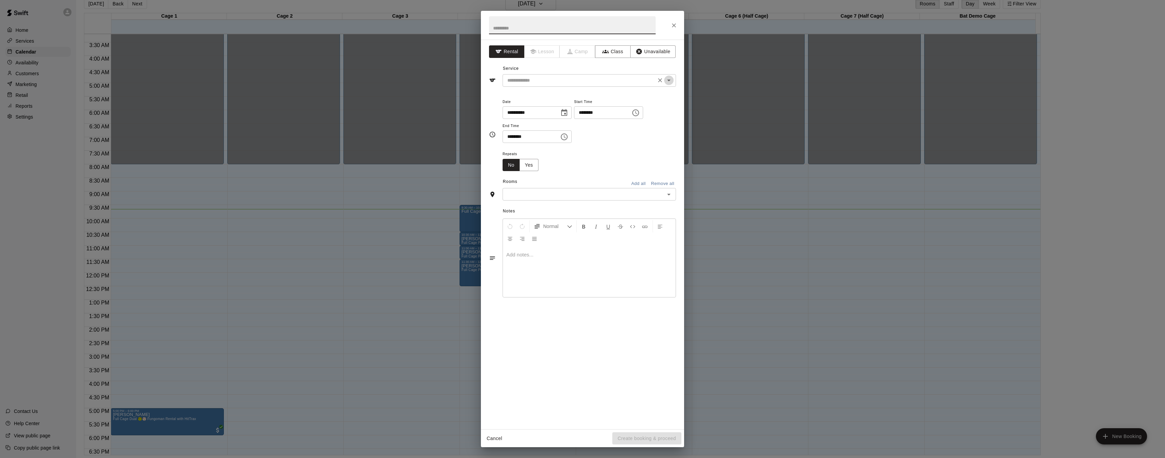
click at [667, 81] on icon "Open" at bounding box center [669, 80] width 8 height 8
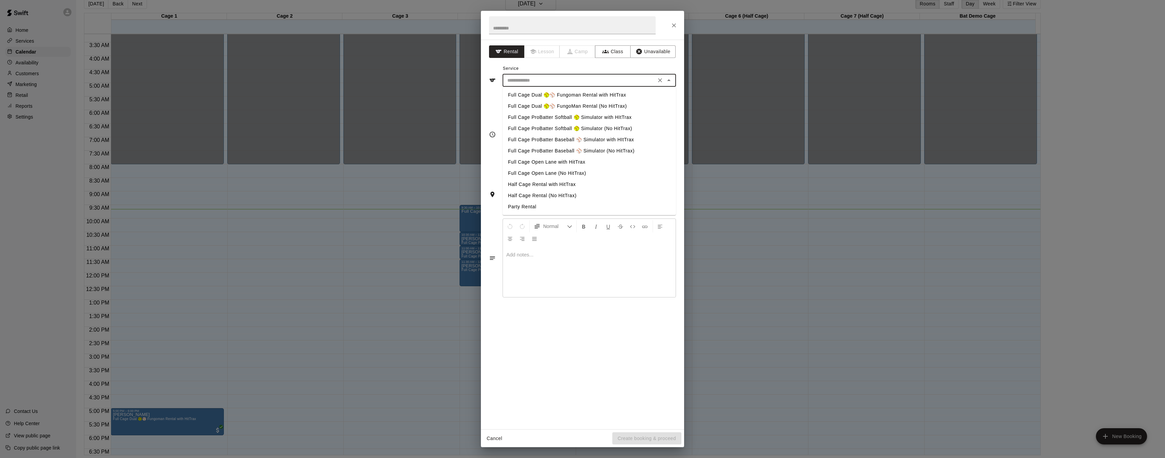
click at [614, 137] on li "Full Cage ProBatter Baseball ⚾ Simulator with HItTrax" at bounding box center [589, 139] width 173 height 11
type input "**********"
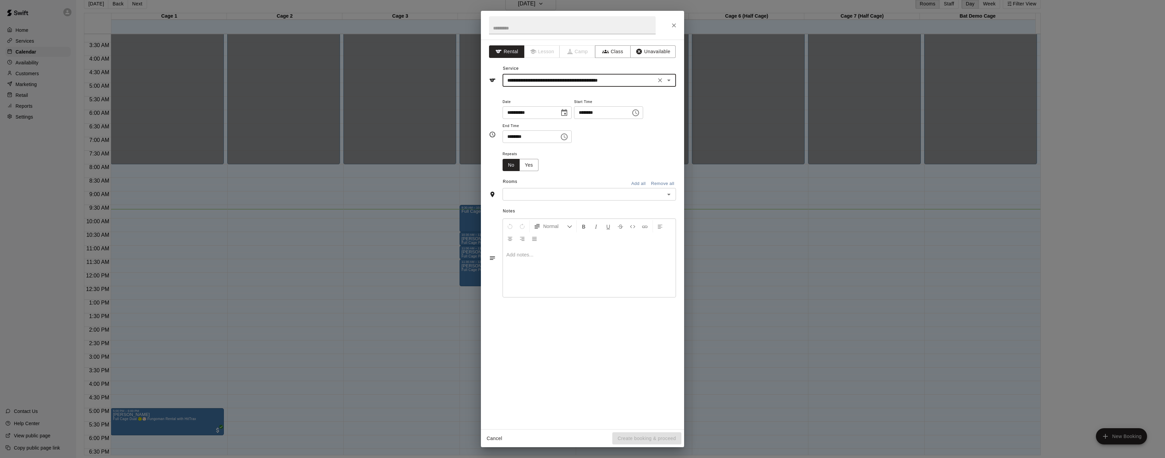
click at [640, 115] on icon "Choose time, selected time is 5:00 PM" at bounding box center [636, 113] width 8 height 8
click at [585, 146] on li "09" at bounding box center [585, 142] width 16 height 13
click at [606, 165] on li "40" at bounding box center [605, 168] width 16 height 13
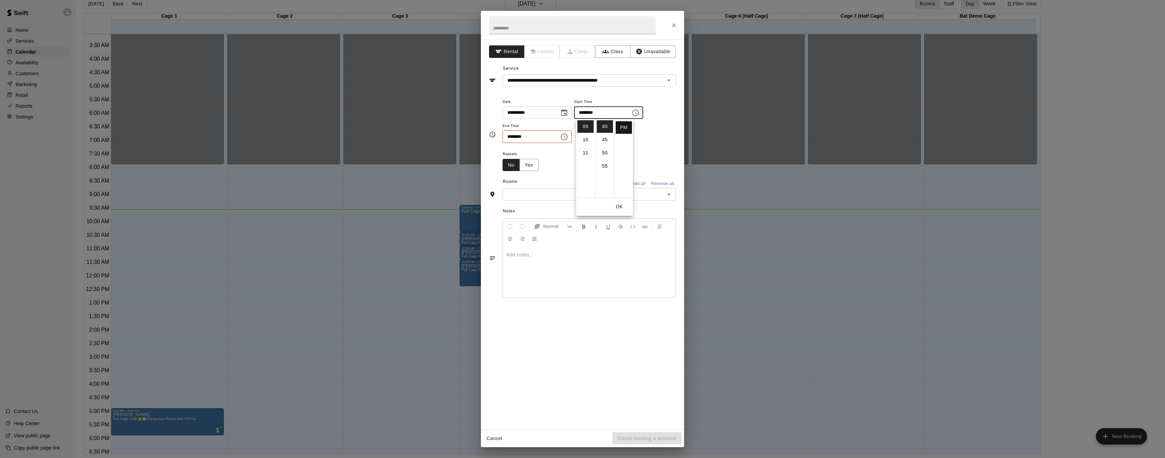
scroll to position [0, 0]
click at [623, 128] on li "AM" at bounding box center [624, 126] width 16 height 13
type input "********"
click at [568, 138] on icon "Choose time, selected time is 5:30 PM" at bounding box center [564, 137] width 8 height 8
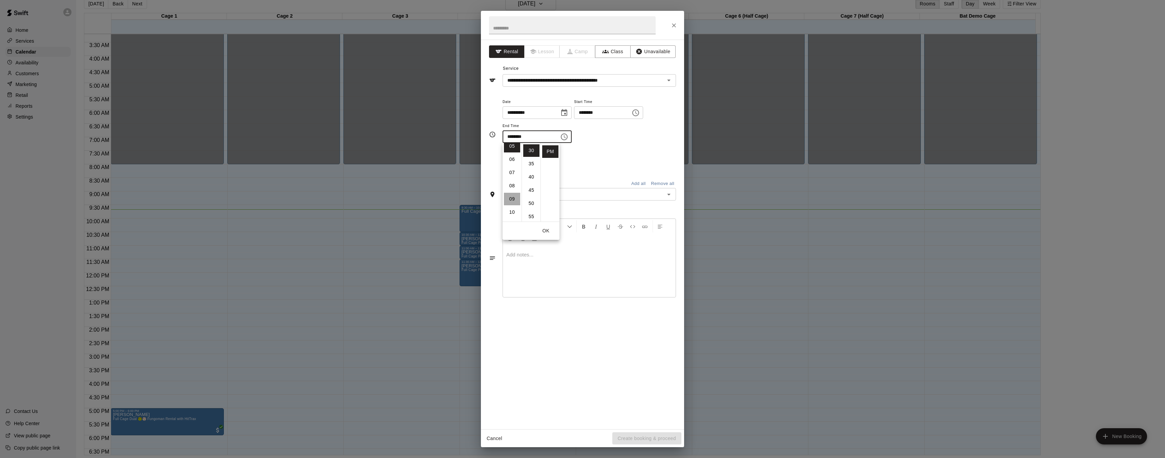
click at [514, 197] on li "09" at bounding box center [512, 199] width 16 height 13
click at [511, 166] on li "10" at bounding box center [512, 163] width 16 height 13
click at [533, 179] on li "10" at bounding box center [531, 177] width 16 height 13
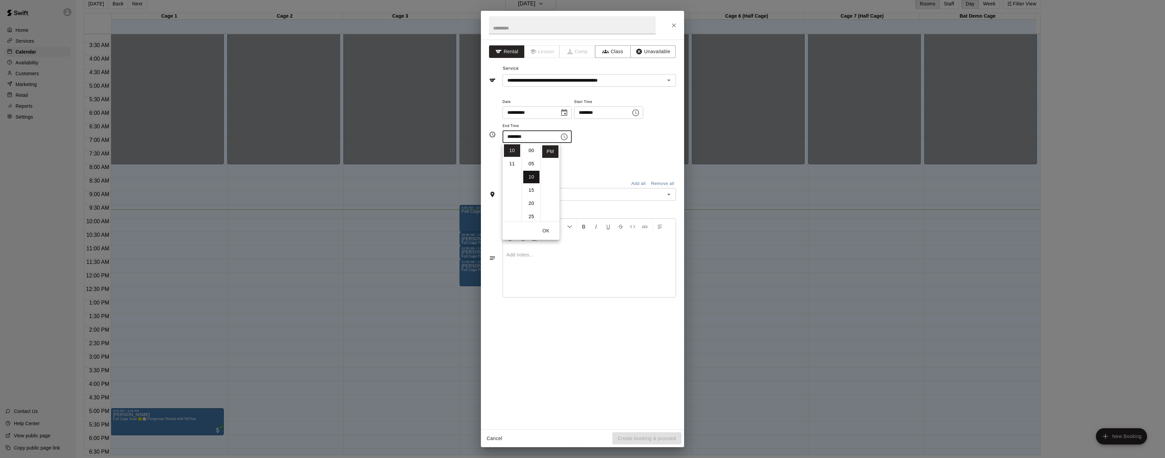
scroll to position [26, 0]
click at [566, 138] on icon "Choose time, selected time is 10:10 PM" at bounding box center [564, 137] width 8 height 8
click at [568, 135] on icon "Choose time, selected time is 10:10 PM" at bounding box center [564, 136] width 7 height 7
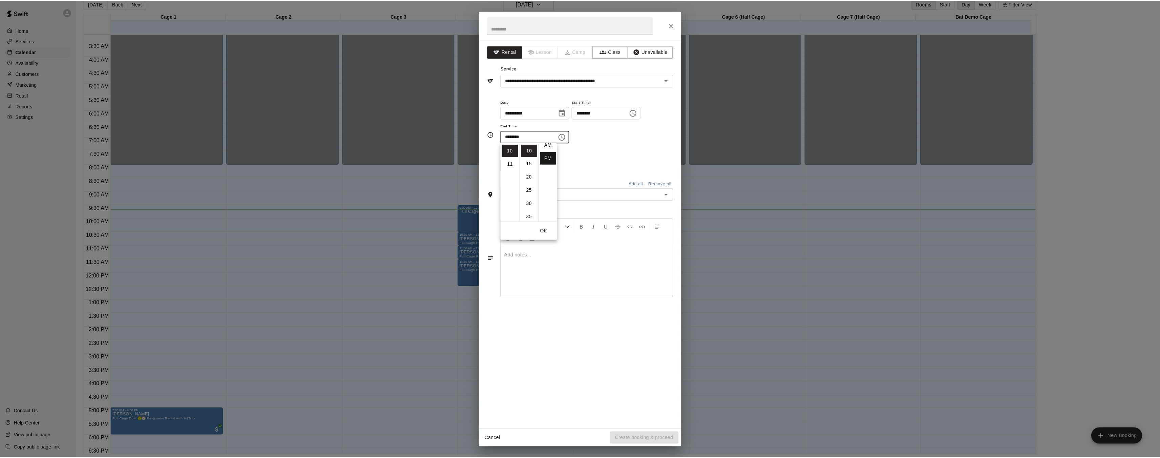
scroll to position [0, 0]
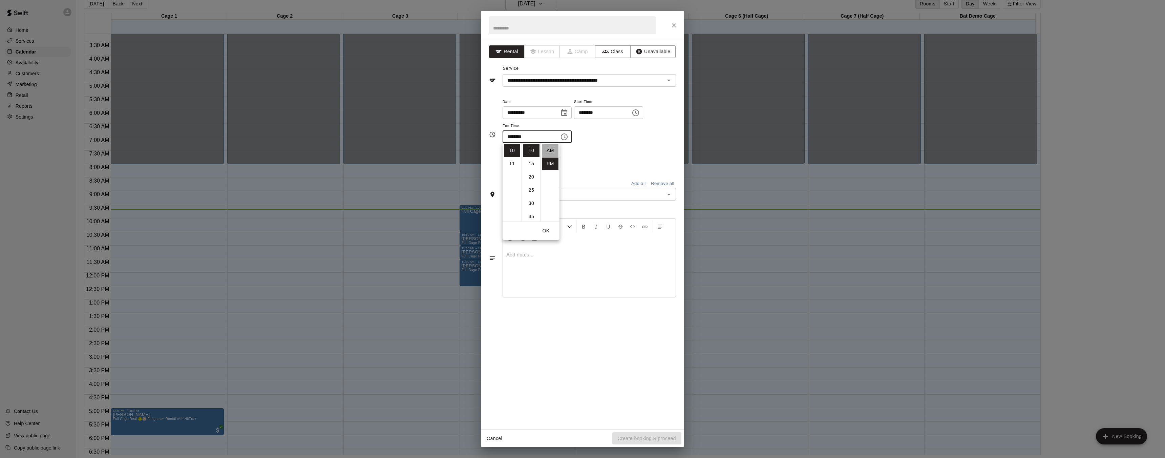
click at [551, 150] on li "AM" at bounding box center [550, 150] width 16 height 13
type input "********"
click at [669, 192] on icon "Open" at bounding box center [669, 194] width 8 height 8
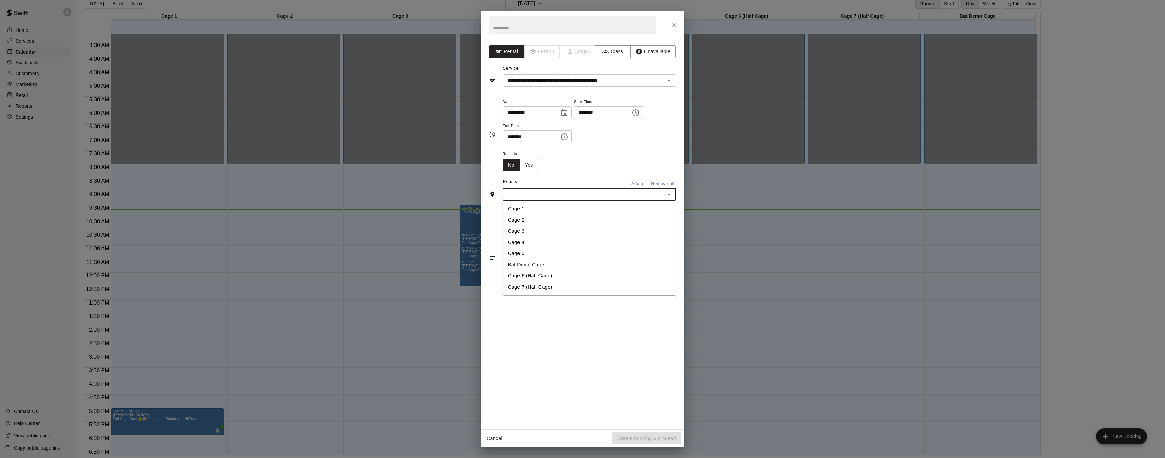
click at [536, 252] on li "Cage 5" at bounding box center [589, 253] width 173 height 11
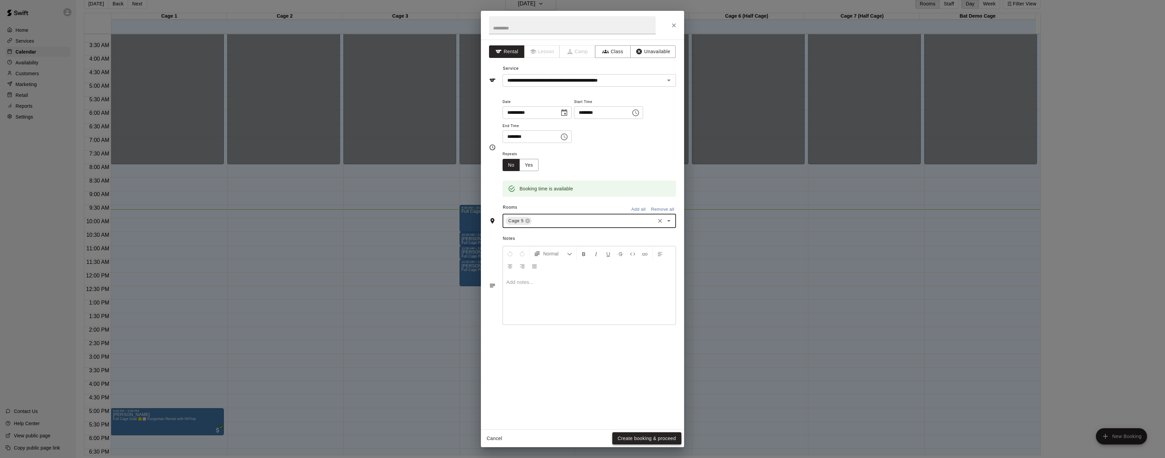
click at [659, 439] on button "Create booking & proceed" at bounding box center [646, 438] width 69 height 13
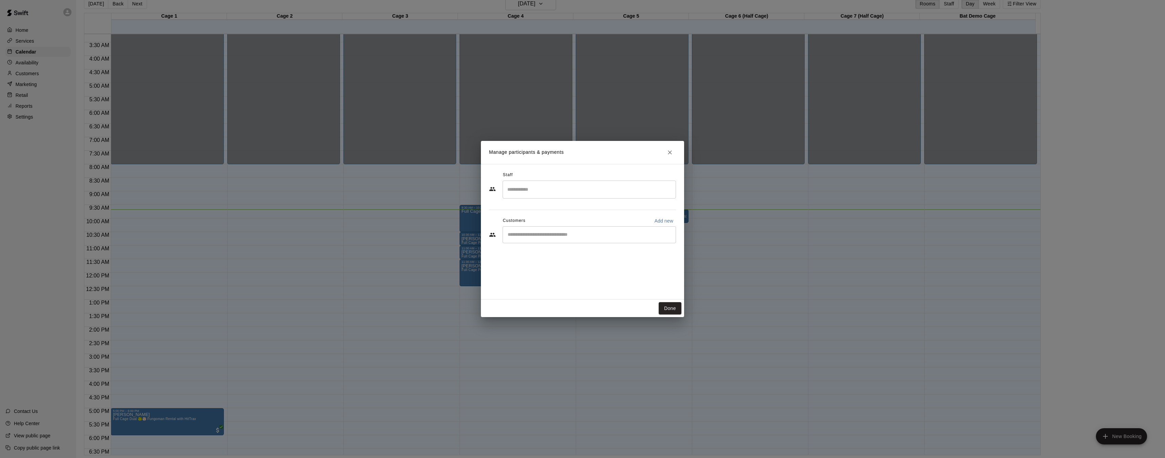
click at [557, 193] on input "Search staff" at bounding box center [589, 190] width 167 height 12
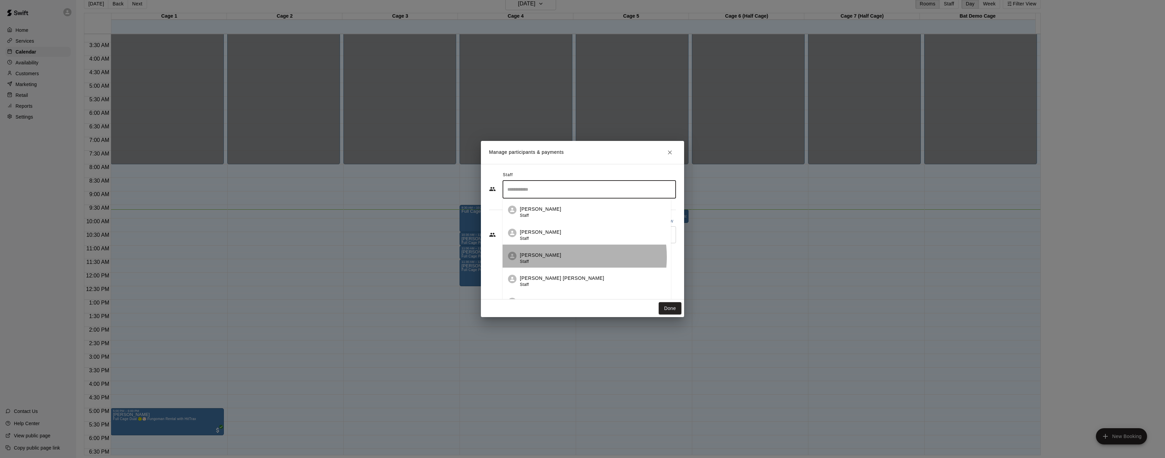
click at [560, 257] on div "[PERSON_NAME] Staff" at bounding box center [593, 258] width 146 height 13
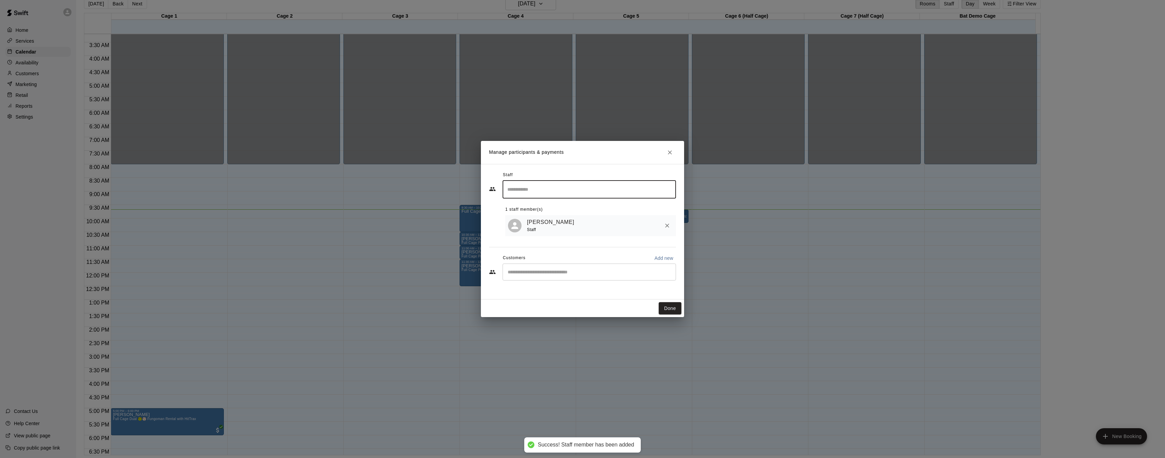
click at [571, 277] on div "​" at bounding box center [589, 271] width 173 height 17
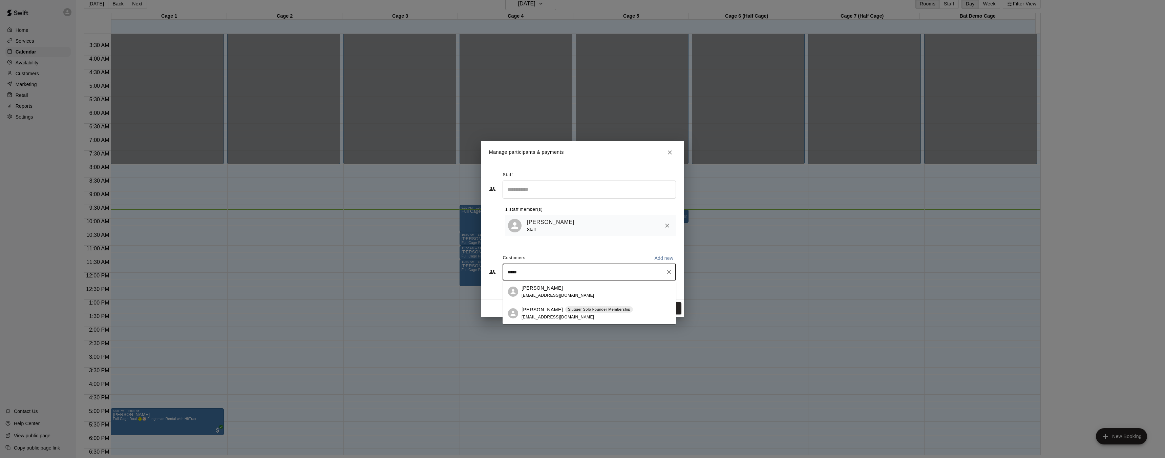
type input "******"
click at [538, 294] on span "[EMAIL_ADDRESS][DOMAIN_NAME]" at bounding box center [558, 295] width 73 height 5
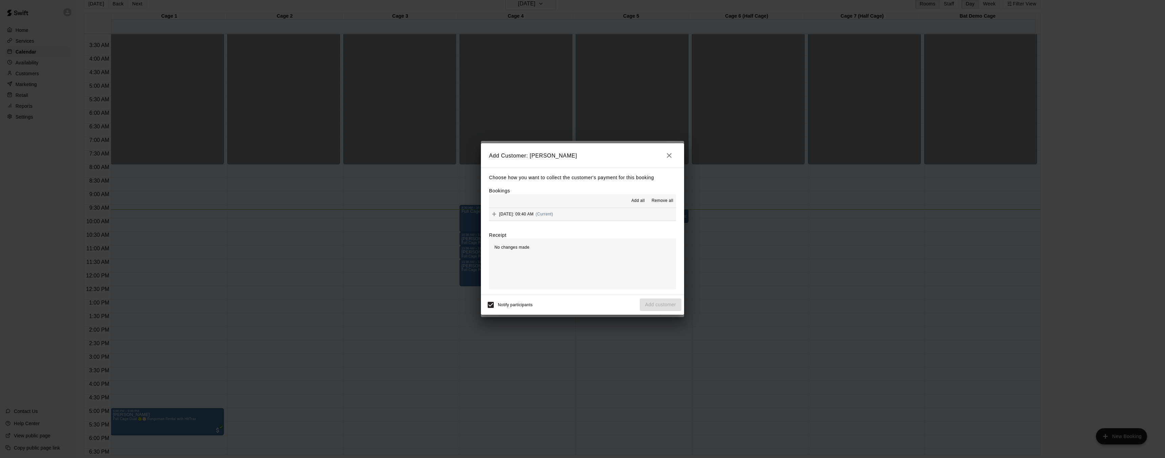
click at [556, 247] on div "No changes made" at bounding box center [582, 263] width 187 height 51
click at [534, 214] on span "[DATE]: 09:40 AM" at bounding box center [516, 214] width 35 height 5
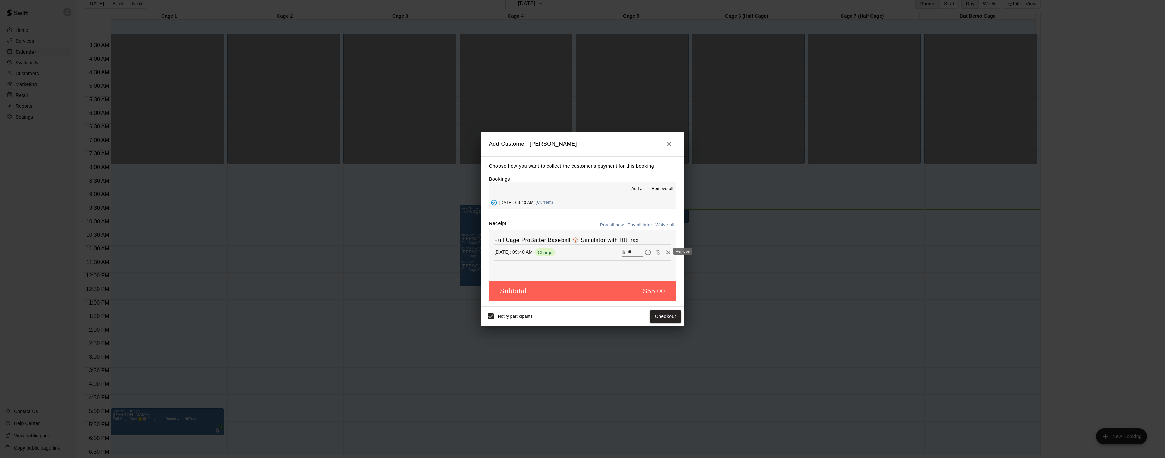
click at [665, 253] on icon "Remove" at bounding box center [668, 252] width 7 height 7
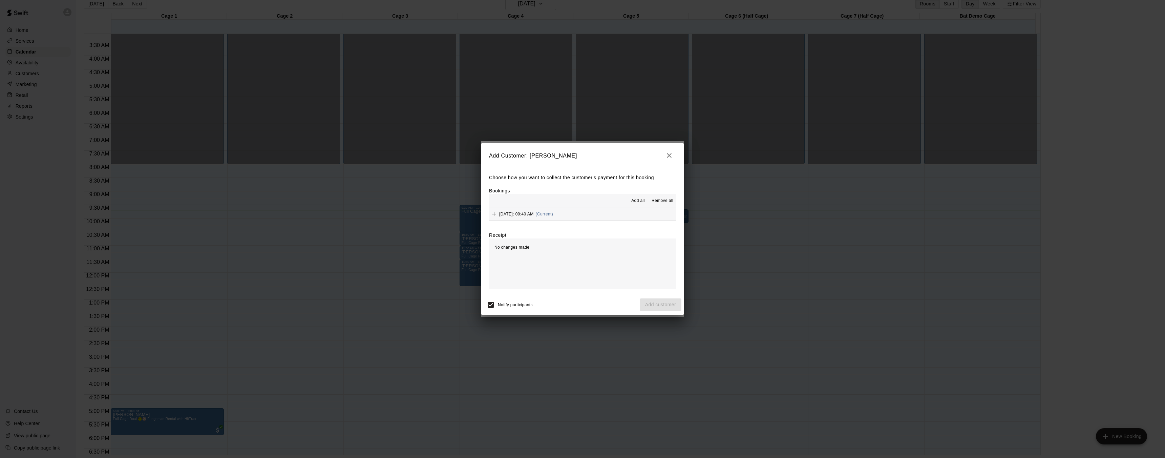
click at [531, 211] on div "[DATE]: 09:40 AM (Current)" at bounding box center [521, 214] width 64 height 10
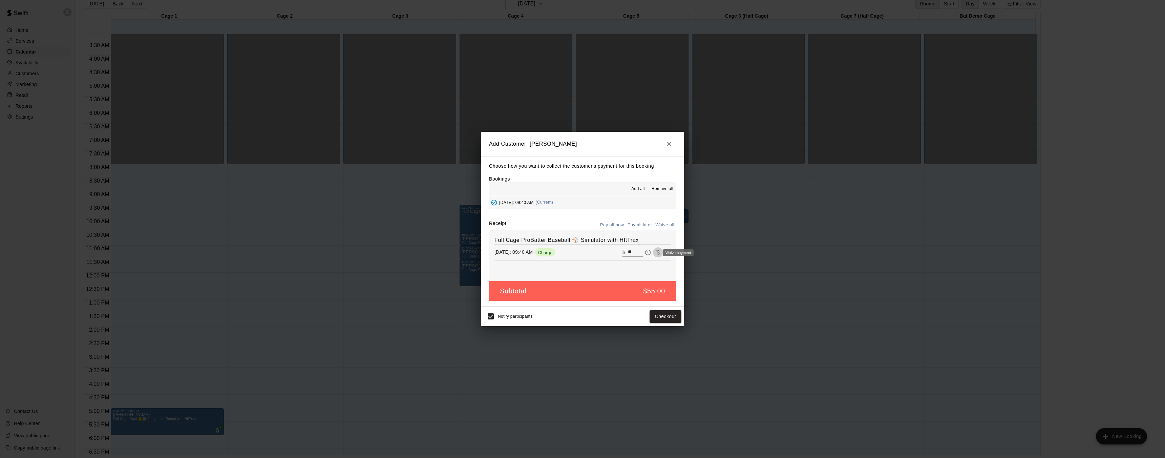
click at [655, 255] on icon "Waive payment" at bounding box center [658, 252] width 7 height 7
type input "*"
click at [670, 315] on button "Add customer" at bounding box center [661, 316] width 42 height 13
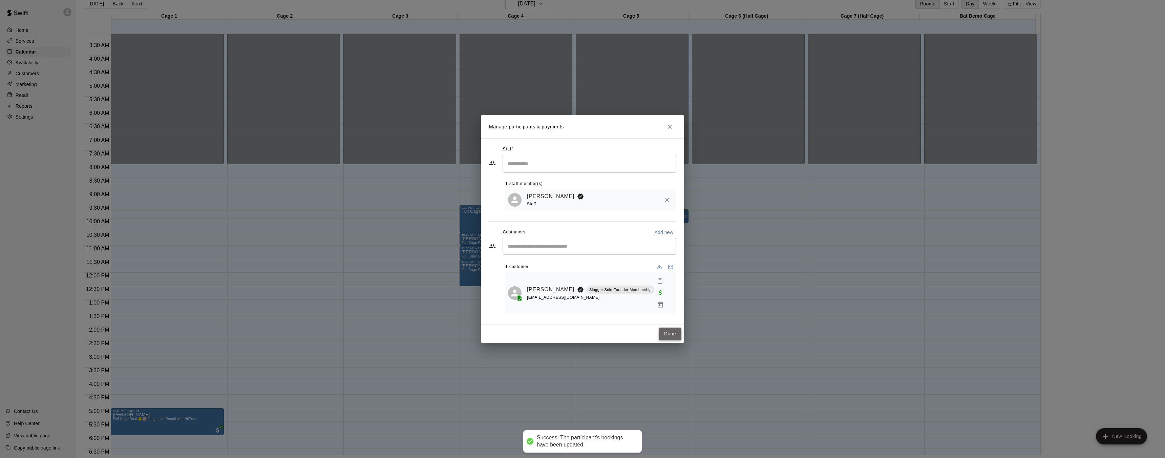
click at [663, 327] on button "Done" at bounding box center [670, 333] width 23 height 13
